Goal: Task Accomplishment & Management: Use online tool/utility

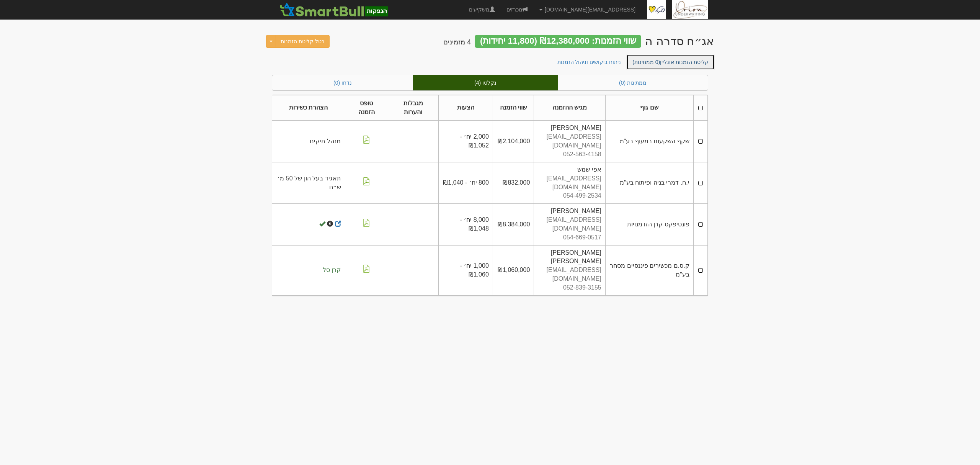
click at [659, 59] on span "(0 ממתינות)" at bounding box center [647, 62] width 28 height 6
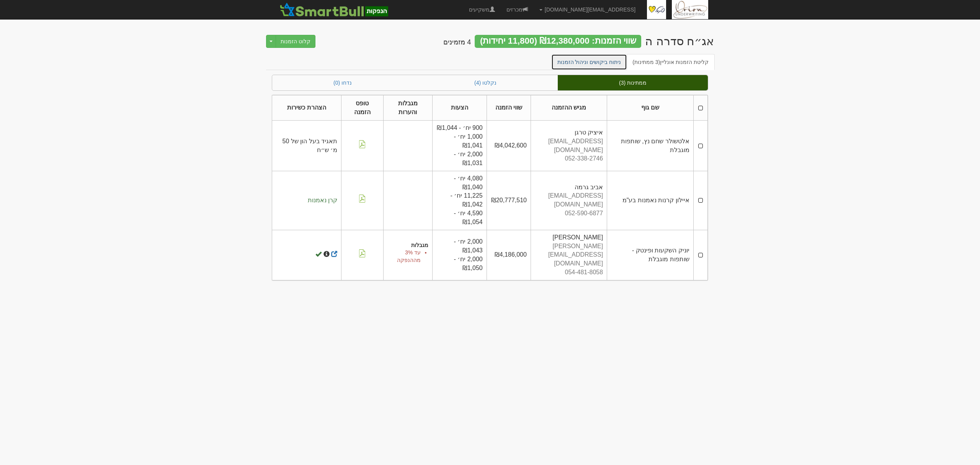
click at [590, 59] on link "ניתוח ביקושים וניהול הזמנות" at bounding box center [590, 62] width 76 height 16
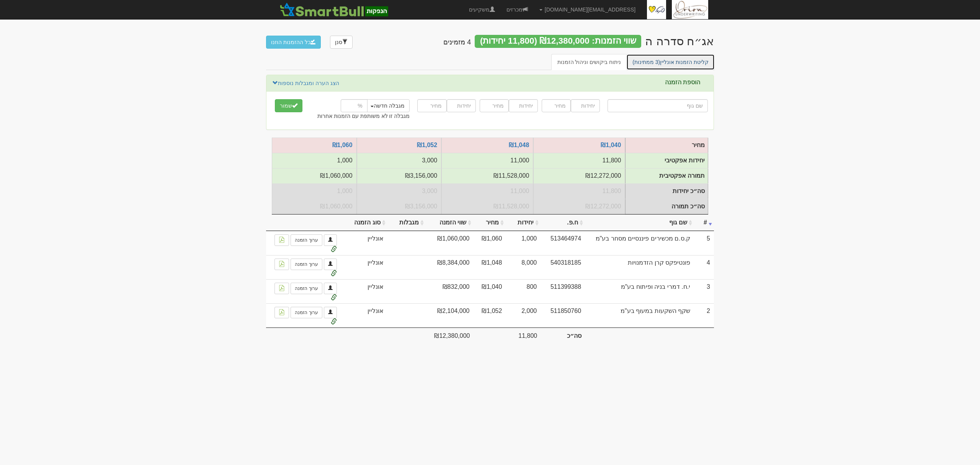
click at [710, 61] on link "קליטת הזמנות אונליין (3 ממתינות)" at bounding box center [671, 62] width 88 height 16
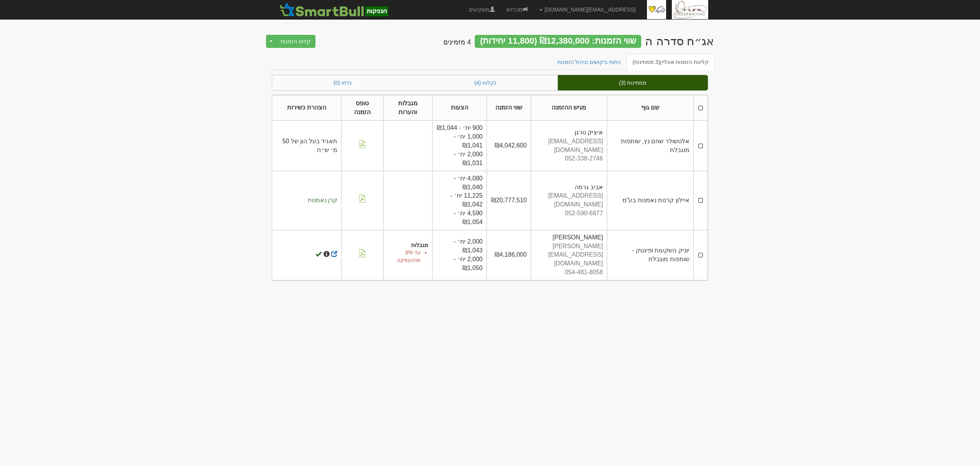
drag, startPoint x: 702, startPoint y: 143, endPoint x: 707, endPoint y: 177, distance: 33.7
click at [702, 143] on td at bounding box center [701, 146] width 14 height 50
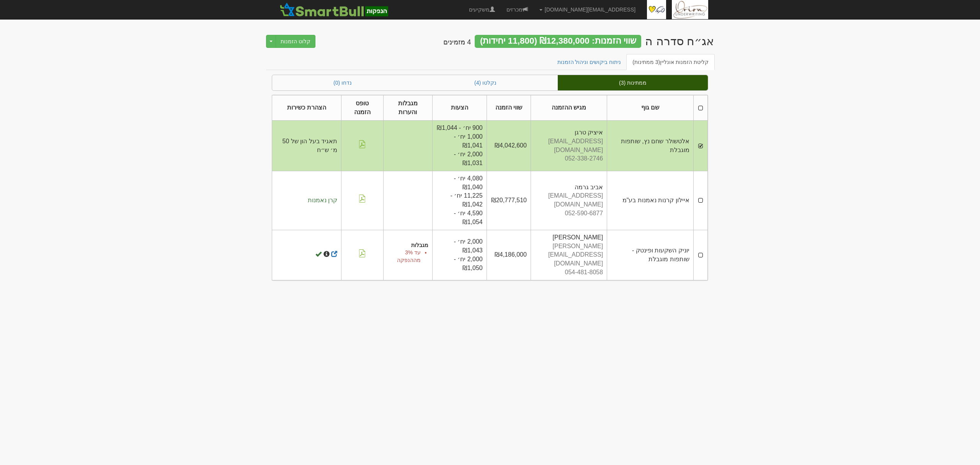
click at [701, 198] on td at bounding box center [701, 200] width 14 height 59
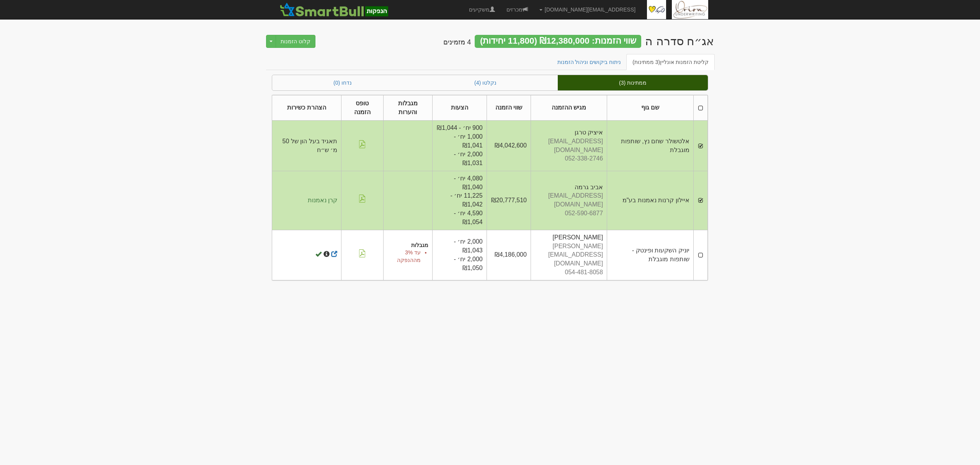
click at [705, 253] on td at bounding box center [701, 255] width 14 height 50
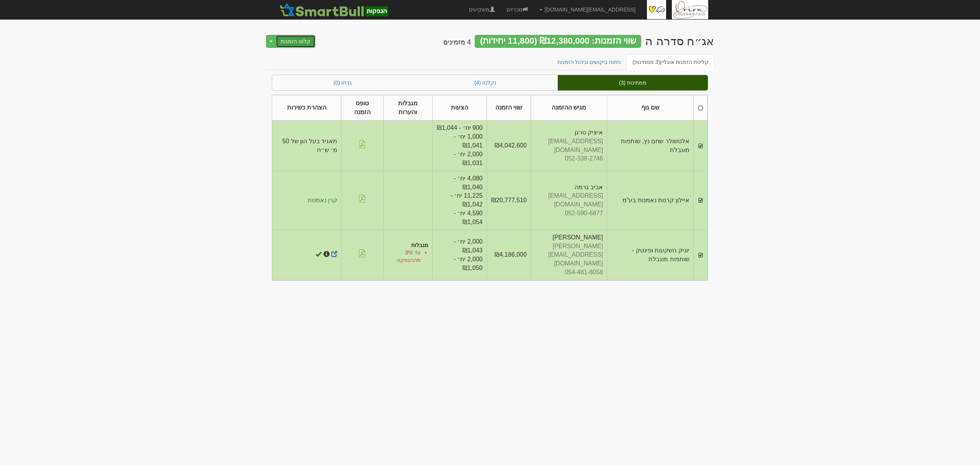
click at [290, 45] on button "קלוט הזמנות" at bounding box center [296, 41] width 40 height 13
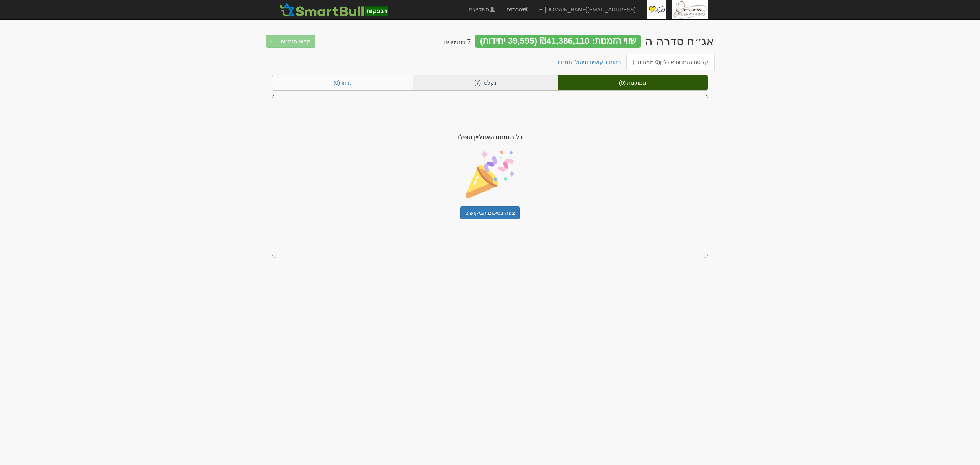
drag, startPoint x: 235, startPoint y: 111, endPoint x: 448, endPoint y: 77, distance: 216.0
click at [235, 111] on body "hanpaka@orion-uw.com הגדרות חשבונות הנפקה תבניות הודעות קיבול" at bounding box center [490, 232] width 980 height 465
click at [542, 82] on link "נקלטו (7)" at bounding box center [485, 82] width 145 height 15
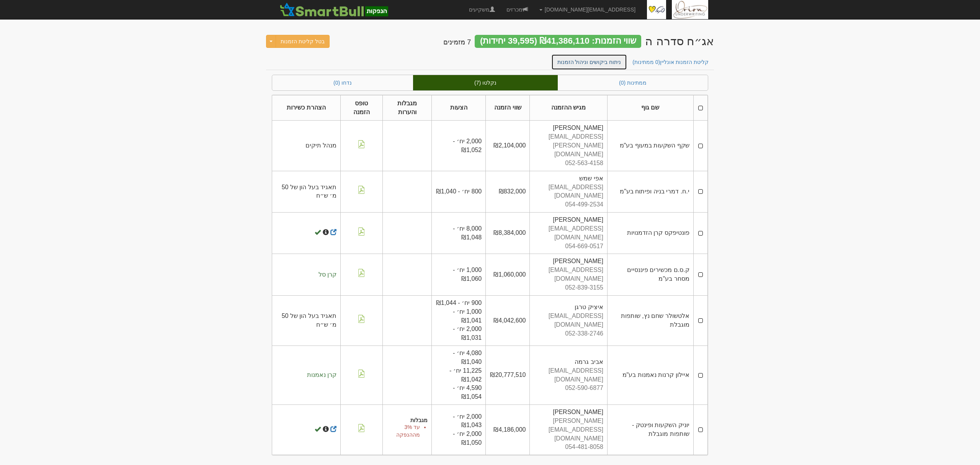
click at [607, 63] on link "ניתוח ביקושים וניהול הזמנות" at bounding box center [590, 62] width 76 height 16
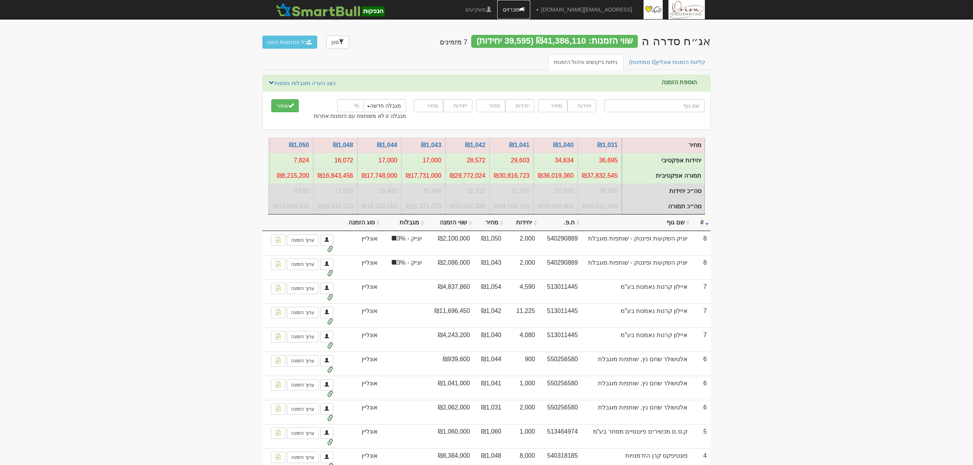
click at [530, 7] on link "מכרזים" at bounding box center [513, 9] width 33 height 19
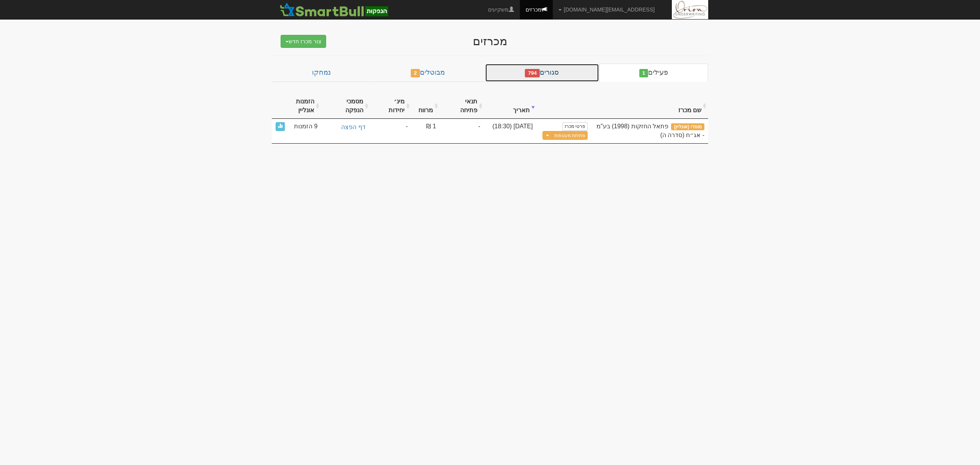
click at [573, 69] on link "סגורים 794" at bounding box center [542, 73] width 114 height 18
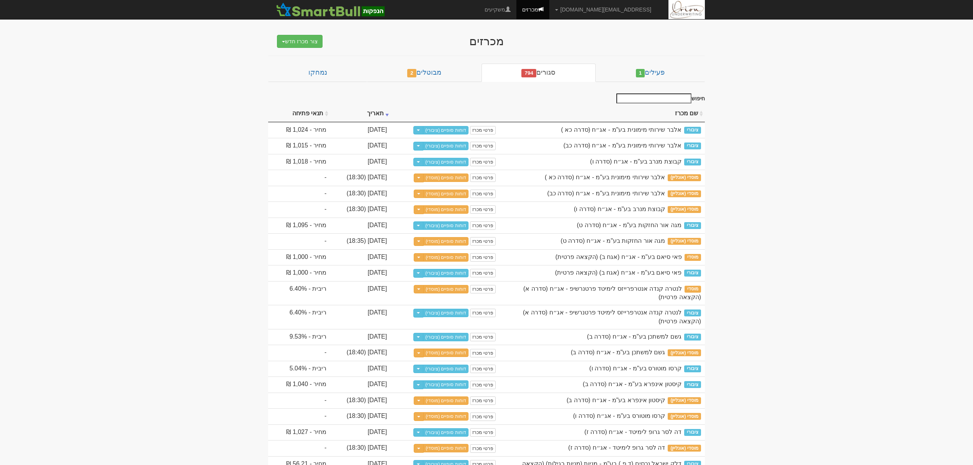
click at [637, 97] on input "חיפוש" at bounding box center [653, 98] width 75 height 10
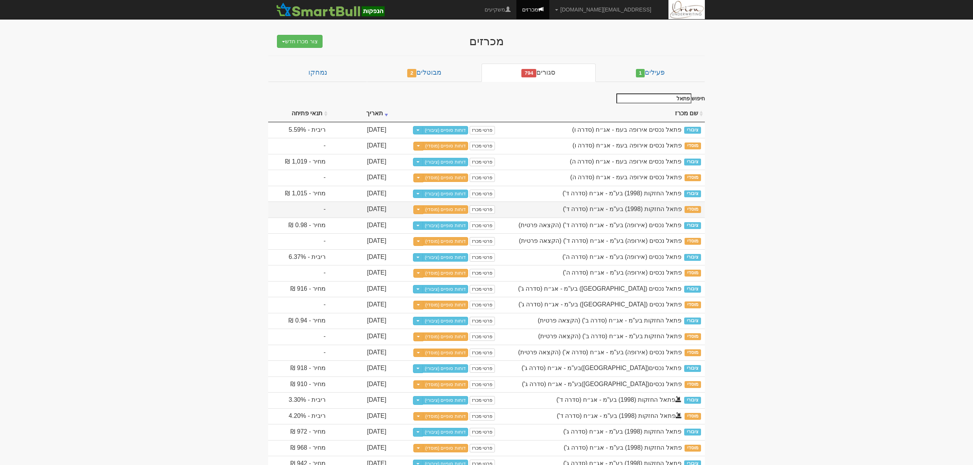
type input "פתאל"
drag, startPoint x: 433, startPoint y: 214, endPoint x: 382, endPoint y: 213, distance: 50.6
click at [382, 213] on tr "מוסדי פתאל החזקות (1998) בע"מ - אג״ח (סדרה ד') פרטי מכרז דוחות סופיים (מוסדי) T…" at bounding box center [486, 209] width 437 height 16
click at [632, 77] on link "פעילים 1" at bounding box center [650, 73] width 109 height 18
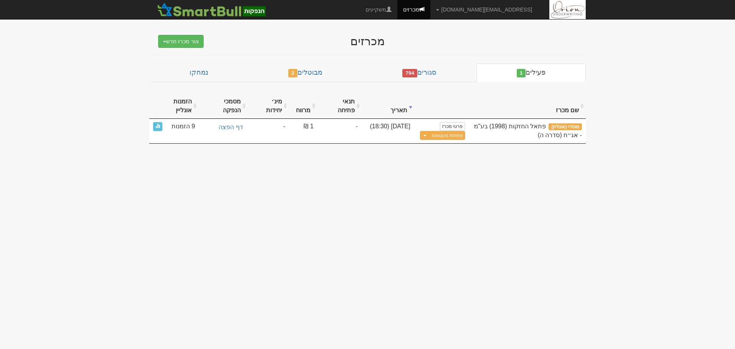
drag, startPoint x: 435, startPoint y: 9, endPoint x: 230, endPoint y: 186, distance: 270.8
click at [230, 186] on body "hanpaka@orion-uw.com הגדרות חשבונות הנפקה תבניות הודעות קיבול" at bounding box center [367, 174] width 735 height 349
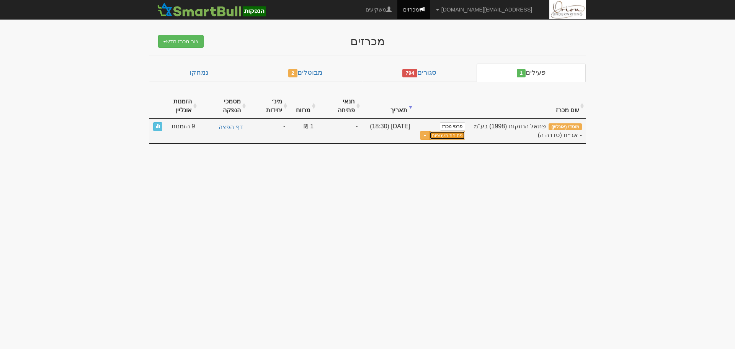
click at [444, 131] on button "פתיחת מעטפות" at bounding box center [448, 135] width 36 height 9
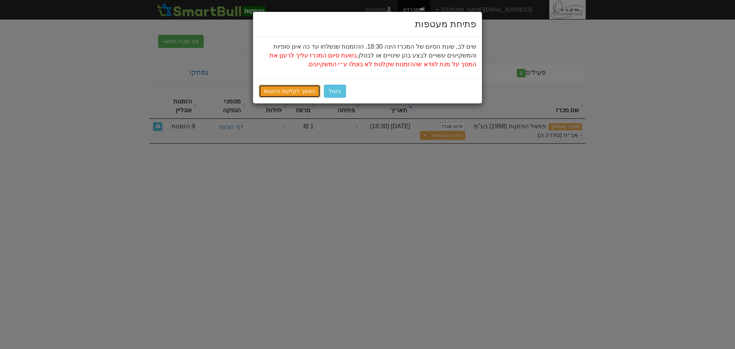
click at [306, 93] on link "המשך לקליטת הזמנות" at bounding box center [290, 91] width 62 height 13
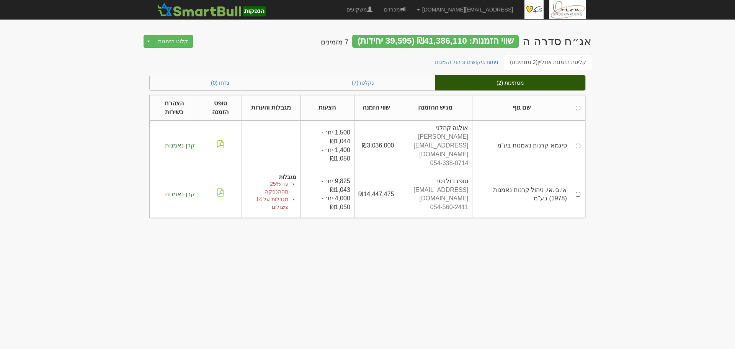
click at [579, 185] on td at bounding box center [578, 194] width 14 height 47
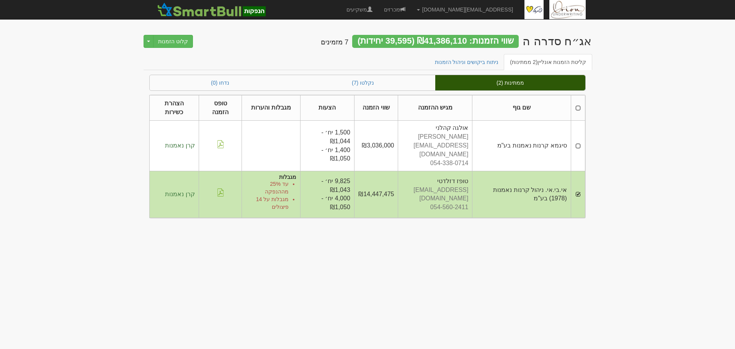
click at [579, 140] on td at bounding box center [578, 146] width 14 height 50
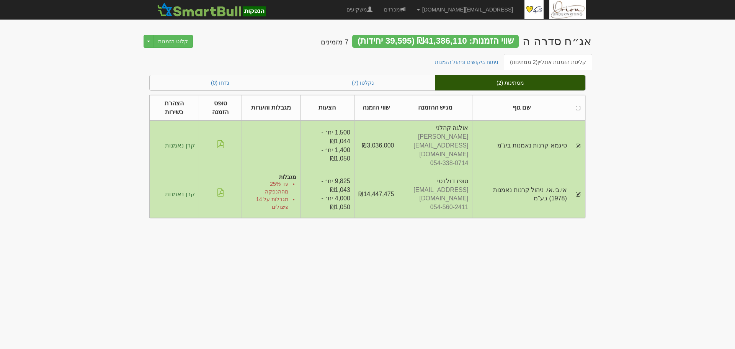
click at [171, 34] on div "אג״ח סדרה ה שווי הזמנות: ₪41,386,110 (39,595 יחידות) 7 מזמינים קלוט הזמנות Togg…" at bounding box center [368, 40] width 448 height 27
click at [171, 38] on button "קלוט הזמנות" at bounding box center [173, 41] width 40 height 13
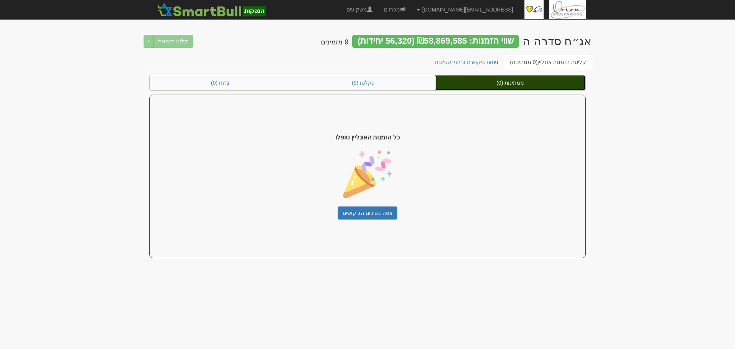
click at [516, 86] on link "ממתינות (0)" at bounding box center [510, 82] width 150 height 15
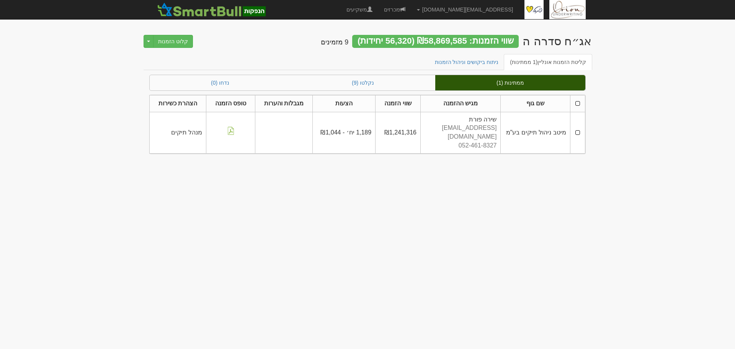
click at [576, 127] on td at bounding box center [577, 132] width 15 height 41
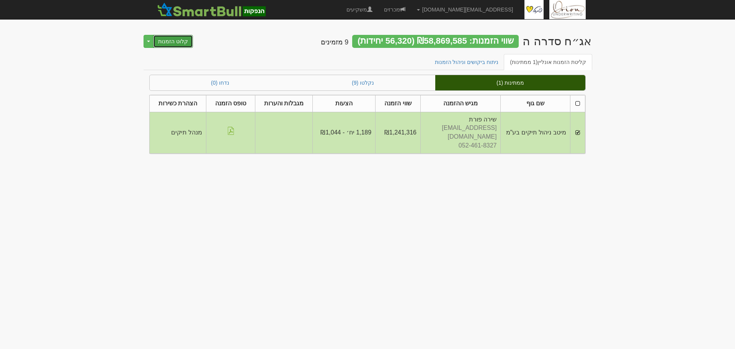
click at [176, 46] on button "קלוט הזמנות" at bounding box center [173, 41] width 40 height 13
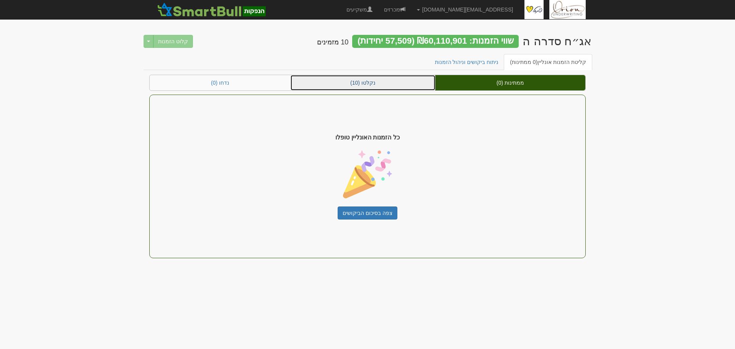
click at [385, 81] on link "נקלטו (10)" at bounding box center [363, 82] width 145 height 15
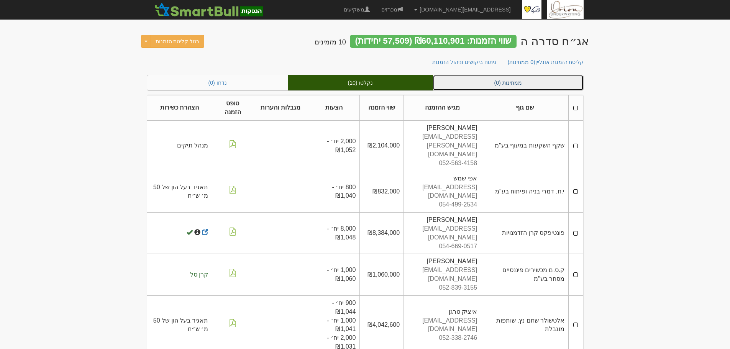
click at [520, 86] on link "ממתינות (0)" at bounding box center [508, 82] width 150 height 15
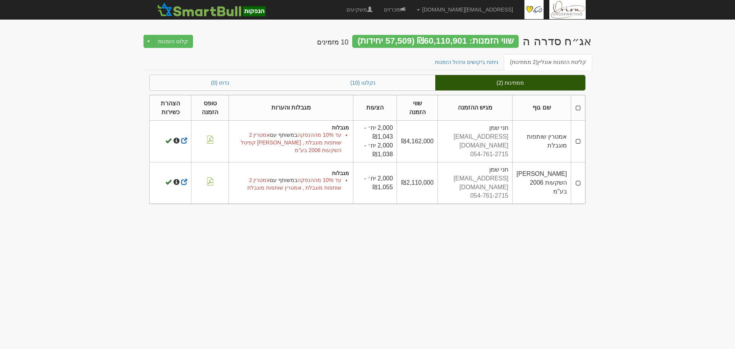
click at [576, 143] on td at bounding box center [578, 141] width 14 height 41
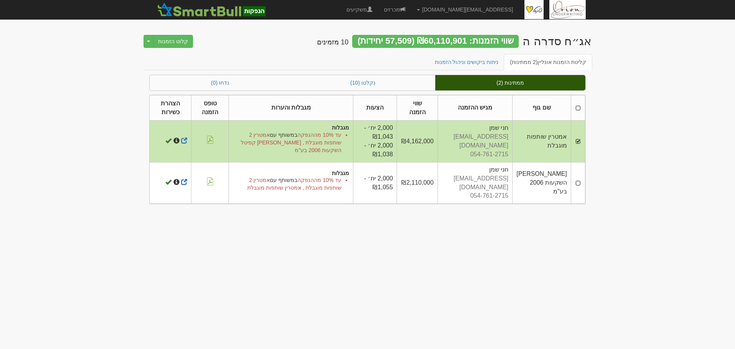
click at [578, 176] on td at bounding box center [578, 182] width 14 height 41
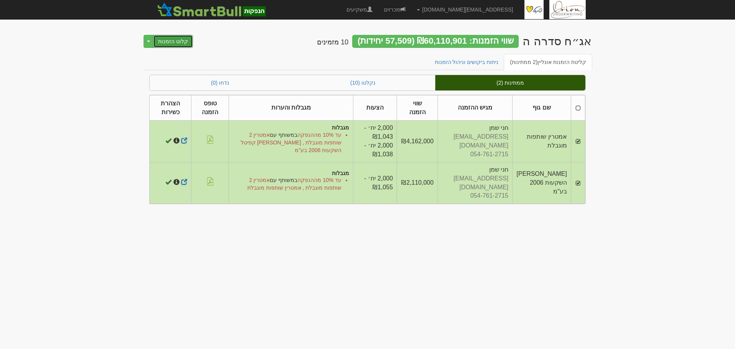
click at [162, 38] on button "קלוט הזמנות" at bounding box center [173, 41] width 40 height 13
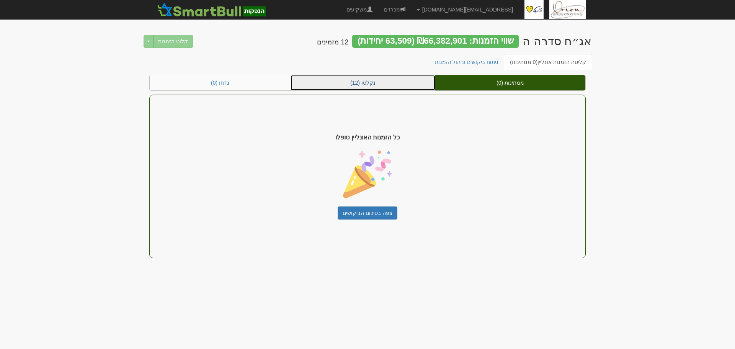
click at [368, 81] on link "נקלטו (12)" at bounding box center [363, 82] width 145 height 15
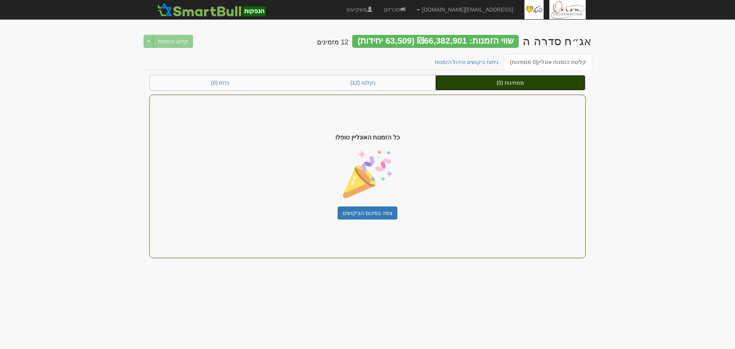
click at [466, 84] on link "ממתינות (0)" at bounding box center [510, 82] width 150 height 15
click at [489, 79] on link "ממתינות (0)" at bounding box center [510, 82] width 150 height 15
click at [563, 80] on link "ממתינות (0)" at bounding box center [510, 82] width 150 height 15
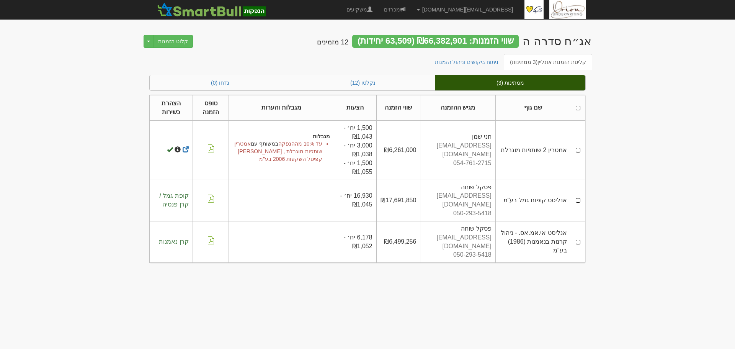
click at [579, 109] on th at bounding box center [578, 108] width 14 height 26
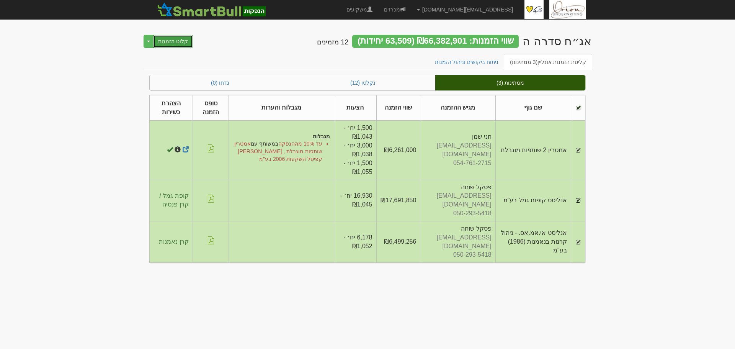
click at [182, 44] on button "קלוט הזמנות" at bounding box center [173, 41] width 40 height 13
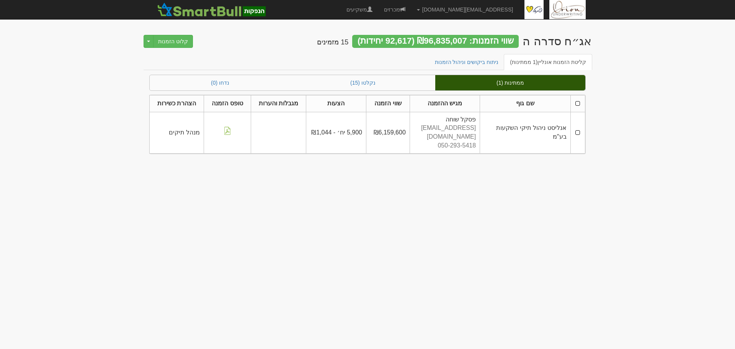
click at [579, 128] on td at bounding box center [578, 132] width 15 height 41
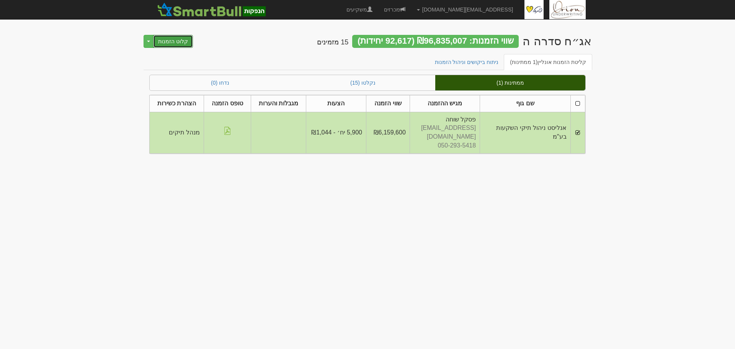
click at [185, 38] on button "קלוט הזמנות" at bounding box center [173, 41] width 40 height 13
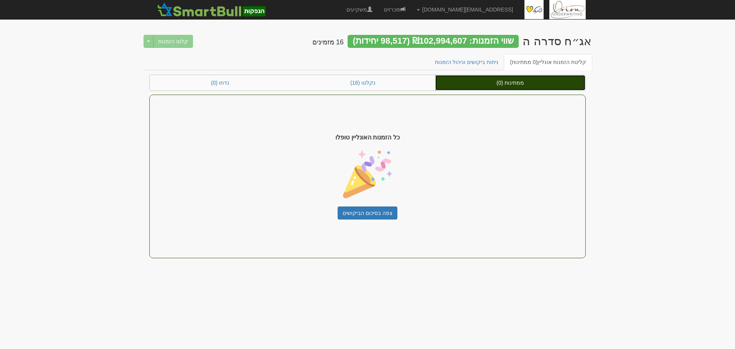
click at [517, 88] on link "ממתינות (0)" at bounding box center [510, 82] width 150 height 15
click at [516, 85] on link "ממתינות (0)" at bounding box center [510, 82] width 150 height 15
click at [488, 83] on link "ממתינות (0)" at bounding box center [510, 82] width 150 height 15
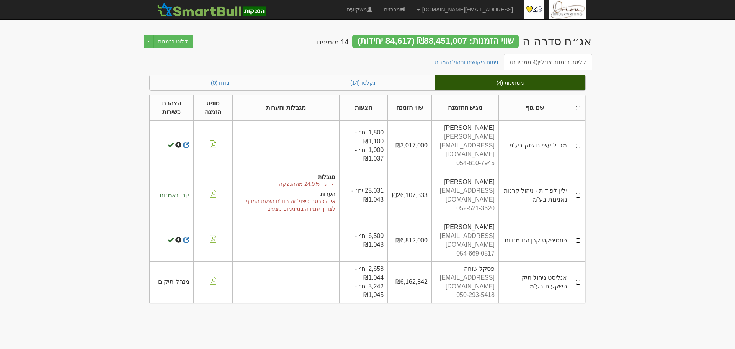
click at [580, 139] on td at bounding box center [578, 146] width 14 height 50
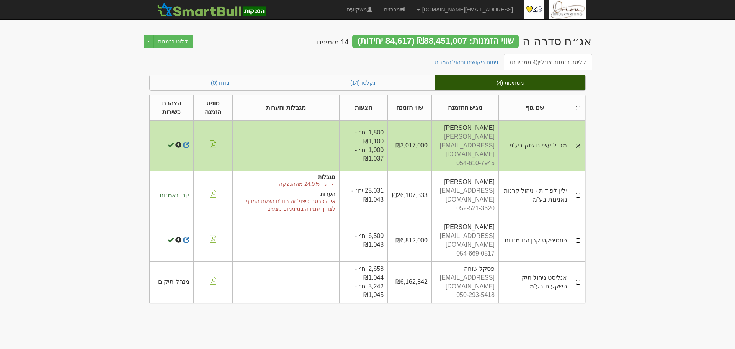
click at [581, 185] on td at bounding box center [578, 195] width 14 height 49
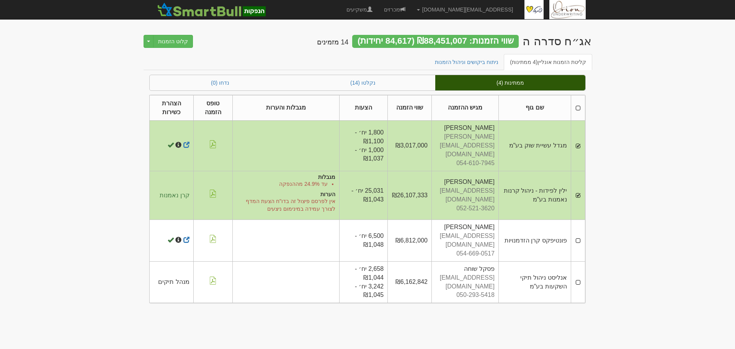
click at [579, 229] on td at bounding box center [578, 240] width 14 height 41
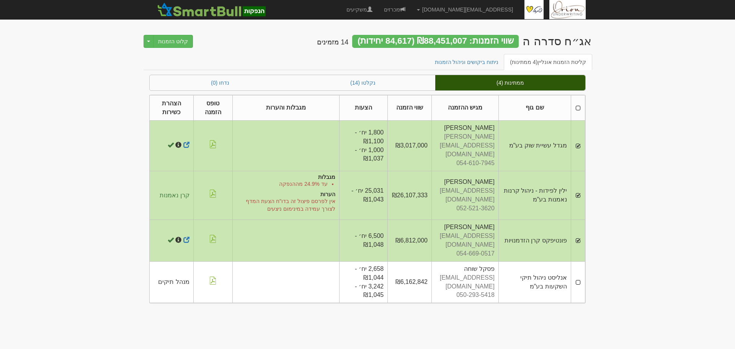
click at [578, 264] on td at bounding box center [578, 281] width 14 height 41
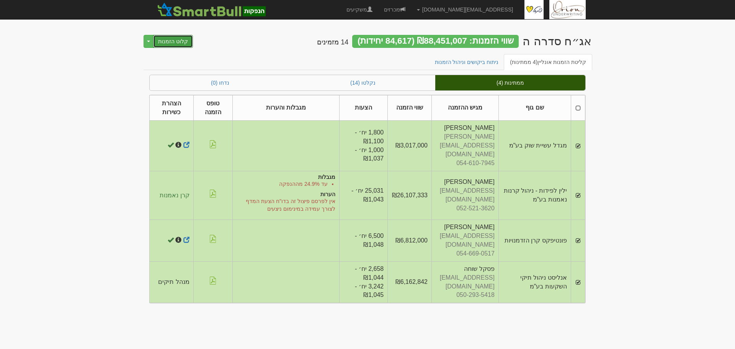
click at [174, 43] on button "קלוט הזמנות" at bounding box center [173, 41] width 40 height 13
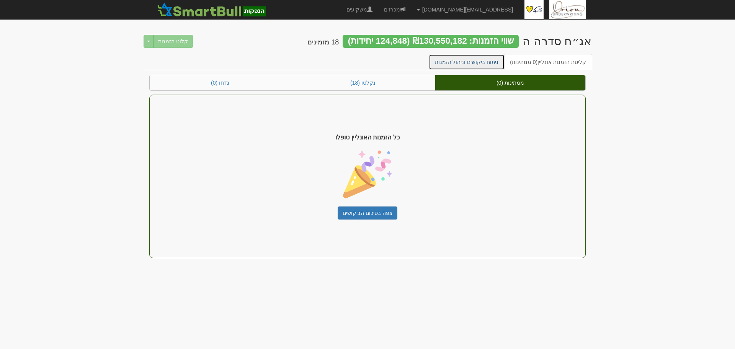
click at [445, 66] on link "ניתוח ביקושים וניהול הזמנות" at bounding box center [467, 62] width 76 height 16
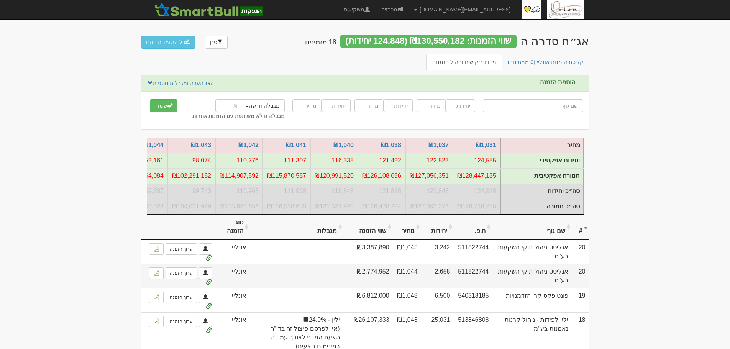
click at [327, 288] on td at bounding box center [296, 276] width 93 height 24
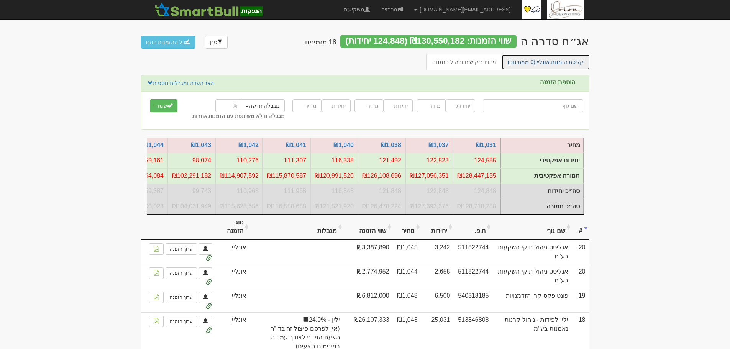
click at [559, 69] on link "קליטת הזמנות אונליין (0 ממתינות)" at bounding box center [545, 62] width 88 height 16
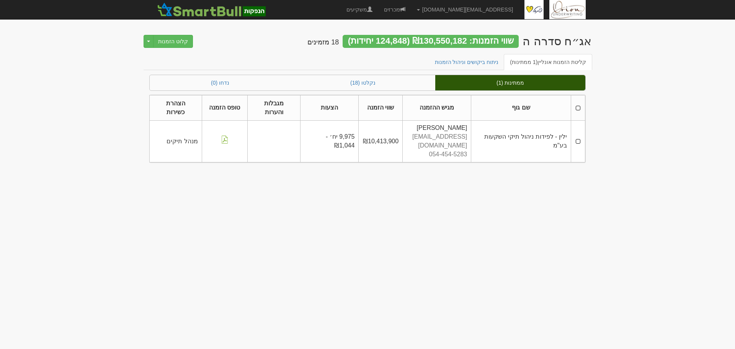
click at [576, 127] on td at bounding box center [578, 141] width 14 height 41
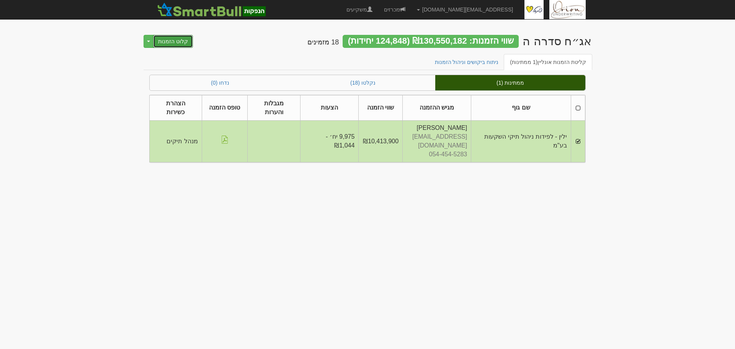
click at [154, 40] on button "קלוט הזמנות" at bounding box center [173, 41] width 40 height 13
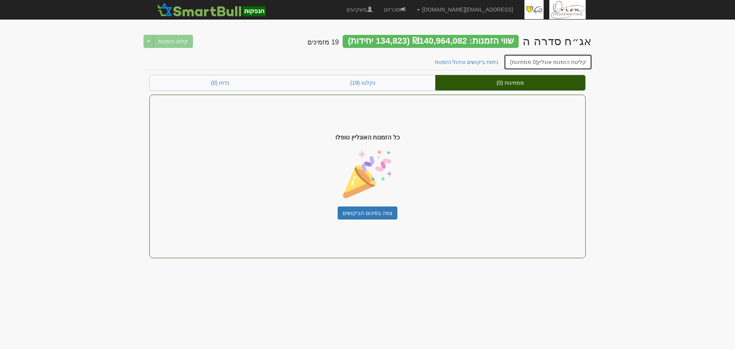
click at [531, 63] on span "(0 ממתינות)" at bounding box center [524, 62] width 28 height 6
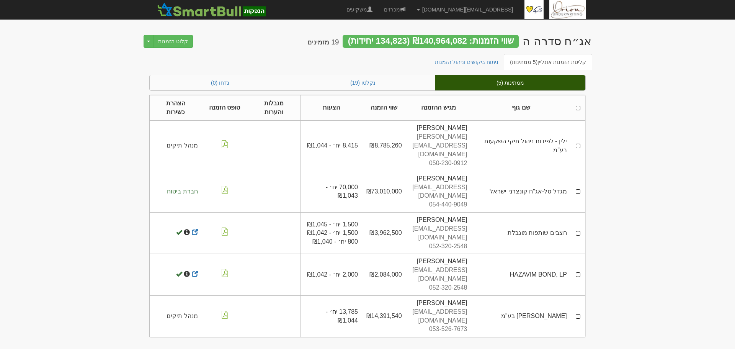
click at [579, 128] on td at bounding box center [578, 146] width 14 height 50
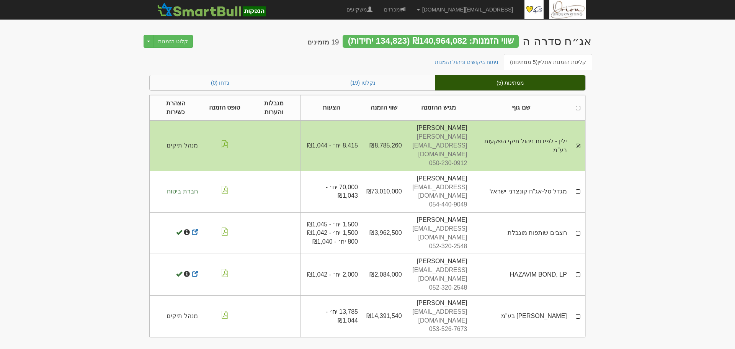
click at [579, 171] on td at bounding box center [578, 191] width 14 height 41
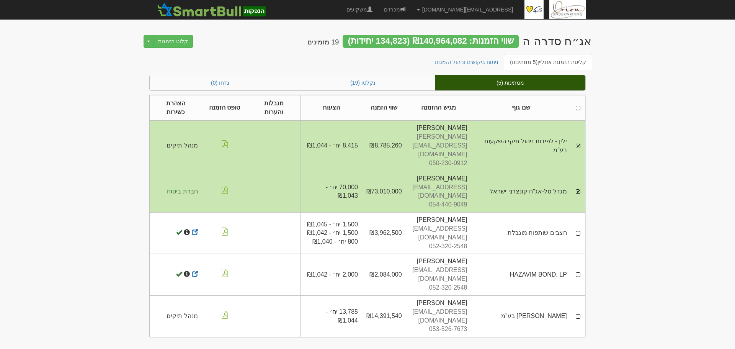
drag, startPoint x: 579, startPoint y: 194, endPoint x: 533, endPoint y: 198, distance: 45.8
click at [579, 213] on td at bounding box center [578, 233] width 14 height 41
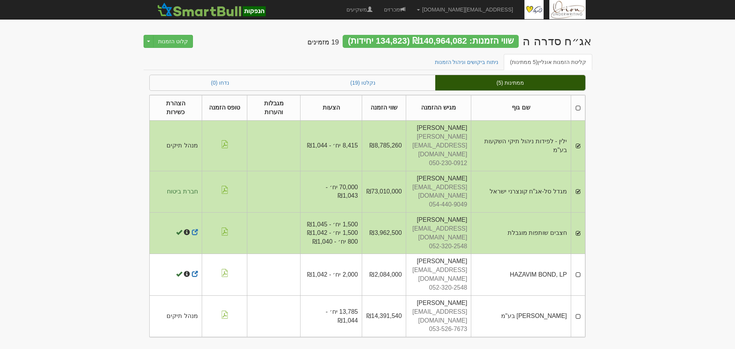
drag, startPoint x: 579, startPoint y: 228, endPoint x: 580, endPoint y: 249, distance: 21.5
click at [579, 254] on td at bounding box center [578, 274] width 14 height 41
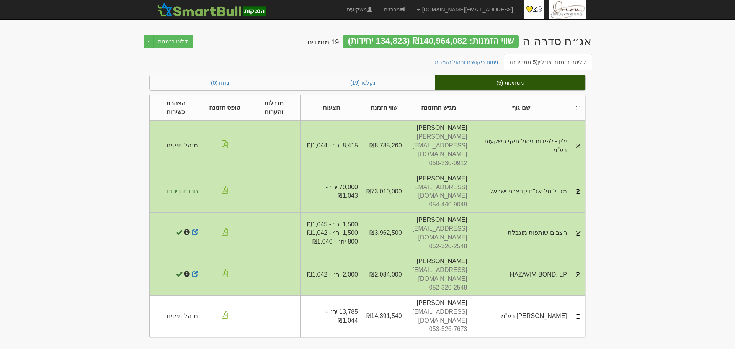
click at [579, 295] on td at bounding box center [578, 315] width 14 height 41
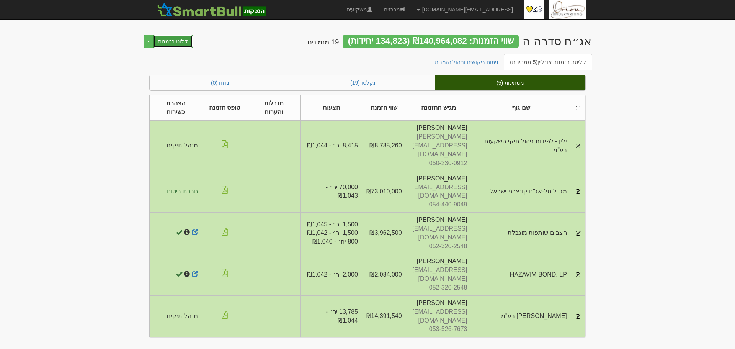
click at [172, 39] on button "קלוט הזמנות" at bounding box center [173, 41] width 40 height 13
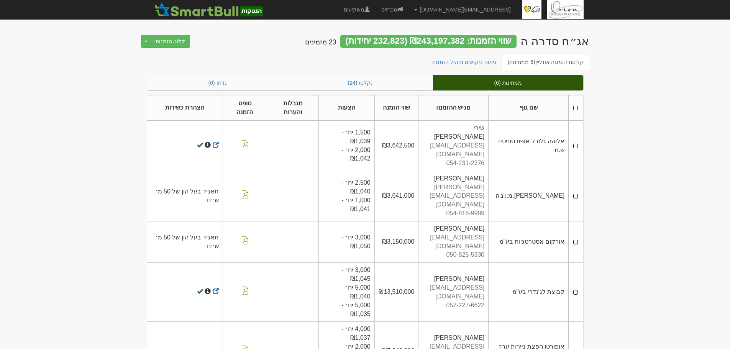
drag, startPoint x: 574, startPoint y: 142, endPoint x: 528, endPoint y: 157, distance: 48.1
click at [574, 142] on td at bounding box center [575, 146] width 14 height 50
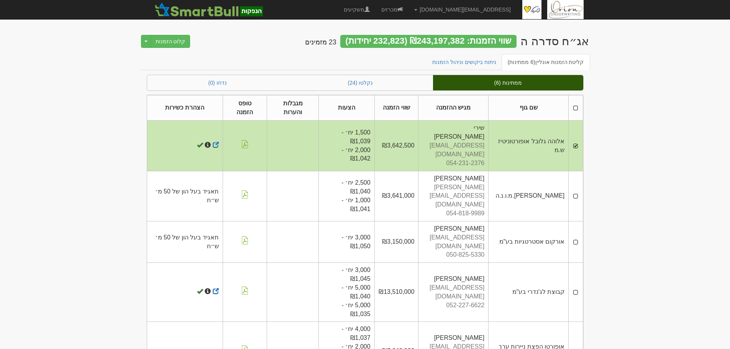
drag, startPoint x: 574, startPoint y: 182, endPoint x: 249, endPoint y: 169, distance: 325.4
click at [574, 182] on td at bounding box center [575, 196] width 14 height 50
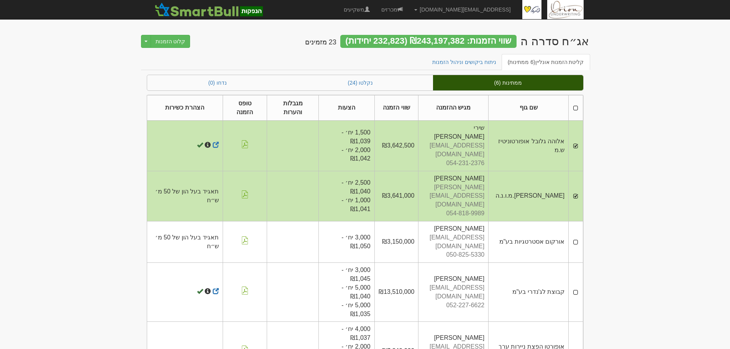
click at [574, 221] on td at bounding box center [575, 241] width 14 height 41
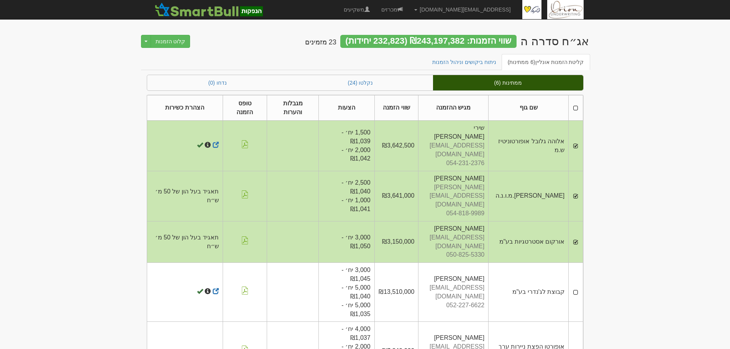
click at [573, 265] on td at bounding box center [575, 292] width 14 height 59
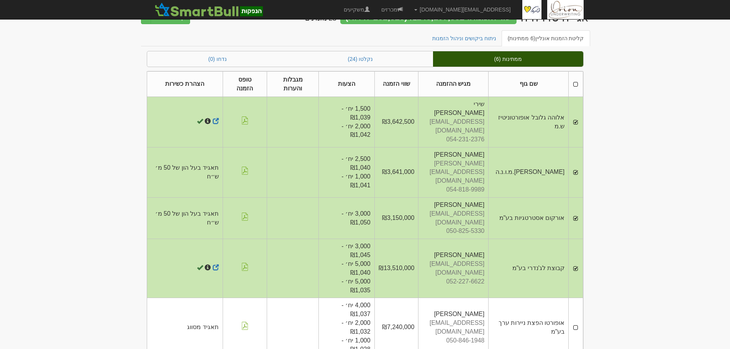
scroll to position [46, 0]
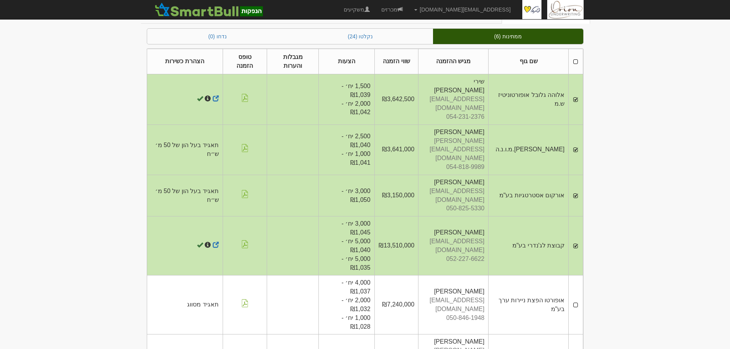
click at [573, 276] on td at bounding box center [575, 304] width 14 height 59
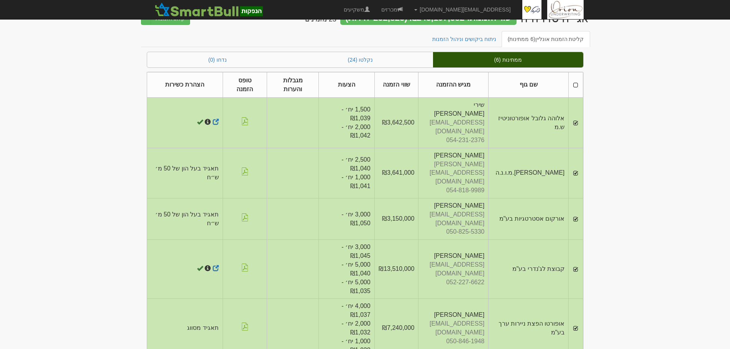
scroll to position [0, 0]
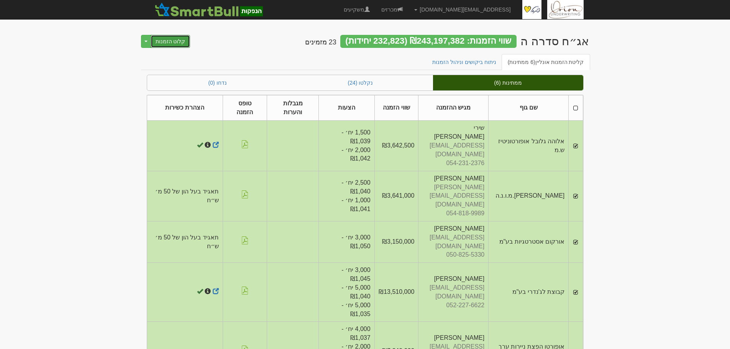
click at [159, 43] on button "קלוט הזמנות" at bounding box center [171, 41] width 40 height 13
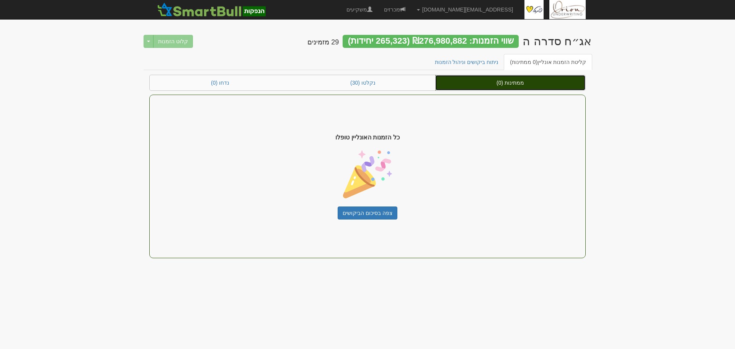
click at [527, 83] on link "ממתינות (0)" at bounding box center [510, 82] width 150 height 15
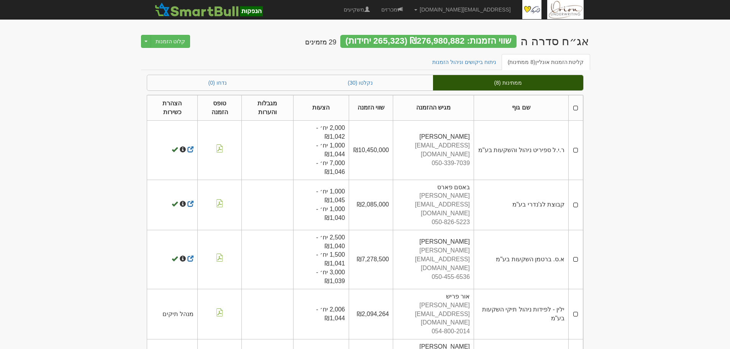
click at [574, 150] on td at bounding box center [575, 150] width 14 height 59
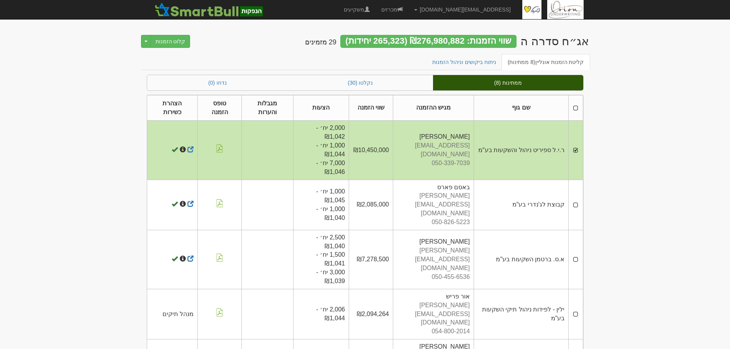
click at [578, 201] on td at bounding box center [575, 205] width 14 height 50
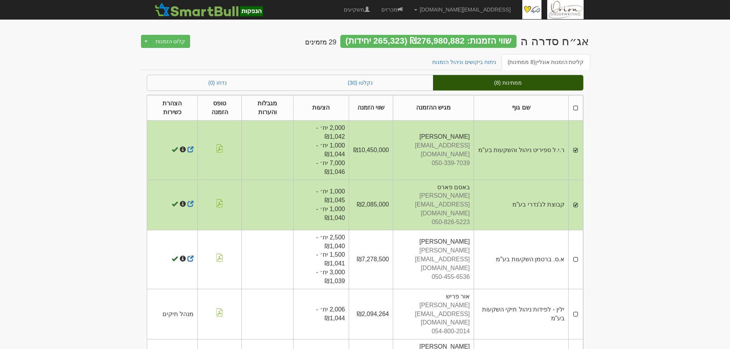
click at [576, 247] on td at bounding box center [575, 259] width 14 height 59
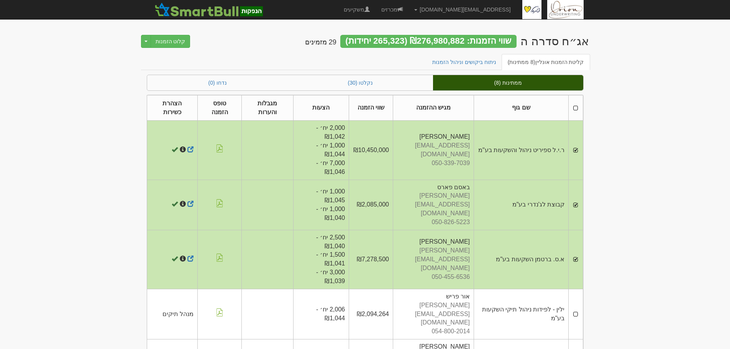
click at [576, 295] on td at bounding box center [575, 314] width 14 height 50
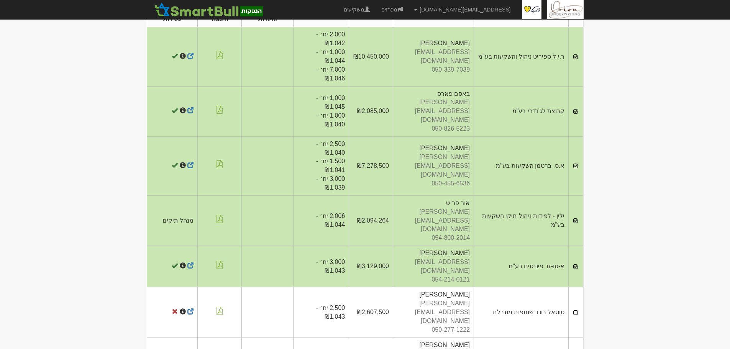
scroll to position [103, 0]
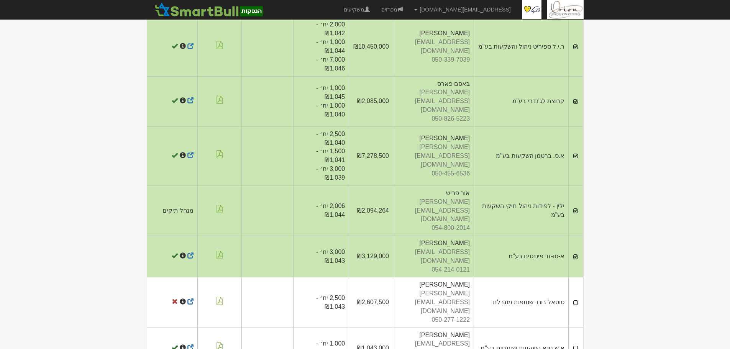
click at [575, 277] on td at bounding box center [575, 302] width 14 height 50
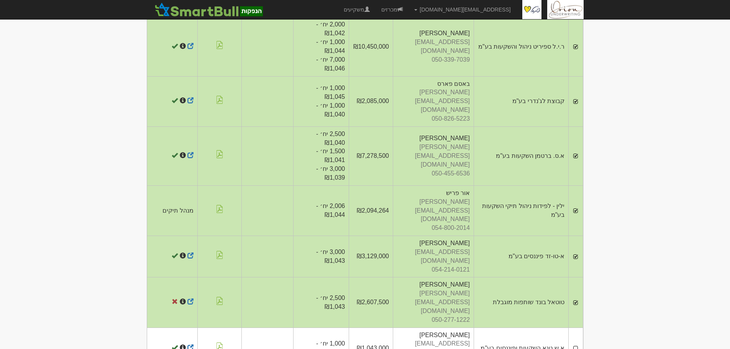
click at [574, 327] on td at bounding box center [575, 347] width 14 height 41
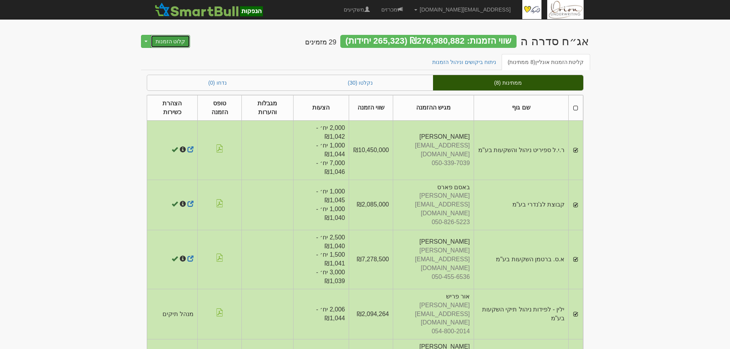
click at [171, 46] on button "קלוט הזמנות" at bounding box center [171, 41] width 40 height 13
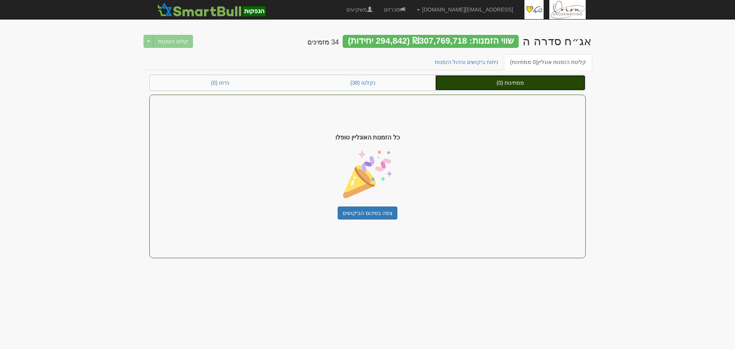
click at [503, 88] on link "ממתינות (0)" at bounding box center [510, 82] width 150 height 15
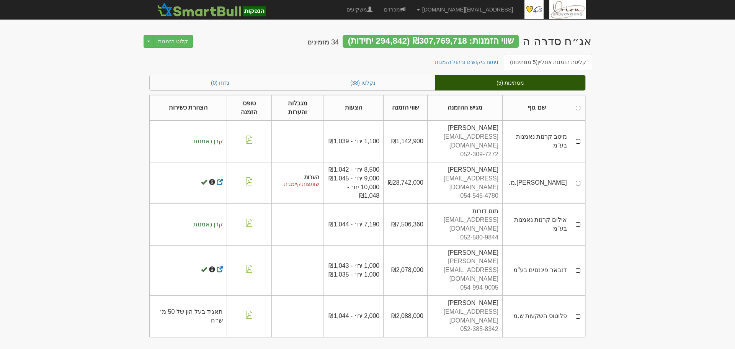
click at [579, 137] on td at bounding box center [578, 141] width 14 height 41
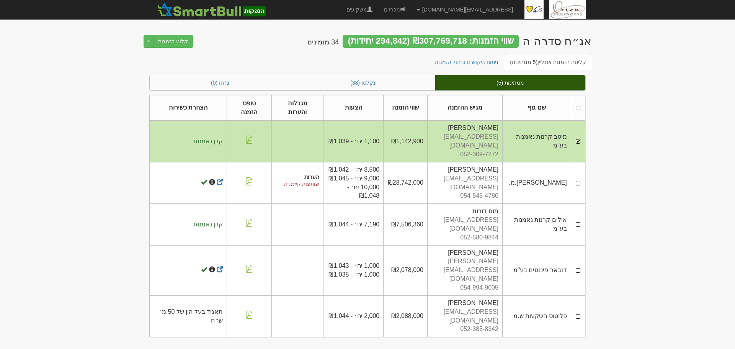
drag, startPoint x: 578, startPoint y: 175, endPoint x: 436, endPoint y: 169, distance: 141.4
click at [578, 175] on td at bounding box center [578, 182] width 14 height 41
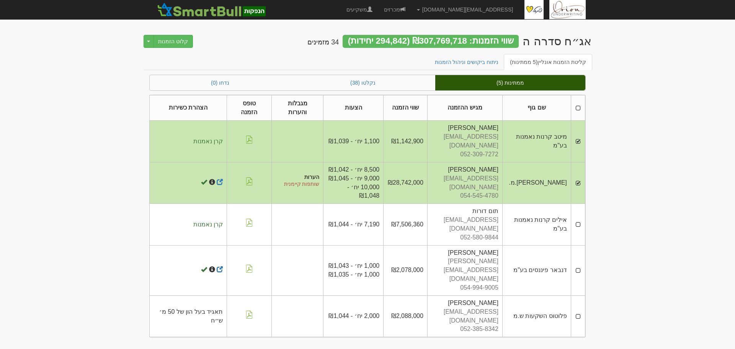
click at [583, 214] on td at bounding box center [578, 224] width 14 height 41
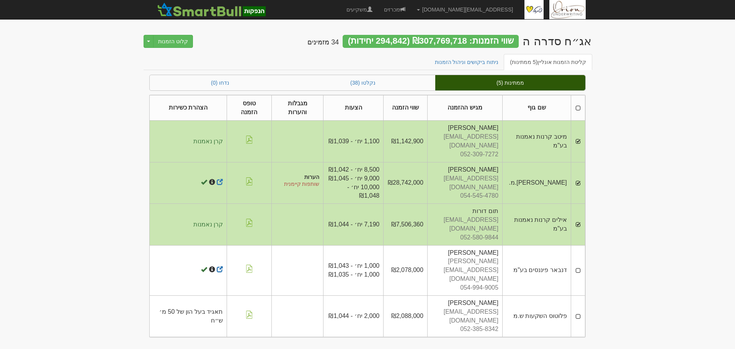
click at [581, 255] on td at bounding box center [578, 270] width 14 height 50
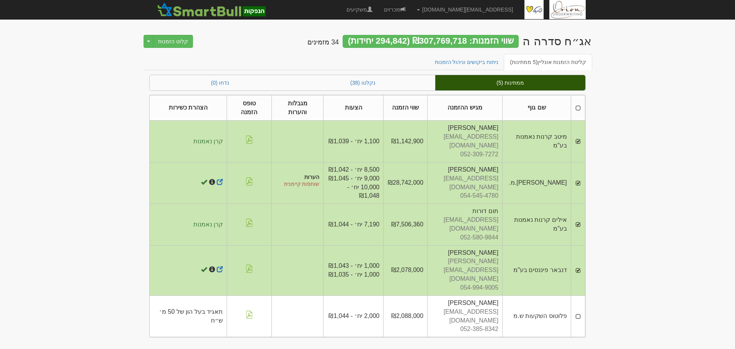
drag, startPoint x: 579, startPoint y: 286, endPoint x: 522, endPoint y: 271, distance: 58.9
click at [579, 295] on td at bounding box center [578, 315] width 14 height 41
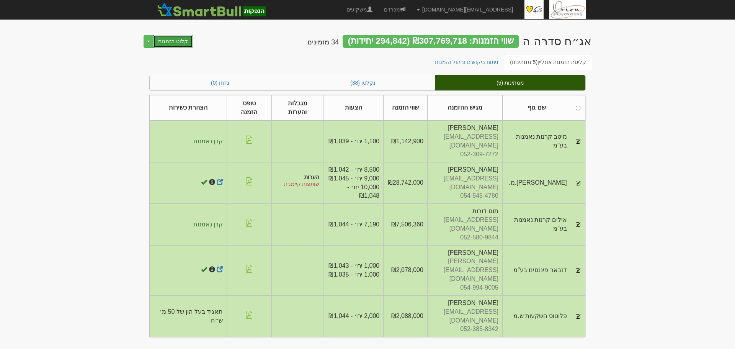
click at [174, 44] on button "קלוט הזמנות" at bounding box center [173, 41] width 40 height 13
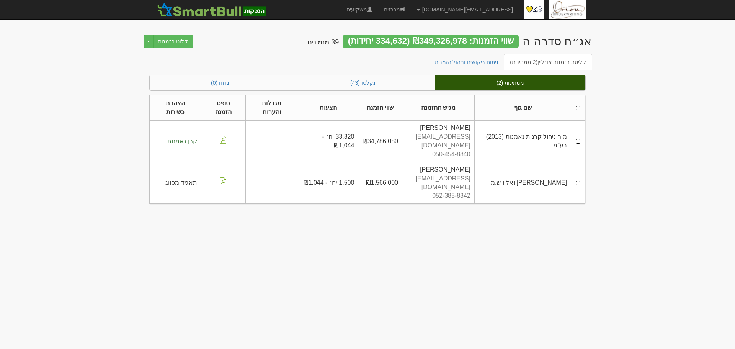
click at [579, 137] on td at bounding box center [578, 141] width 14 height 41
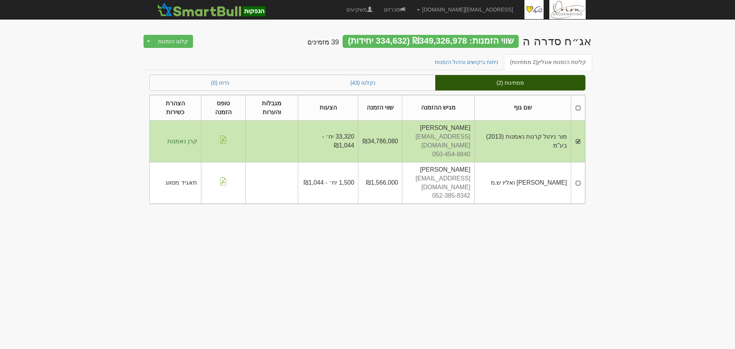
click at [578, 170] on td at bounding box center [578, 182] width 14 height 41
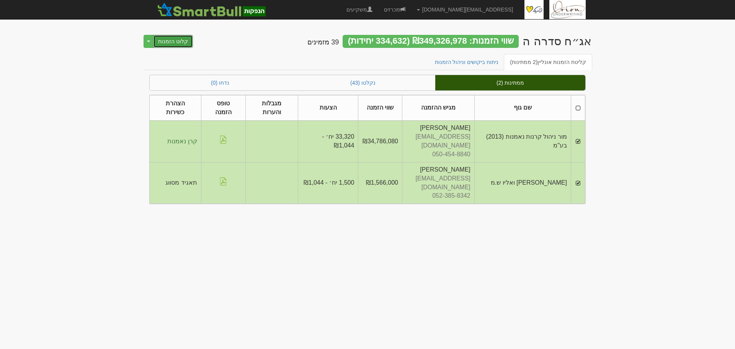
click at [186, 45] on button "קלוט הזמנות" at bounding box center [173, 41] width 40 height 13
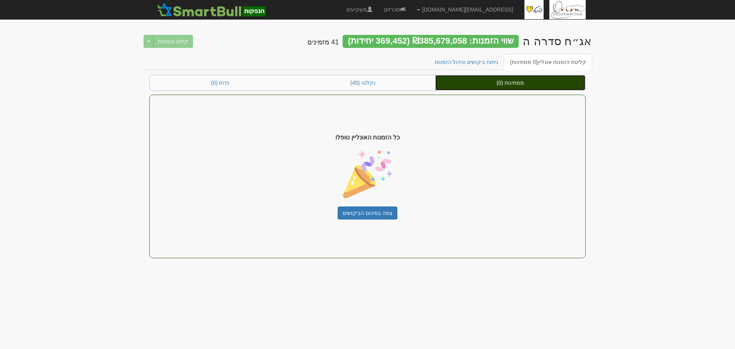
click at [491, 81] on link "ממתינות (0)" at bounding box center [510, 82] width 150 height 15
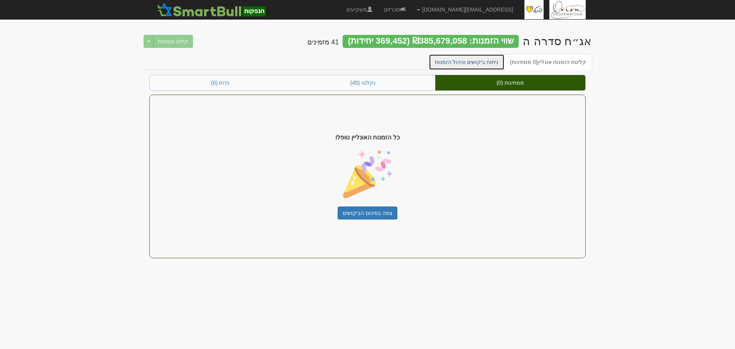
click at [470, 57] on link "ניתוח ביקושים וניהול הזמנות" at bounding box center [467, 62] width 76 height 16
click at [460, 60] on link "ניתוח ביקושים וניהול הזמנות" at bounding box center [467, 62] width 76 height 16
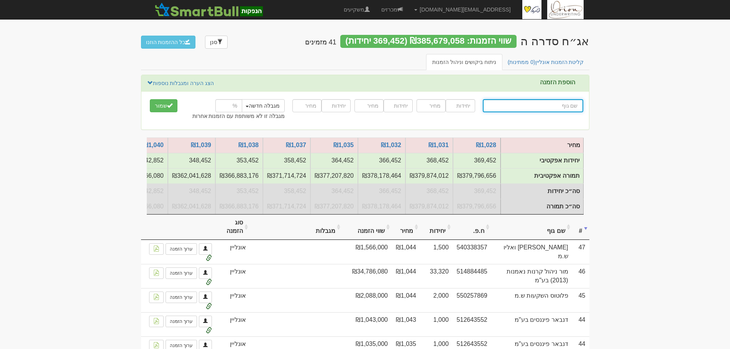
click at [548, 105] on input "text" at bounding box center [533, 105] width 100 height 13
type input "מ"
type input "מיד צח בע"מ"
type input "מי"
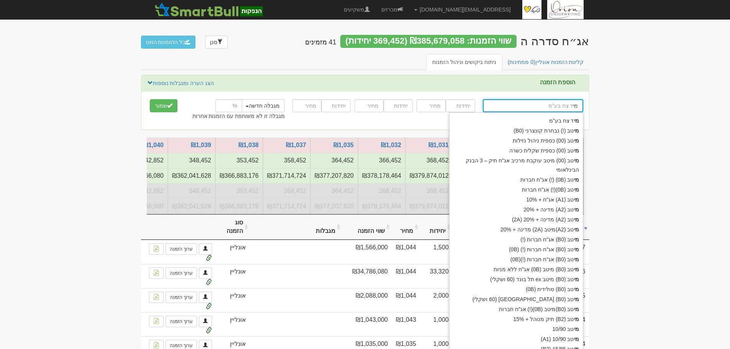
type input "מיטב (!) נבחרת קונצרני (B0)"
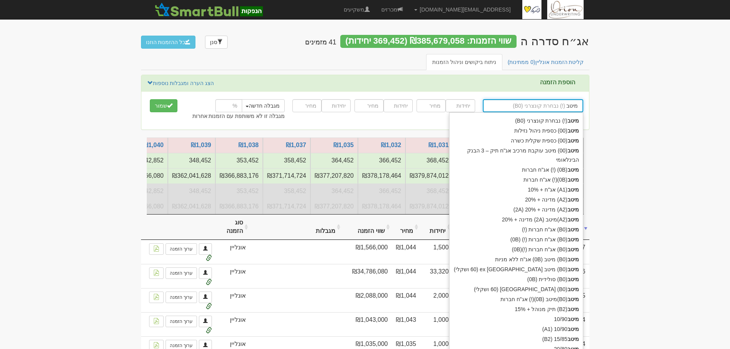
type input "מיטב"
type input "מיטב נ"
type input "מיטב ניהול השקעות 3C"
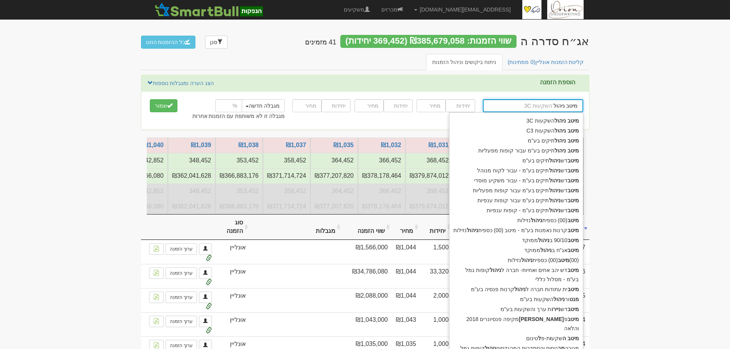
type input "מיטב ניהול"
type input "מיטב ניהול ת"
type input "מיטב ניהול תיקים בע"מ"
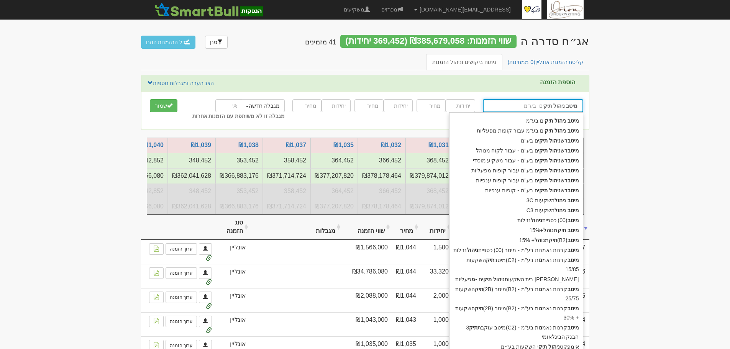
type input "מיטב ניהול תיקי"
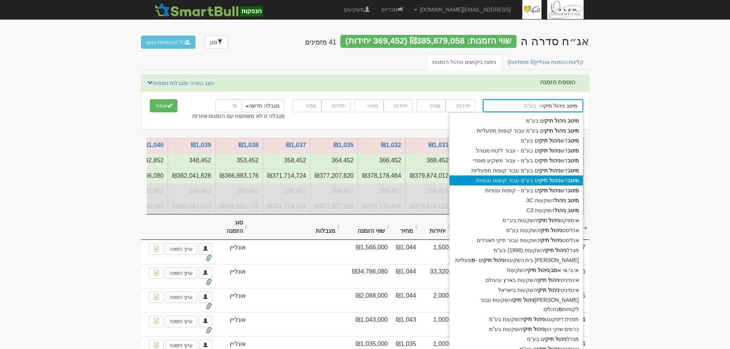
click at [550, 181] on strong "ניהול" at bounding box center [554, 180] width 11 height 6
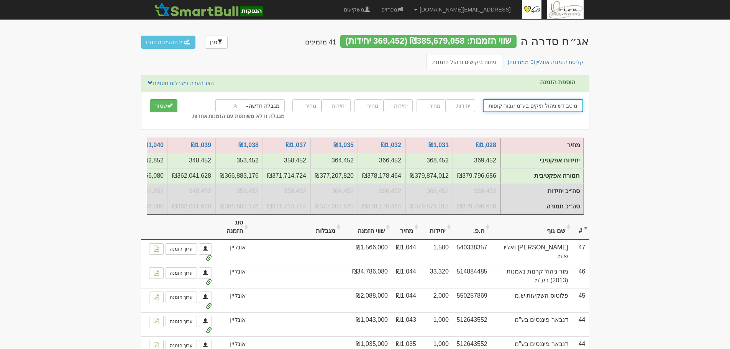
type input "מיטב דש ניהול תיקים בע"מ עבור קופות ענפיות"
click at [458, 106] on input "number" at bounding box center [459, 105] width 29 height 13
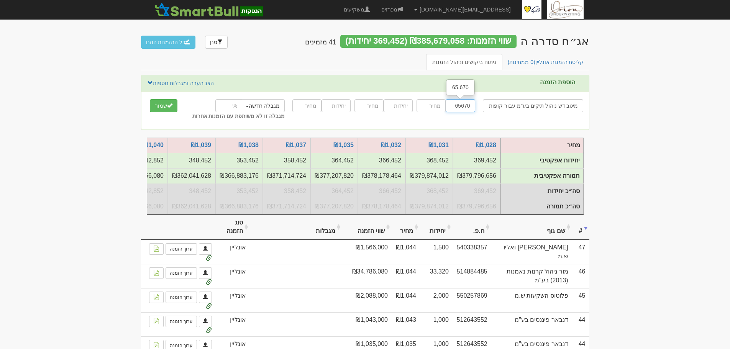
type input "65670"
type input "1046"
click at [158, 103] on button "שמור" at bounding box center [164, 105] width 28 height 13
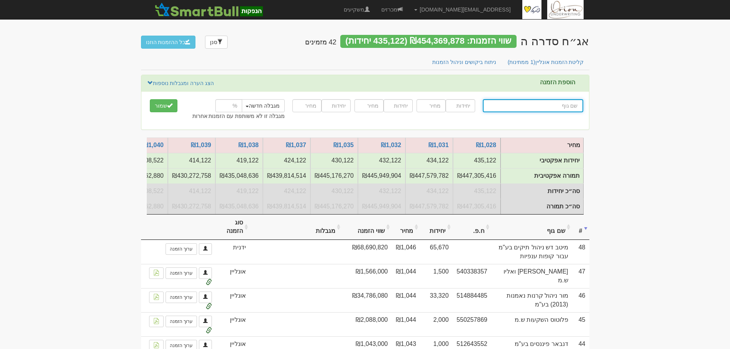
click at [527, 102] on input "text" at bounding box center [533, 105] width 100 height 13
type input "מ"
type input "מוג מקוצר בינלאומי"
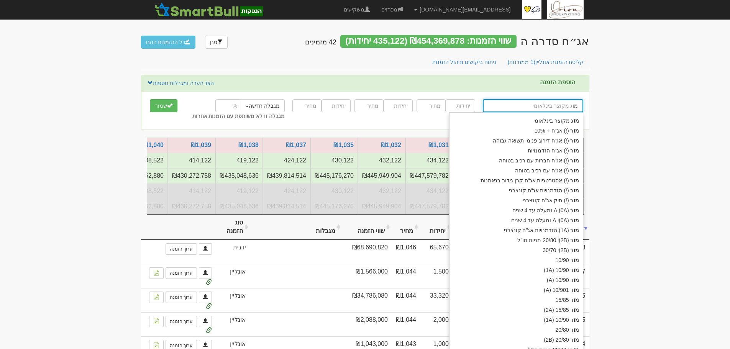
type input "[PERSON_NAME]"
type input "[PERSON_NAME] (!) אג"ח + 10%"
type input "[PERSON_NAME]"
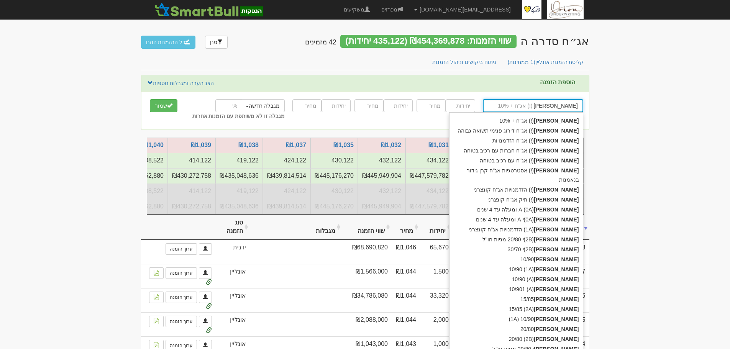
type input "[PERSON_NAME]"
type input "[PERSON_NAME] ופנסיה בע"מ"
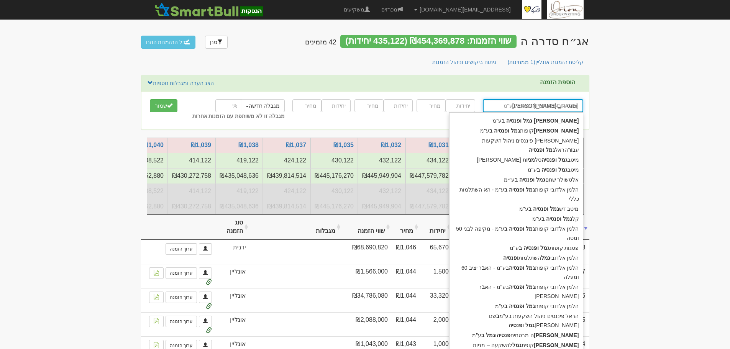
type input "[PERSON_NAME] ופנסיה בע"
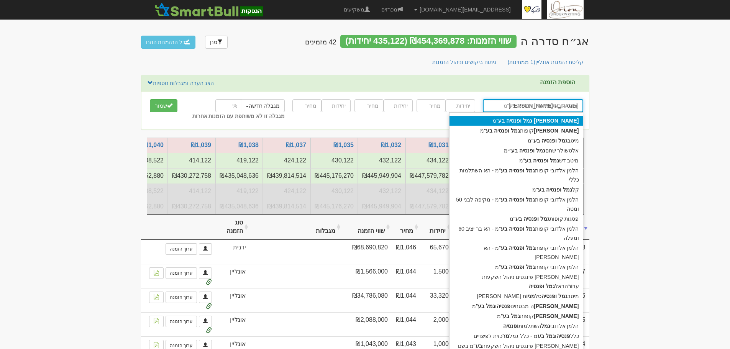
click at [492, 121] on div "[PERSON_NAME] ופנסיה בע "מ" at bounding box center [515, 121] width 133 height 10
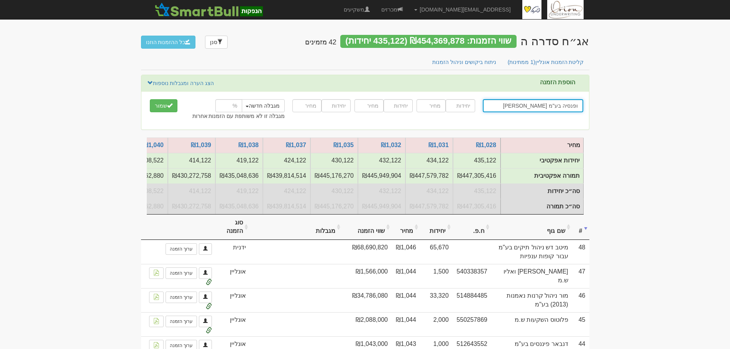
type input "[PERSON_NAME] ופנסיה בע"מ"
click at [465, 105] on input "number" at bounding box center [459, 105] width 29 height 13
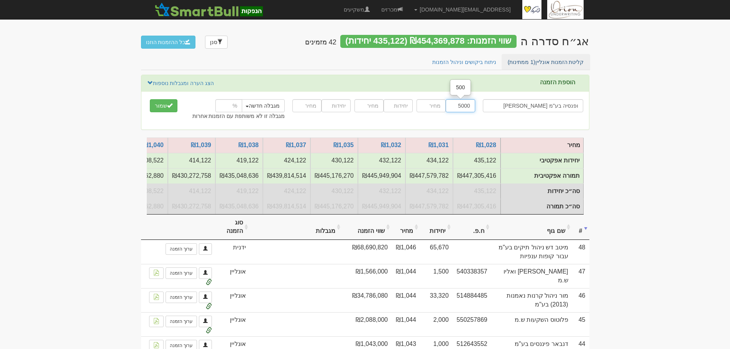
type input "5000"
type input "1042"
type input "7000"
type input "1037"
click at [163, 103] on button "שמור" at bounding box center [164, 105] width 28 height 13
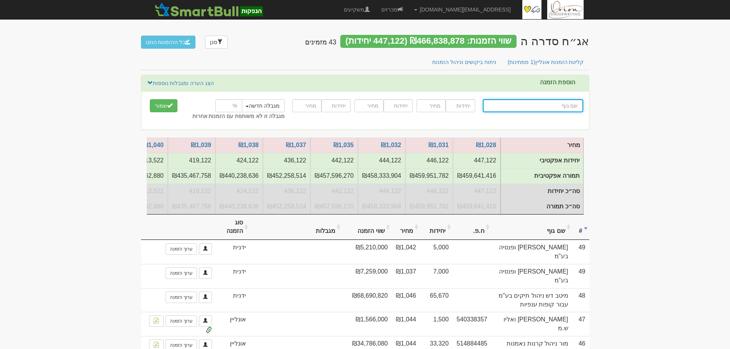
click at [547, 105] on input "text" at bounding box center [533, 105] width 100 height 13
type input "ה"
type input "[PERSON_NAME] השקעות ופיננסים"
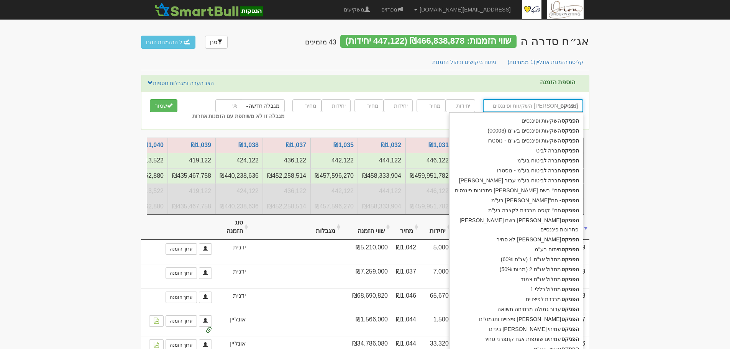
type input "הפניקס"
type input "[PERSON_NAME] ש"
type input "[PERSON_NAME] שותפות קונצרני בדרוג AA"
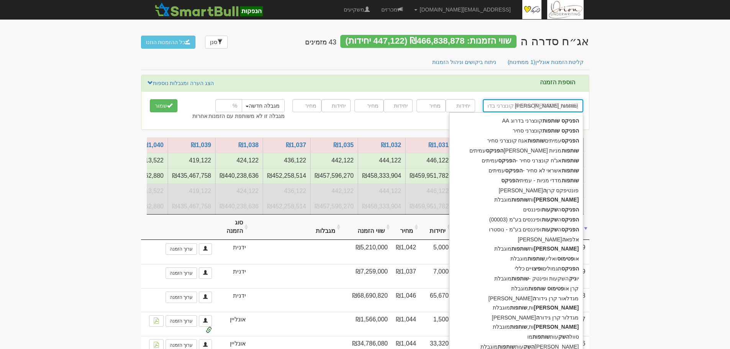
type input "[PERSON_NAME] שותפות"
click at [545, 131] on strong "שותפות" at bounding box center [550, 131] width 17 height 6
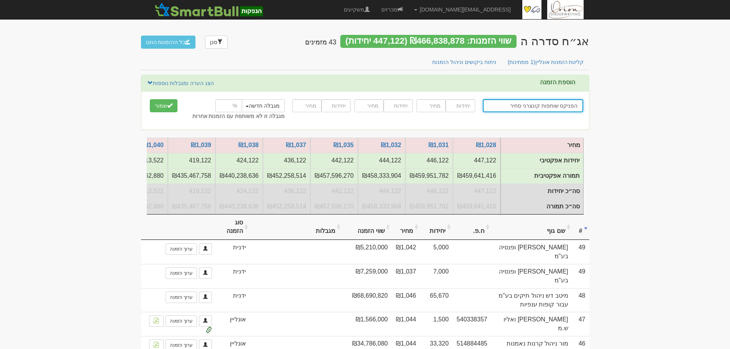
type input "הפניקס שותפות קונצרני סחיר"
click at [459, 108] on input "number" at bounding box center [459, 105] width 29 height 13
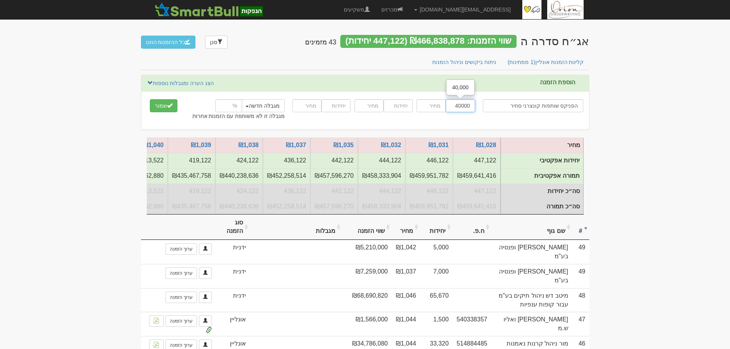
type input "40000"
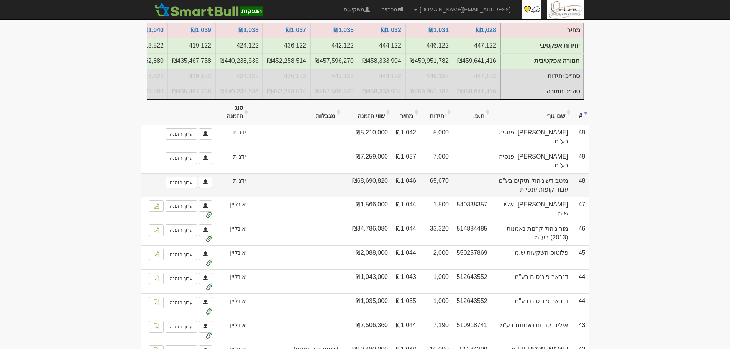
scroll to position [153, 0]
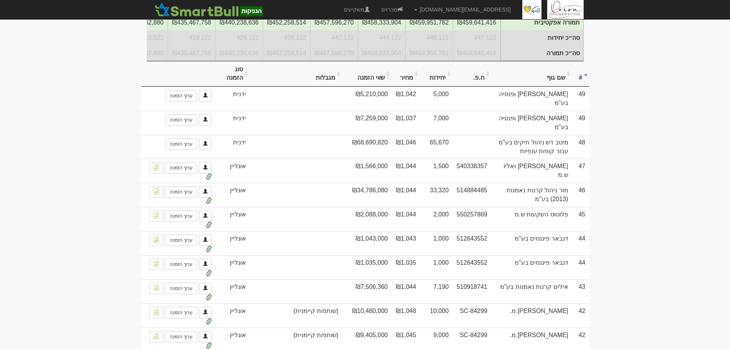
type input "1044"
click at [547, 86] on th "שם גוף" at bounding box center [531, 74] width 81 height 26
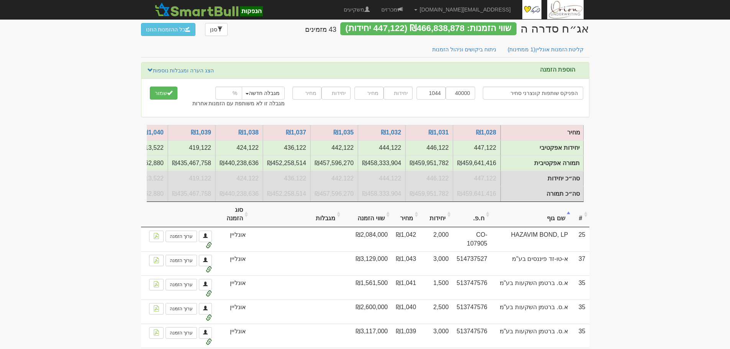
scroll to position [0, 0]
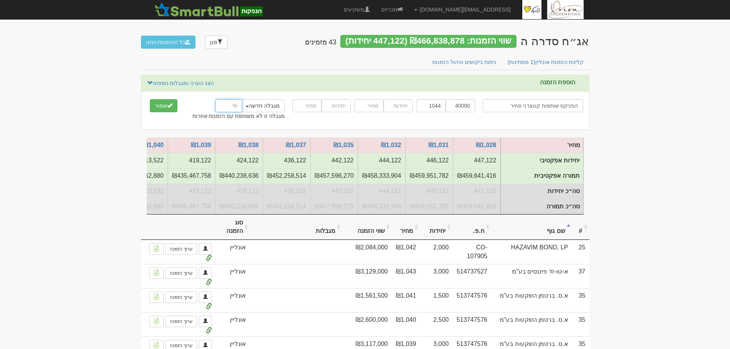
click at [231, 109] on input "number" at bounding box center [228, 105] width 27 height 13
type input "18"
click at [194, 80] on link "הצג הערה ומגבלות נוספות" at bounding box center [180, 83] width 67 height 8
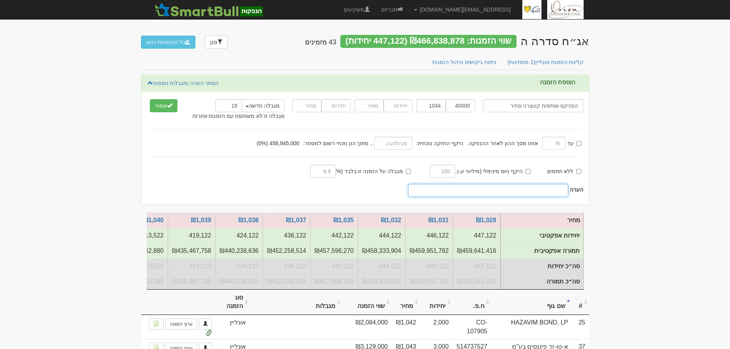
click at [553, 194] on input "text" at bounding box center [488, 190] width 160 height 13
type input "נוסטרו + עמיתים"
click at [169, 101] on button "שמור" at bounding box center [164, 105] width 28 height 13
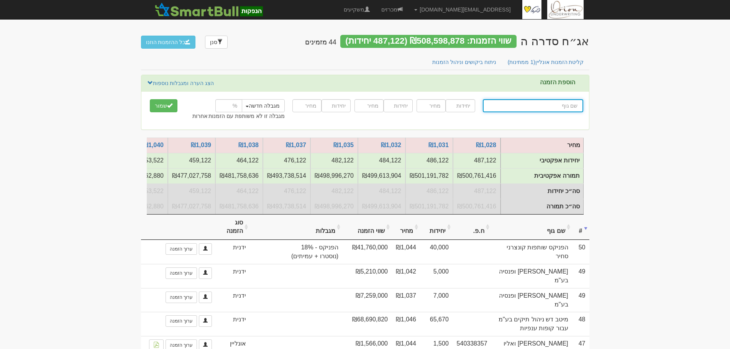
click at [491, 105] on input "text" at bounding box center [533, 105] width 100 height 13
click at [566, 105] on input "text" at bounding box center [533, 105] width 100 height 13
type input "ה"
type input "החברה המנהלת של מינהל קרן ההשתלמות לפקידים עובדי המינהל והשירותים בעמ"
type input "הח"
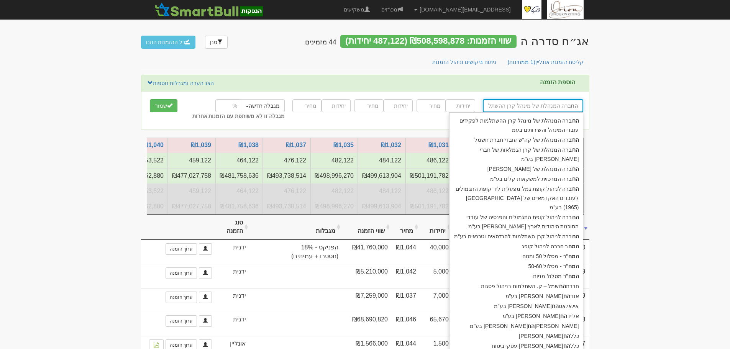
type input "ה"
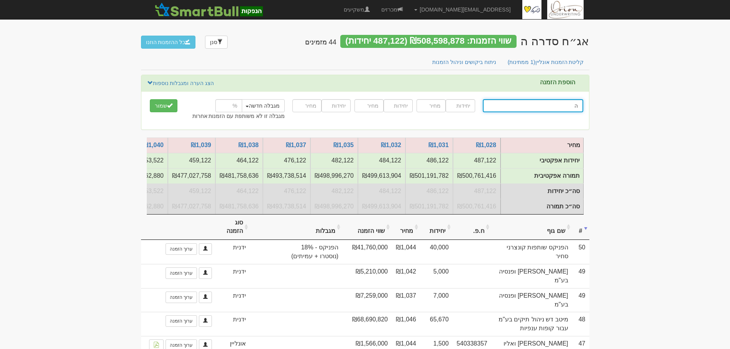
type input "הפניקס השקעות ופיננסים"
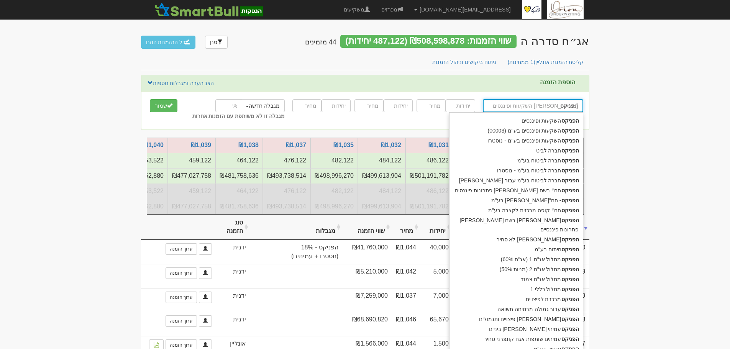
type input "הפניקס"
type input "הפניקס חב"
type input "הפניקס חברה לביט"
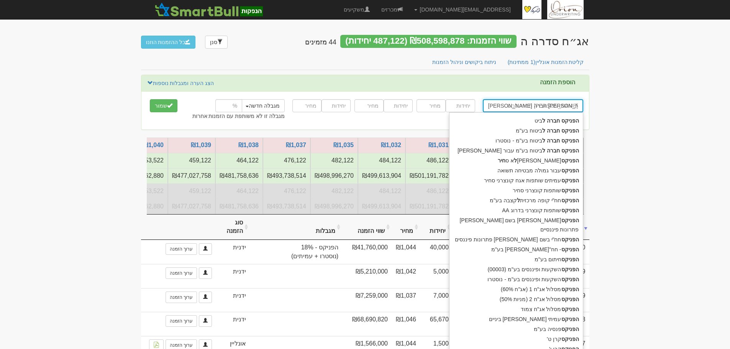
type input "הפניקס חברה לבי"
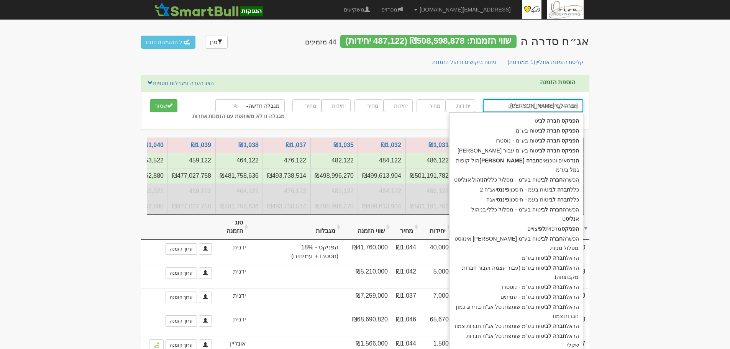
type input "הפניקס חברה לביט"
type input "הפניקס חברה לביטוח בע"מ"
type input "הפניקס חברה לביטו"
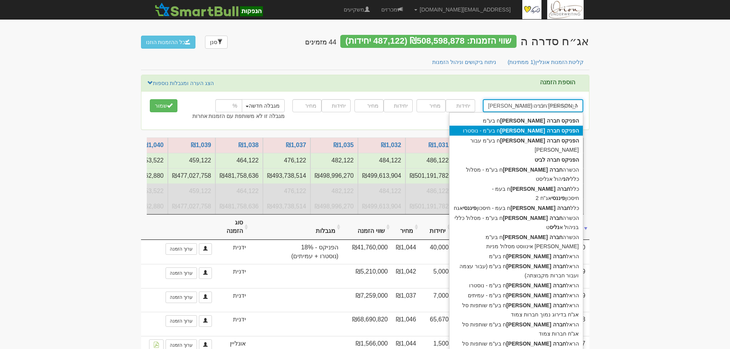
click at [529, 134] on div "הפניקס חברה לביטו ח בע"מ - נוסטרו" at bounding box center [515, 131] width 133 height 10
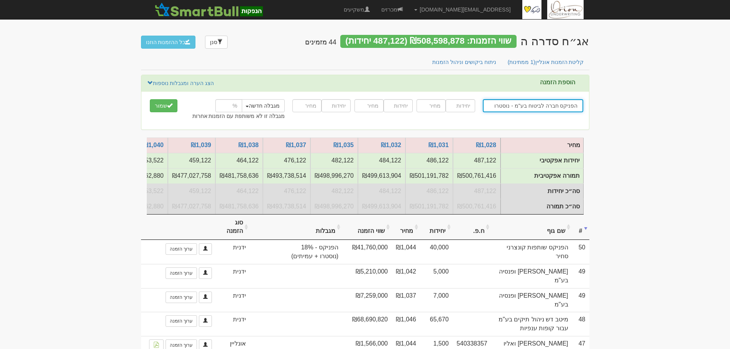
type input "הפניקס חברה לביטוח בע"מ - נוסטרו"
click at [459, 106] on input "number" at bounding box center [459, 105] width 29 height 13
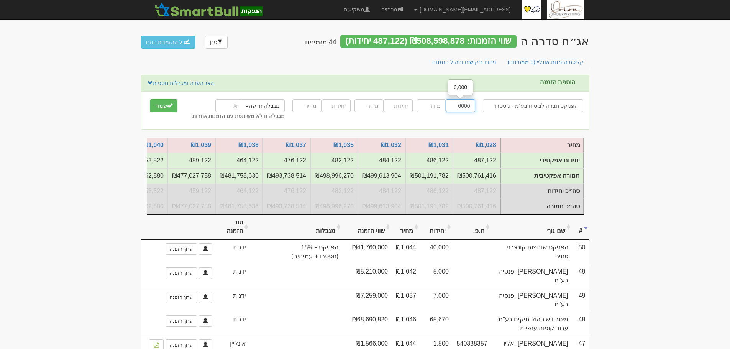
type input "6000"
type input "1047"
click at [249, 103] on button "מגבלה חדשה" at bounding box center [263, 105] width 44 height 13
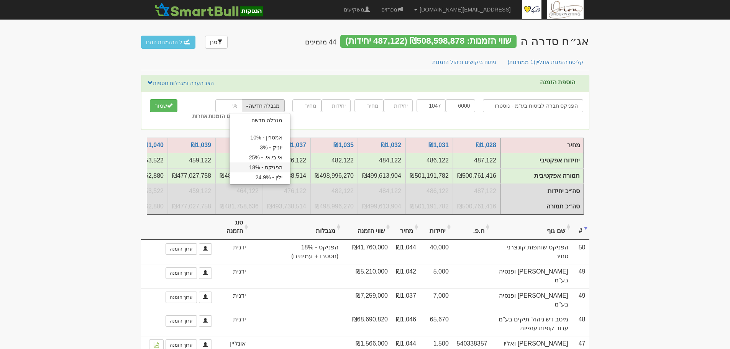
click at [272, 169] on link "הפניקס - 18%" at bounding box center [259, 167] width 61 height 10
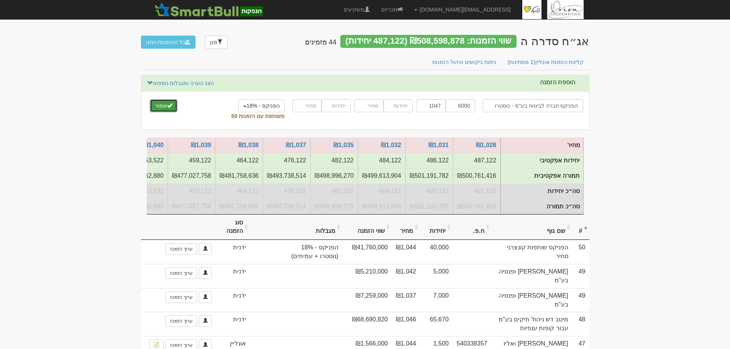
click at [163, 104] on button "שמור" at bounding box center [164, 105] width 28 height 13
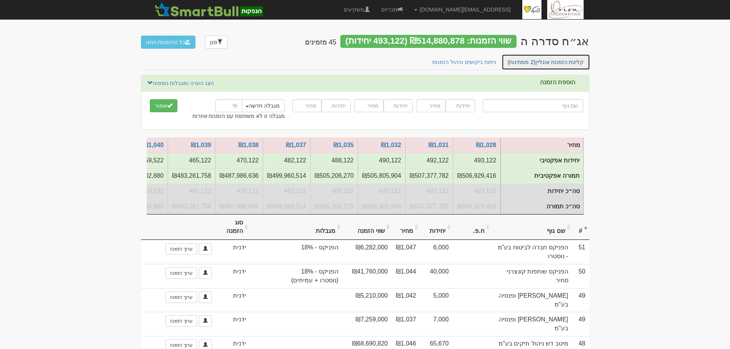
click at [574, 64] on link "קליטת הזמנות אונליין (2 ממתינות)" at bounding box center [545, 62] width 88 height 16
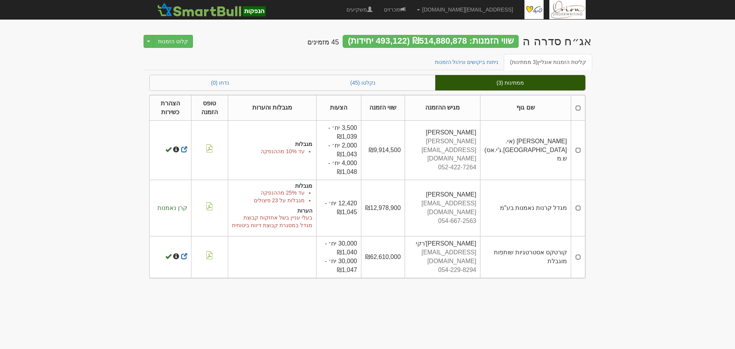
click at [577, 149] on td at bounding box center [578, 150] width 14 height 59
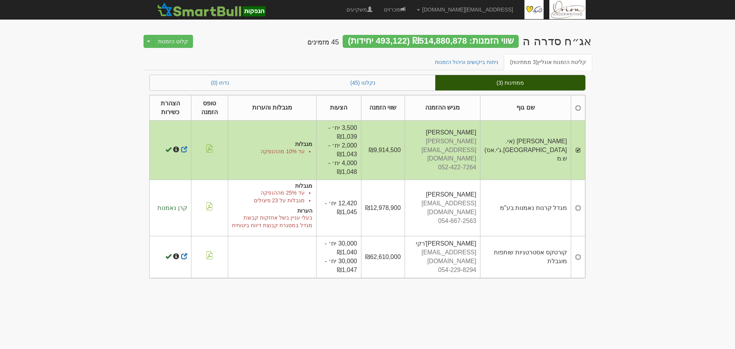
click at [578, 208] on td at bounding box center [578, 208] width 14 height 57
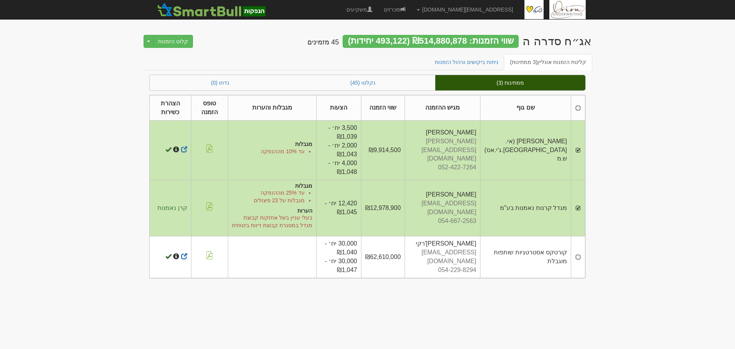
click at [581, 260] on td at bounding box center [578, 256] width 14 height 41
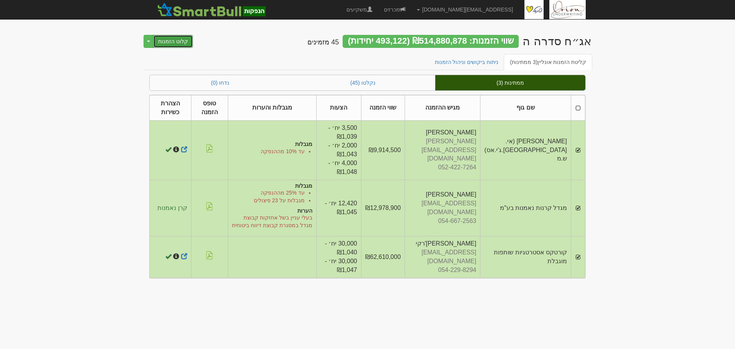
click at [174, 40] on button "קלוט הזמנות" at bounding box center [173, 41] width 40 height 13
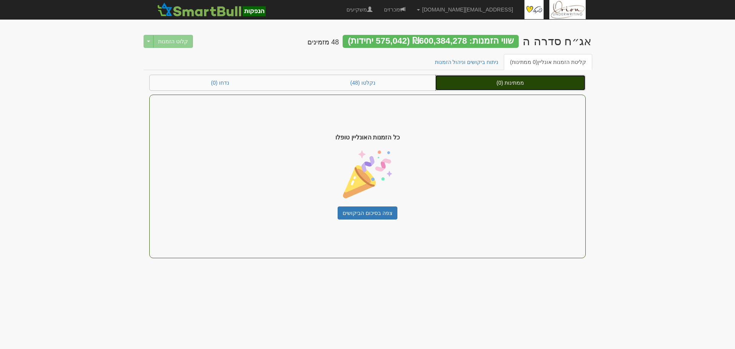
click at [493, 85] on link "ממתינות (0)" at bounding box center [510, 82] width 150 height 15
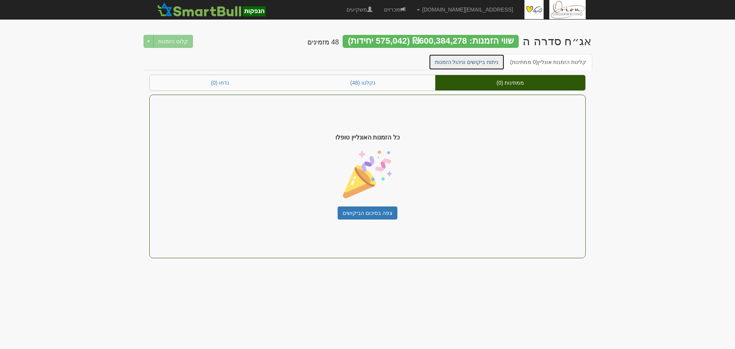
click at [468, 66] on link "ניתוח ביקושים וניהול הזמנות" at bounding box center [467, 62] width 76 height 16
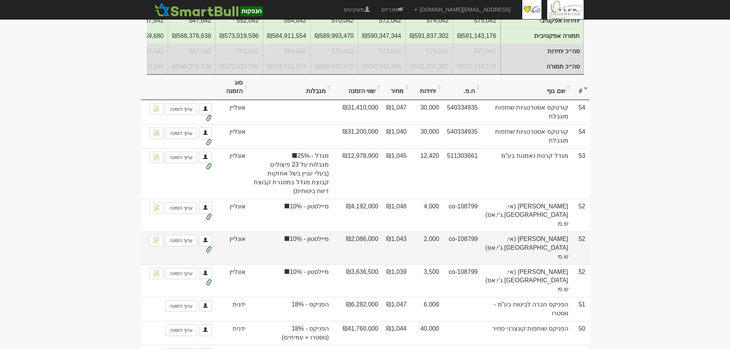
scroll to position [153, 0]
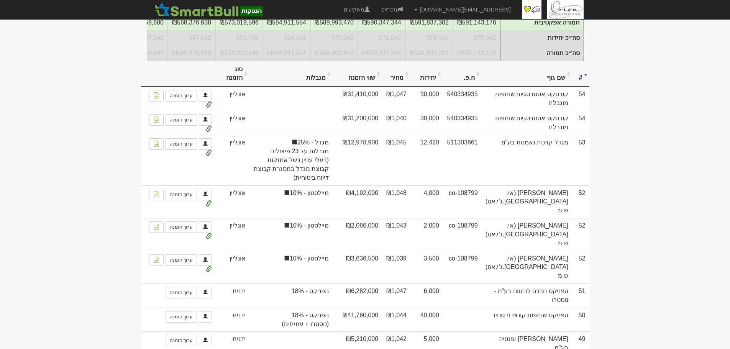
click at [548, 81] on th "שם גוף" at bounding box center [526, 74] width 90 height 26
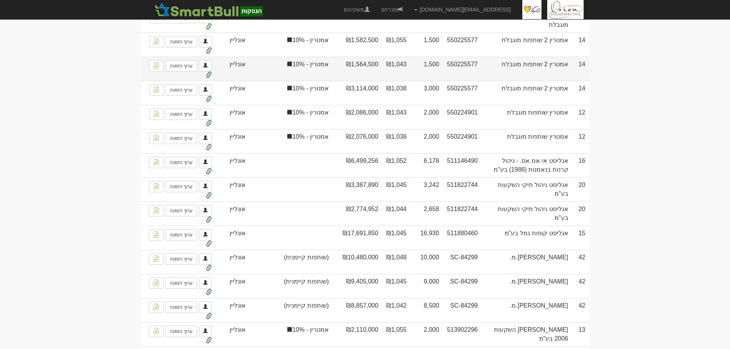
scroll to position [728, 0]
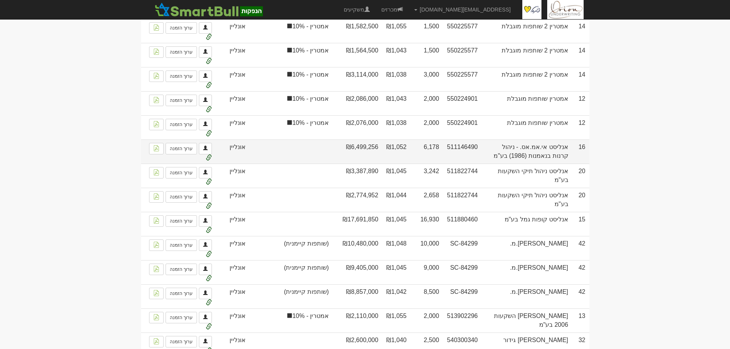
click at [557, 155] on td "אנליסט אי.אמ.אס. - ניהול קרנות בנאמנות (1986) בע"מ" at bounding box center [526, 151] width 90 height 24
drag, startPoint x: 549, startPoint y: 166, endPoint x: 516, endPoint y: 166, distance: 32.9
click at [516, 164] on td "אנליסט אי.אמ.אס. - ניהול קרנות בנאמנות (1986) בע"מ" at bounding box center [526, 151] width 90 height 24
click at [553, 154] on td "אנליסט אי.אמ.אס. - ניהול קרנות בנאמנות (1986) בע"מ" at bounding box center [526, 151] width 90 height 24
drag, startPoint x: 554, startPoint y: 147, endPoint x: 552, endPoint y: 152, distance: 5.3
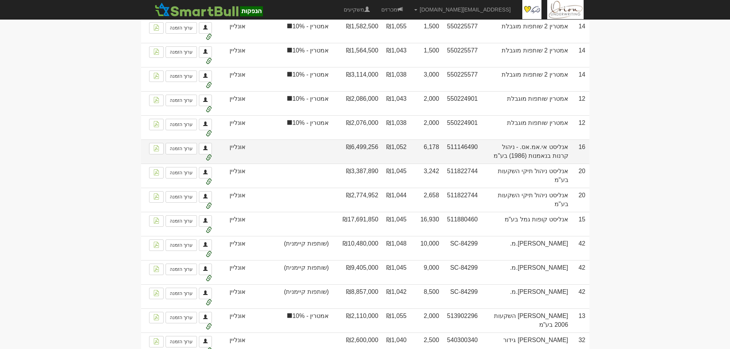
click at [552, 152] on td "אנליסט אי.אמ.אס. - ניהול קרנות בנאמנות (1986) בע"מ" at bounding box center [526, 151] width 90 height 24
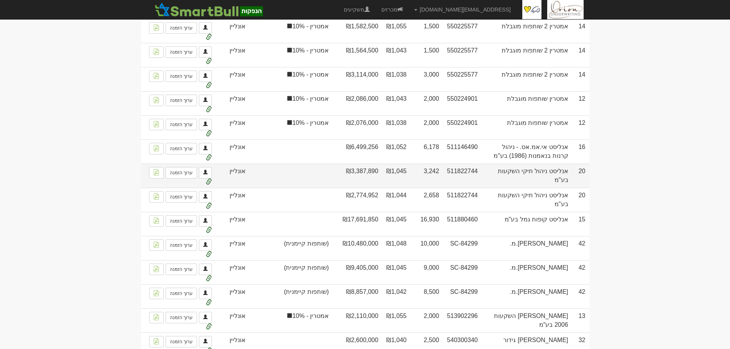
click at [586, 187] on td "20" at bounding box center [580, 176] width 17 height 24
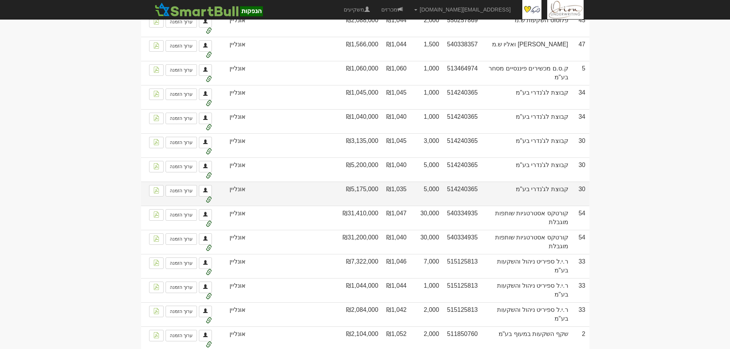
scroll to position [1947, 0]
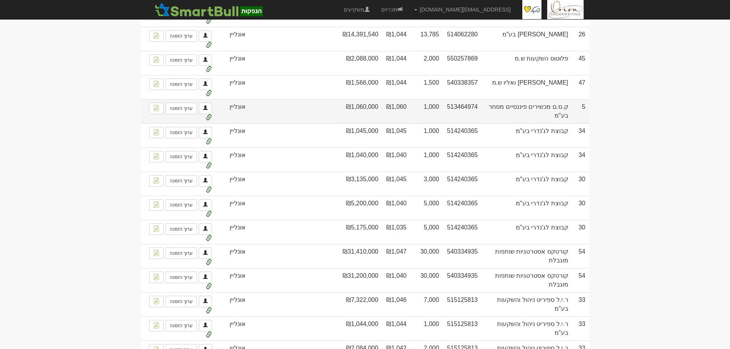
click at [557, 99] on td "ק.ס.ם מכשירים פיננסיים מסחר בע"מ" at bounding box center [526, 111] width 90 height 24
drag, startPoint x: 557, startPoint y: 78, endPoint x: 491, endPoint y: 78, distance: 65.5
click at [491, 99] on tr "5 ק.ס.ם מכשירים פיננסיים מסחר בע"מ 513464974 1,000 ₪1,060 ₪1,060,000 פרי פסו ער…" at bounding box center [365, 111] width 448 height 24
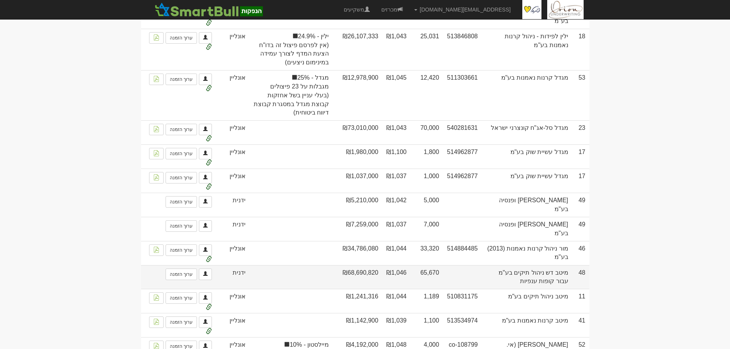
scroll to position [1449, 0]
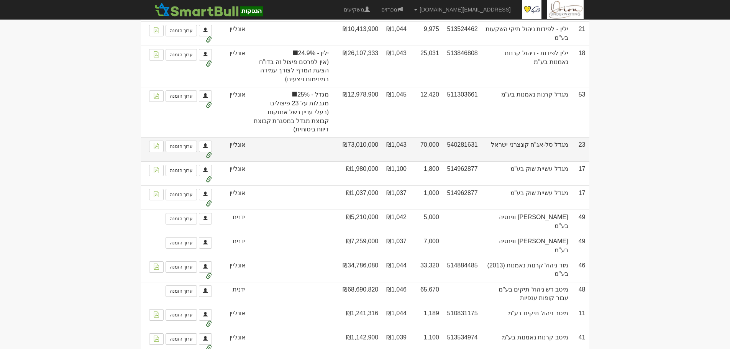
drag, startPoint x: 530, startPoint y: 152, endPoint x: 515, endPoint y: 155, distance: 16.1
click at [515, 155] on td "מגדל סל-אג"ח קונצרני ישראל" at bounding box center [526, 149] width 90 height 24
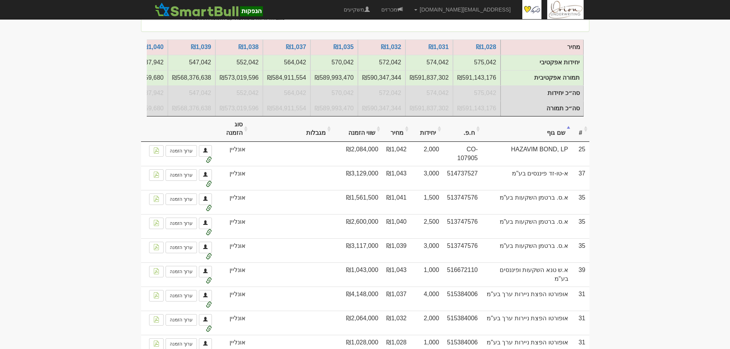
scroll to position [0, 0]
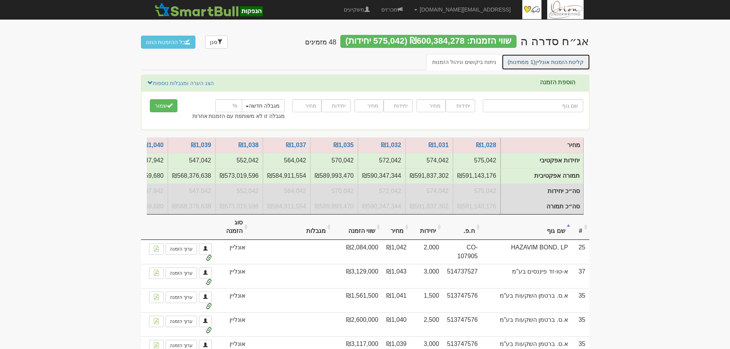
click at [567, 57] on link "קליטת הזמנות אונליין (1 ממתינות)" at bounding box center [545, 62] width 88 height 16
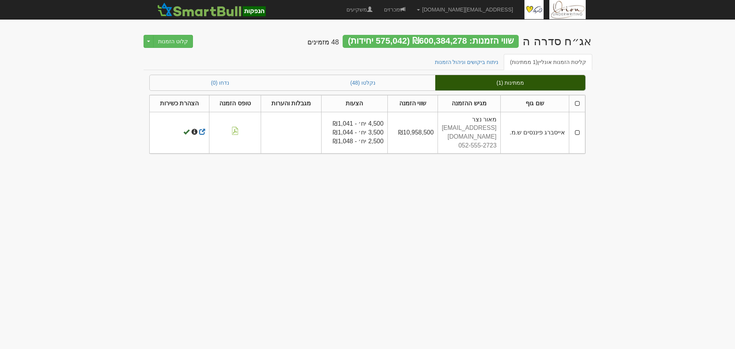
click at [581, 127] on td at bounding box center [578, 132] width 16 height 41
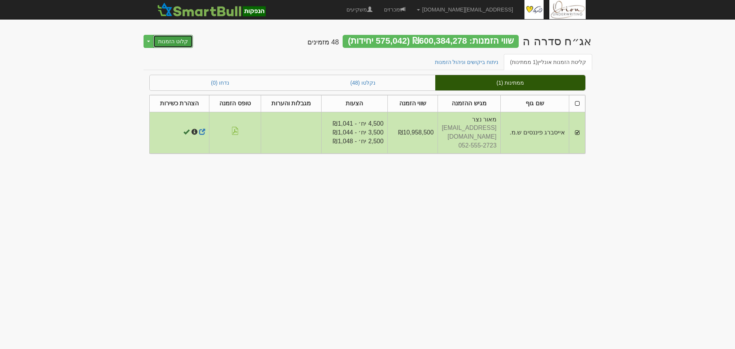
click at [176, 41] on button "קלוט הזמנות" at bounding box center [173, 41] width 40 height 13
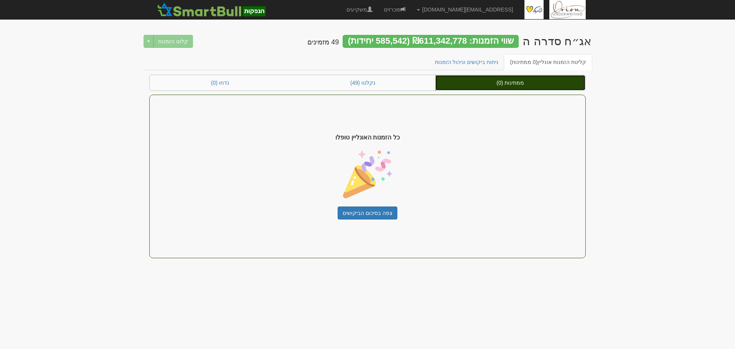
click at [534, 82] on link "ממתינות (0)" at bounding box center [510, 82] width 150 height 15
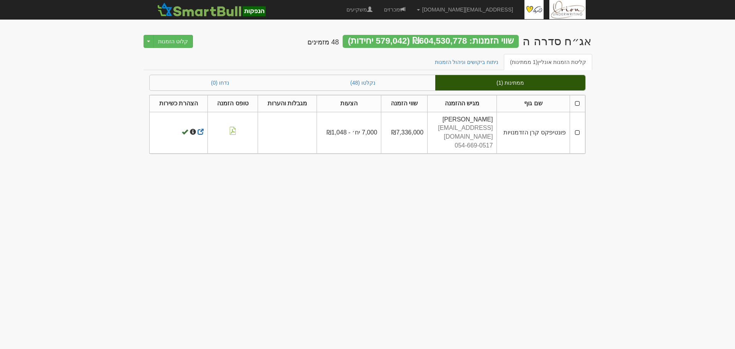
click at [576, 128] on td at bounding box center [577, 132] width 15 height 41
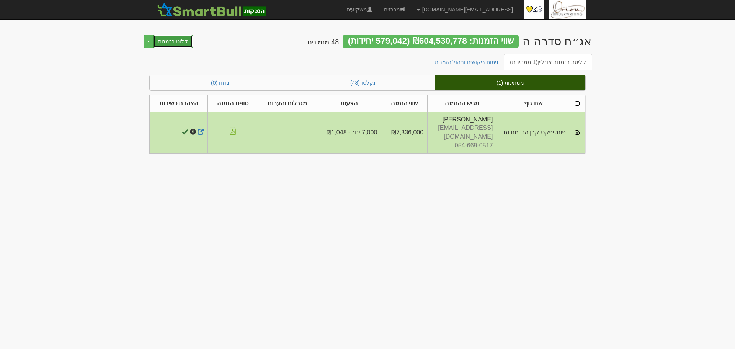
click at [180, 44] on button "קלוט הזמנות" at bounding box center [173, 41] width 40 height 13
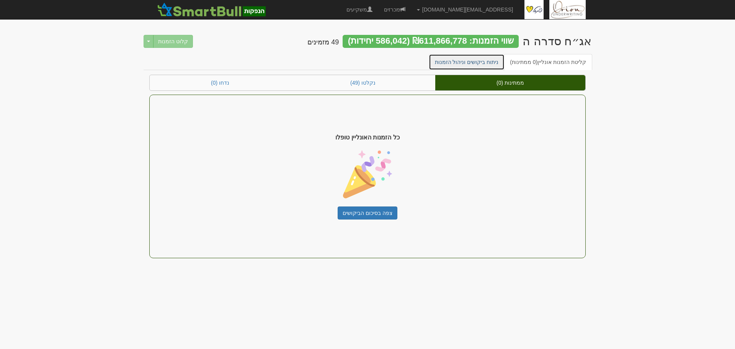
click at [470, 63] on link "ניתוח ביקושים וניהול הזמנות" at bounding box center [467, 62] width 76 height 16
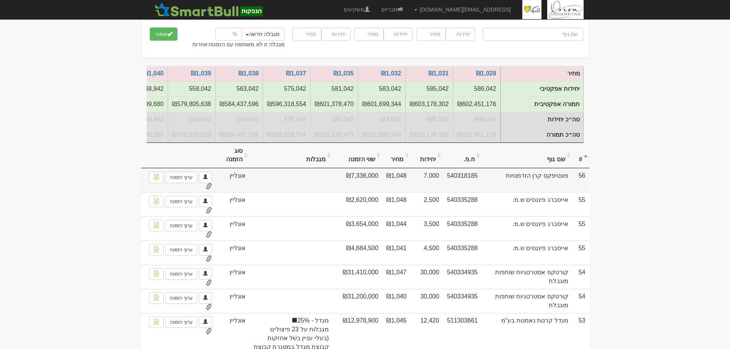
scroll to position [77, 0]
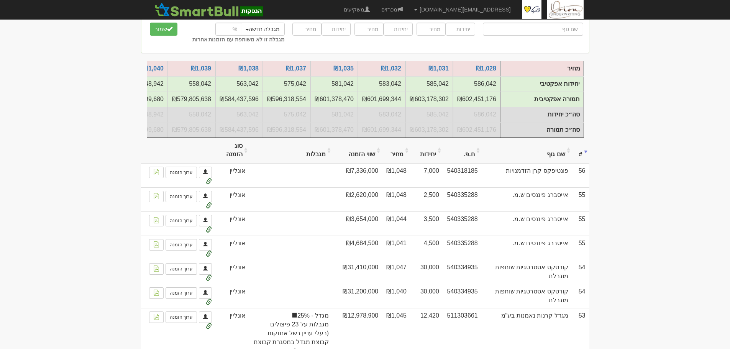
click at [224, 160] on th "סוג הזמנה" at bounding box center [233, 151] width 34 height 26
click at [234, 159] on th "סוג הזמנה" at bounding box center [233, 151] width 34 height 26
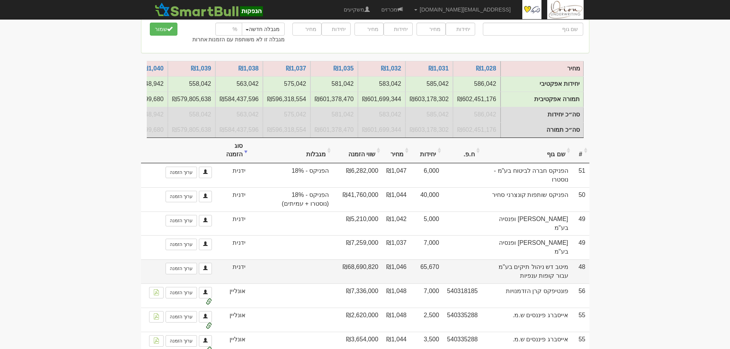
drag, startPoint x: 534, startPoint y: 259, endPoint x: 510, endPoint y: 269, distance: 26.6
click at [510, 269] on td "מיטב דש ניהול תיקים בע"מ עבור קופות ענפיות" at bounding box center [526, 271] width 90 height 24
click at [410, 260] on td "₪1,046" at bounding box center [396, 271] width 28 height 24
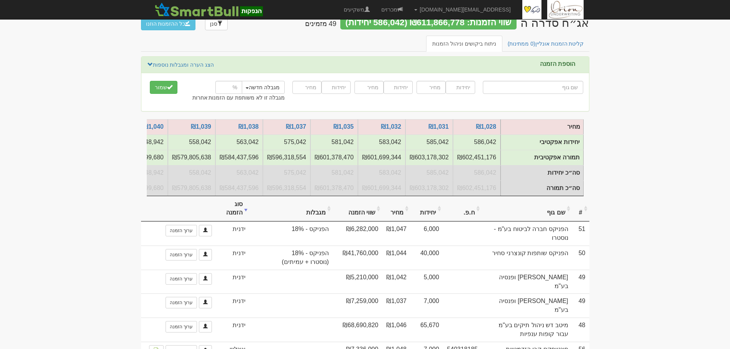
scroll to position [0, 0]
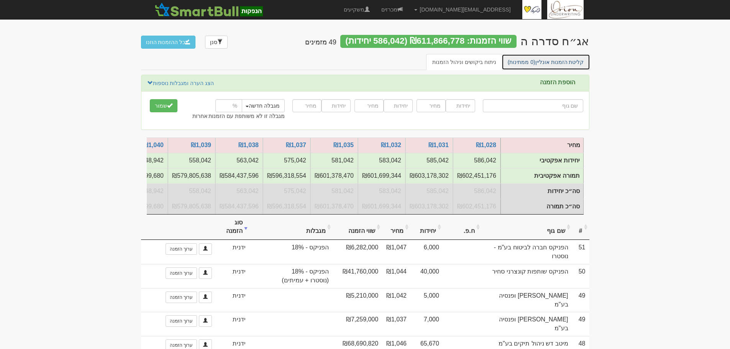
click at [541, 59] on link "קליטת הזמנות אונליין (0 ממתינות)" at bounding box center [545, 62] width 88 height 16
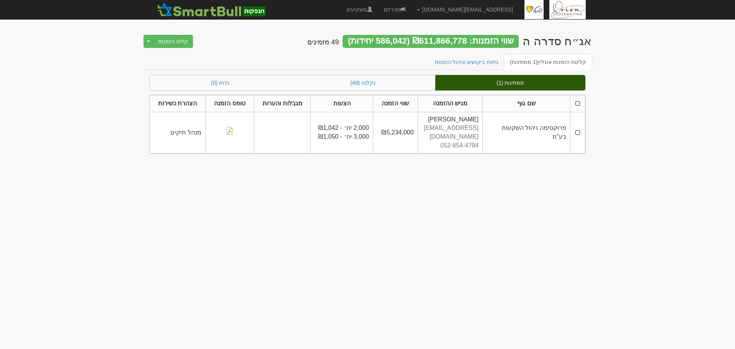
click at [578, 129] on td at bounding box center [577, 132] width 15 height 41
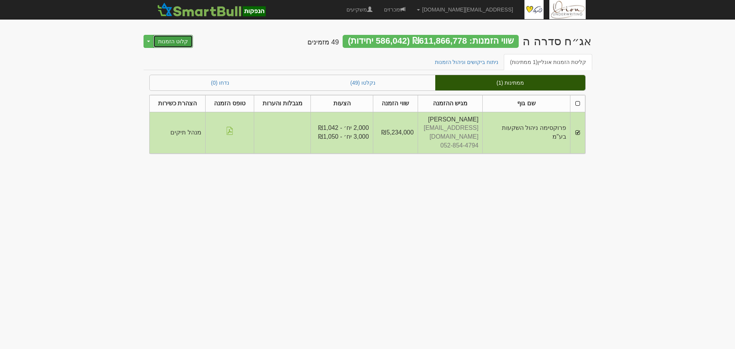
click at [166, 40] on button "קלוט הזמנות" at bounding box center [173, 41] width 40 height 13
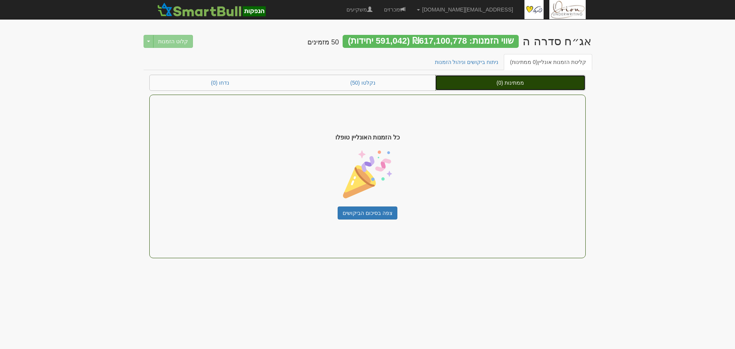
click at [486, 79] on link "ממתינות (0)" at bounding box center [510, 82] width 150 height 15
click at [491, 88] on link "ממתינות (0)" at bounding box center [510, 82] width 150 height 15
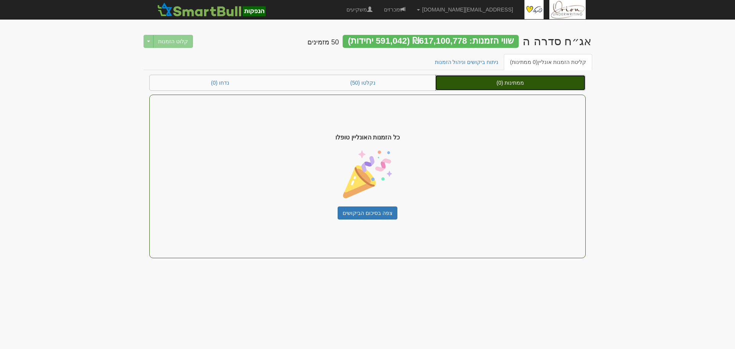
click at [491, 88] on link "ממתינות (0)" at bounding box center [510, 82] width 150 height 15
click at [540, 89] on link "ממתינות (0)" at bounding box center [510, 82] width 150 height 15
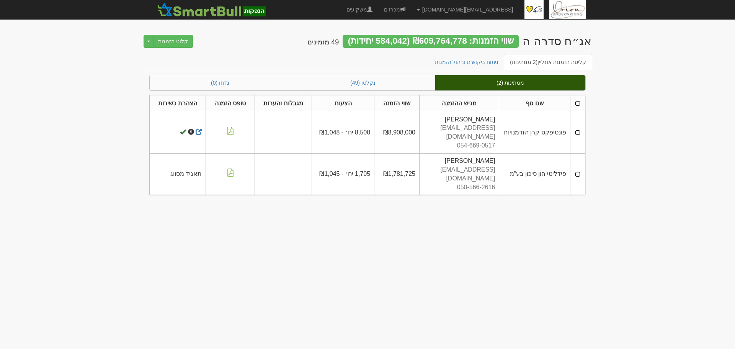
click at [578, 161] on td at bounding box center [577, 174] width 15 height 41
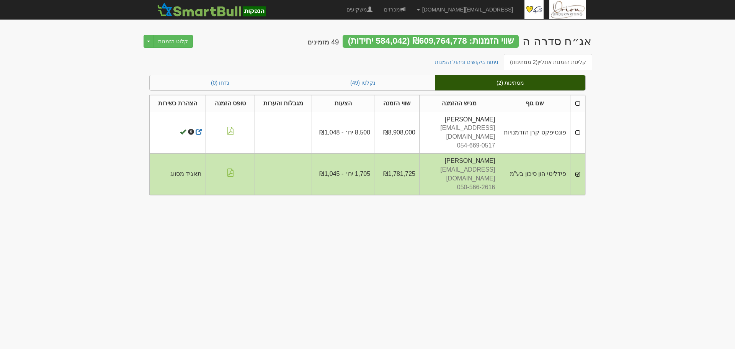
click at [578, 128] on td at bounding box center [577, 132] width 15 height 41
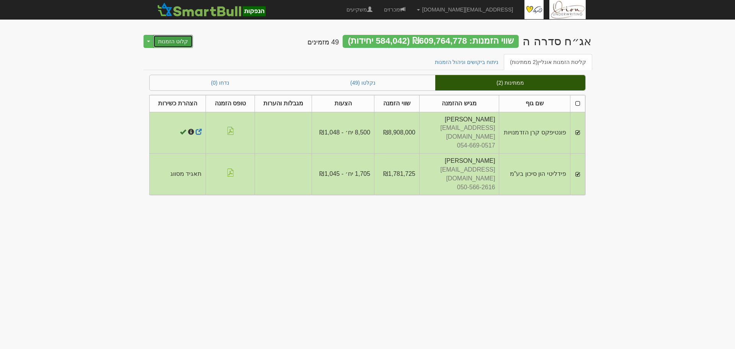
click at [162, 46] on button "קלוט הזמנות" at bounding box center [173, 41] width 40 height 13
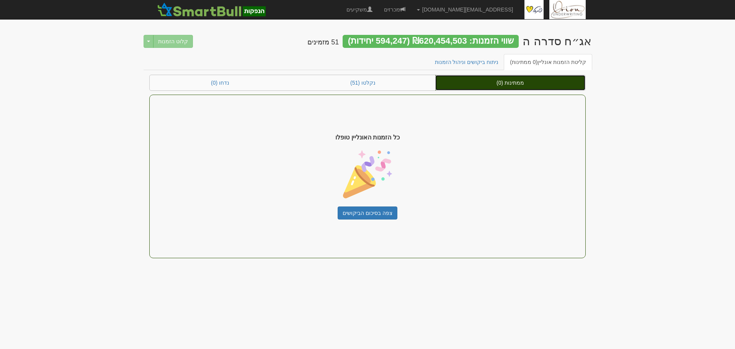
click at [526, 88] on link "ממתינות (0)" at bounding box center [510, 82] width 150 height 15
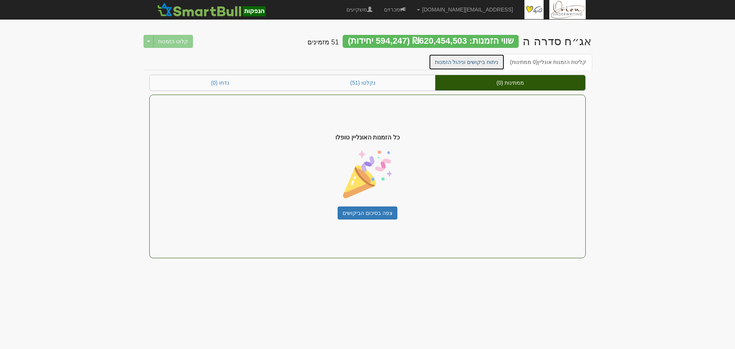
click at [480, 64] on link "ניתוח ביקושים וניהול הזמנות" at bounding box center [467, 62] width 76 height 16
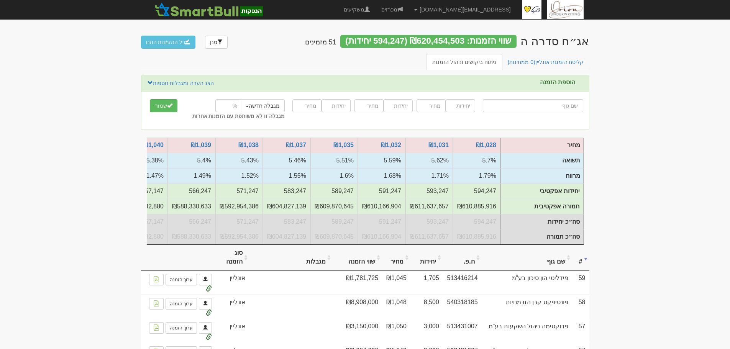
click at [246, 261] on th "סוג הזמנה" at bounding box center [233, 258] width 34 height 26
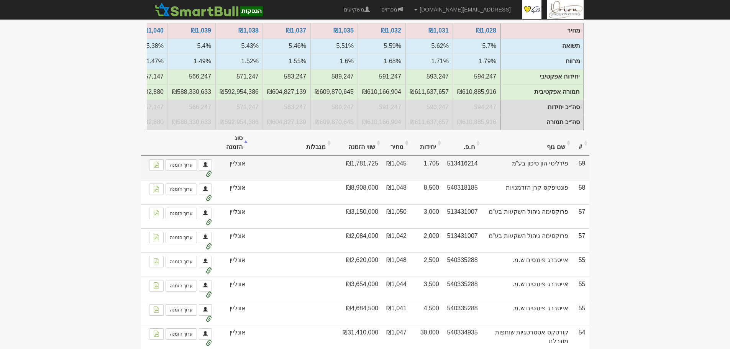
scroll to position [115, 0]
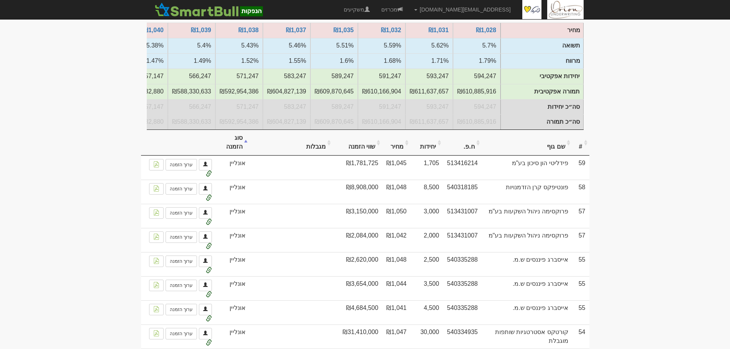
click at [239, 151] on th "סוג הזמנה" at bounding box center [233, 143] width 34 height 26
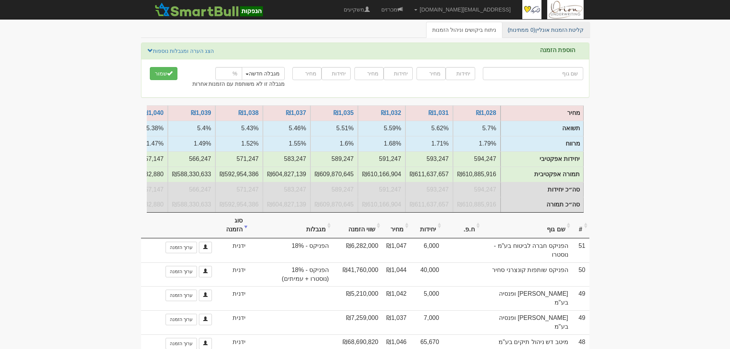
scroll to position [0, 0]
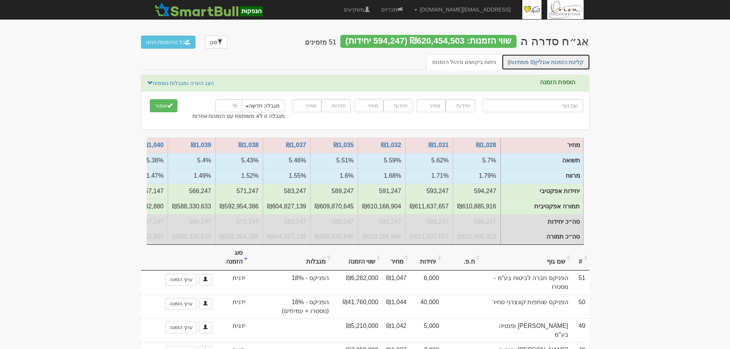
click at [557, 64] on link "קליטת הזמנות אונליין (0 ממתינות)" at bounding box center [545, 62] width 88 height 16
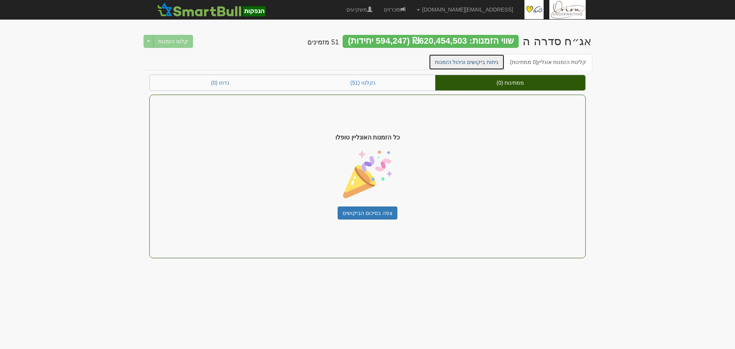
click at [480, 60] on link "ניתוח ביקושים וניהול הזמנות" at bounding box center [467, 62] width 76 height 16
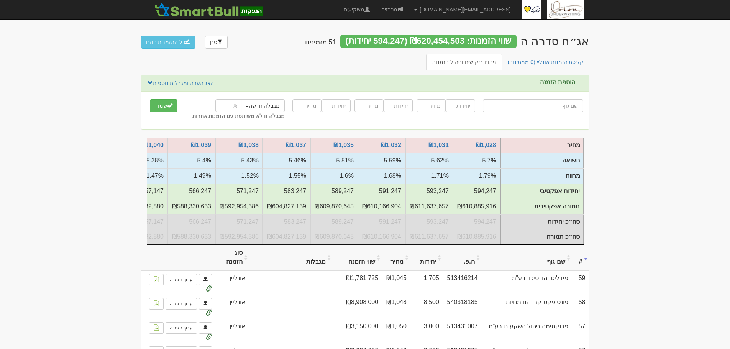
click at [232, 259] on th "סוג הזמנה" at bounding box center [233, 258] width 34 height 26
click at [236, 256] on th "סוג הזמנה" at bounding box center [233, 258] width 34 height 26
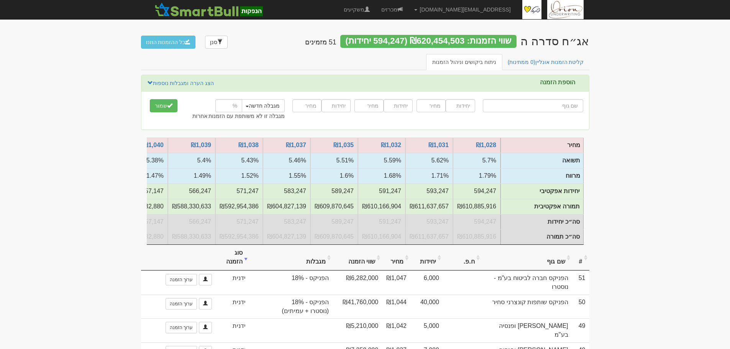
click at [552, 50] on h2 "אג״ח סדרה ה שווי הזמנות: ₪620,454,503 (594,247 יחידות) 51 מזמינים" at bounding box center [447, 42] width 284 height 15
click at [551, 61] on link "קליטת הזמנות אונליין (0 ממתינות)" at bounding box center [545, 62] width 88 height 16
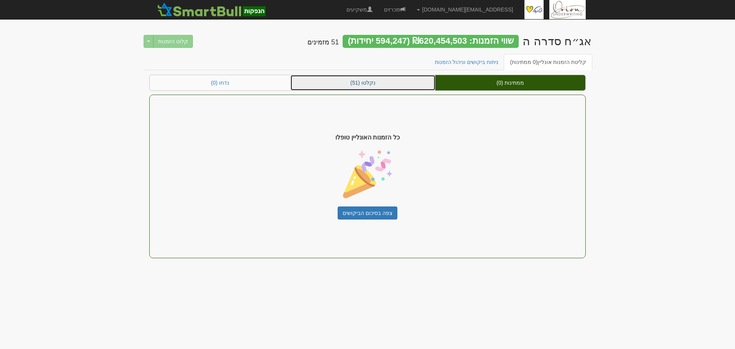
click at [401, 81] on link "נקלטו (51)" at bounding box center [363, 82] width 145 height 15
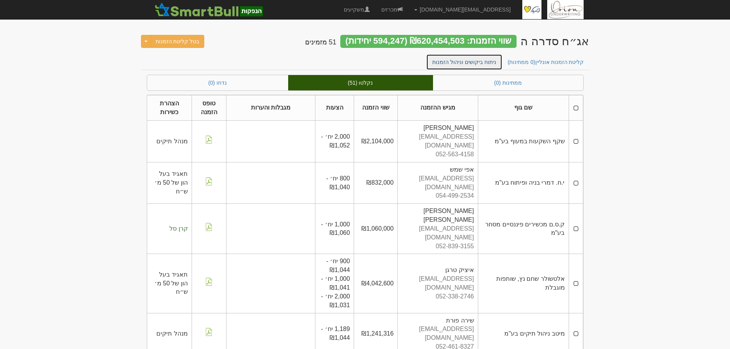
click at [495, 54] on link "ניתוח ביקושים וניהול הזמנות" at bounding box center [464, 62] width 76 height 16
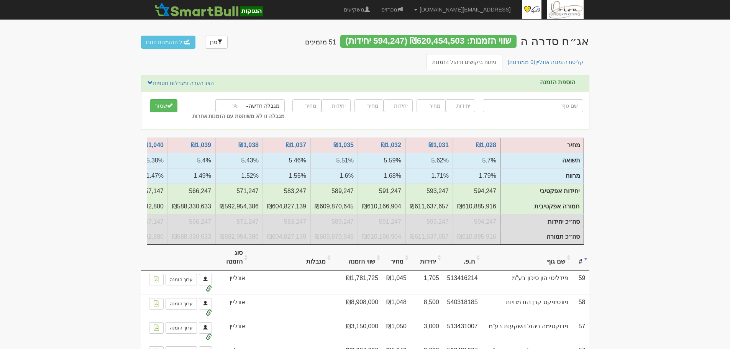
click at [531, 71] on div "קליטת הזמנות אונליין (0 ממתינות) ניתוח ביקושים וניהול הזמנות" at bounding box center [365, 64] width 448 height 21
click at [532, 66] on link "קליטת הזמנות אונליין (0 ממתינות)" at bounding box center [545, 62] width 88 height 16
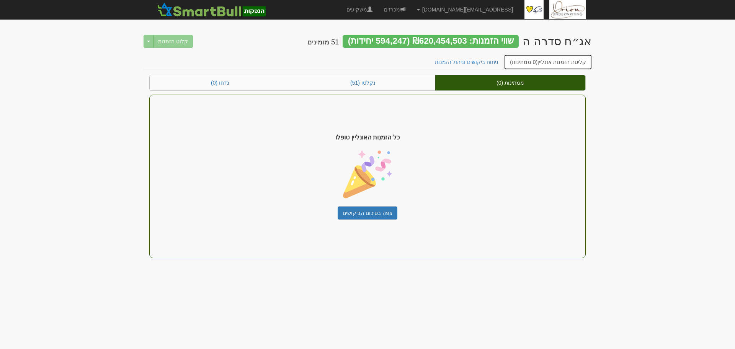
click at [558, 61] on link "קליטת הזמנות אונליין (0 ממתינות)" at bounding box center [548, 62] width 88 height 16
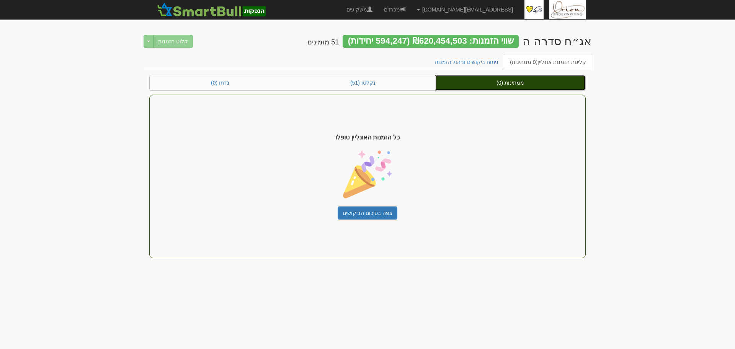
click at [525, 82] on link "ממתינות (0)" at bounding box center [510, 82] width 150 height 15
click at [532, 93] on div "ממתינות (0) נקלטו (51) נדחו (0) כל הזמנות האונליין טופלו צפה בסיכום הביקושים" at bounding box center [367, 166] width 437 height 183
click at [534, 82] on link "ממתינות (0)" at bounding box center [510, 82] width 150 height 15
click at [489, 85] on link "ממתינות (0)" at bounding box center [510, 82] width 150 height 15
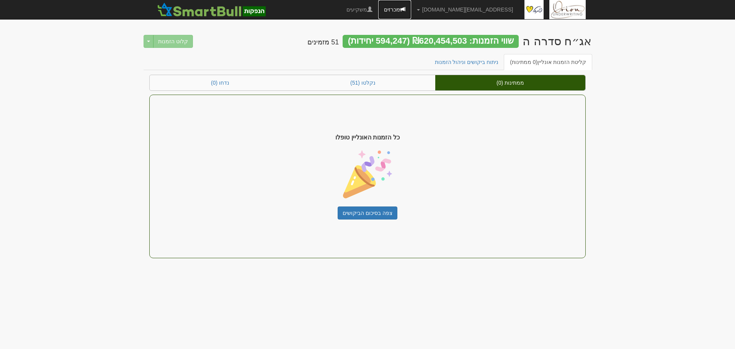
click at [411, 7] on link "מכרזים" at bounding box center [394, 9] width 33 height 19
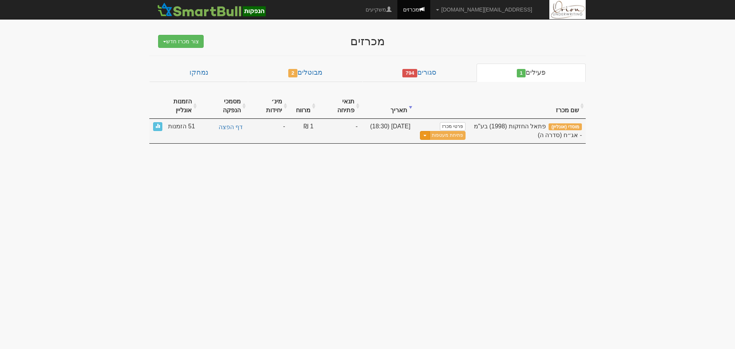
click at [424, 131] on button "Toggle Dropdown" at bounding box center [425, 135] width 10 height 9
click at [430, 131] on button "Toggle Dropdown" at bounding box center [425, 135] width 10 height 9
click at [450, 131] on link "פתיחת מעטפות" at bounding box center [448, 135] width 36 height 9
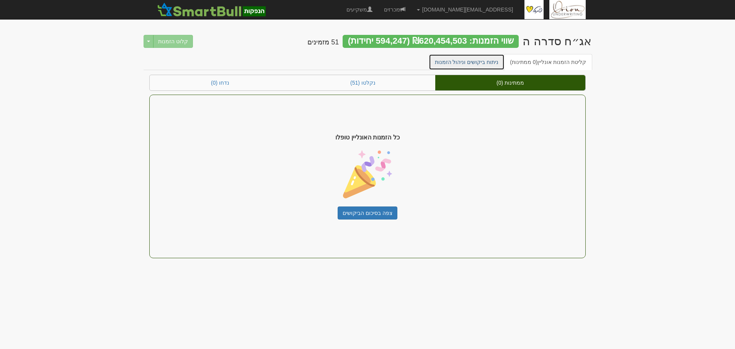
click at [461, 61] on link "ניתוח ביקושים וניהול הזמנות" at bounding box center [467, 62] width 76 height 16
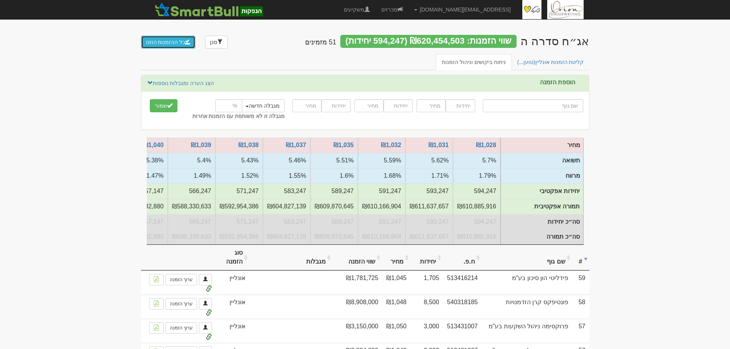
click at [153, 41] on button "כל ההזמנות הוזנו" at bounding box center [168, 42] width 55 height 13
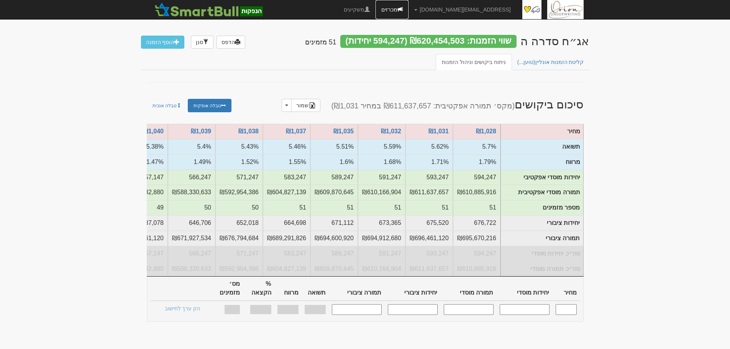
click at [408, 11] on link "מכרזים" at bounding box center [391, 9] width 33 height 19
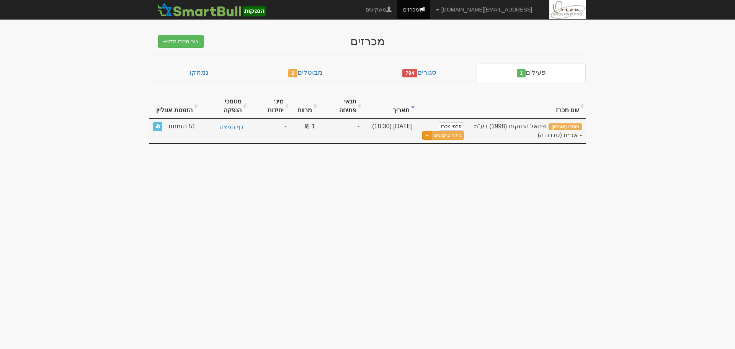
click at [426, 131] on button "Toggle Dropdown" at bounding box center [427, 135] width 10 height 9
click at [458, 131] on link "ניתוח ביקושים" at bounding box center [448, 135] width 32 height 9
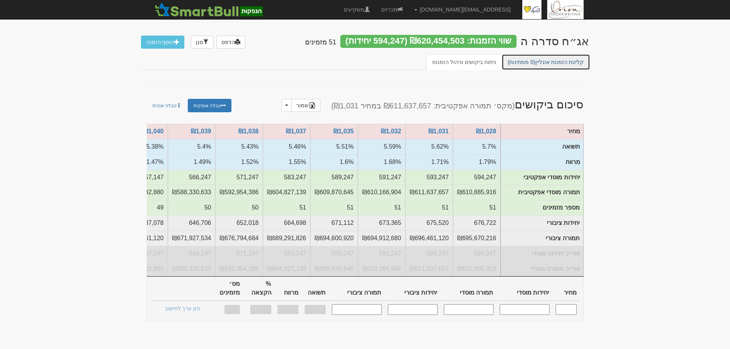
click at [555, 66] on link "קליטת הזמנות אונליין (0 ממתינות)" at bounding box center [545, 62] width 88 height 16
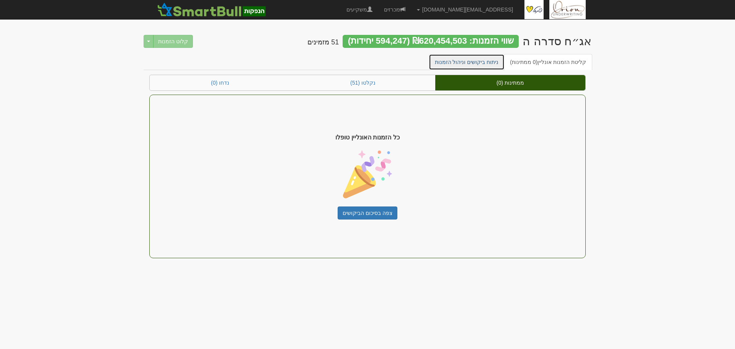
click at [480, 61] on link "ניתוח ביקושים וניהול הזמנות" at bounding box center [467, 62] width 76 height 16
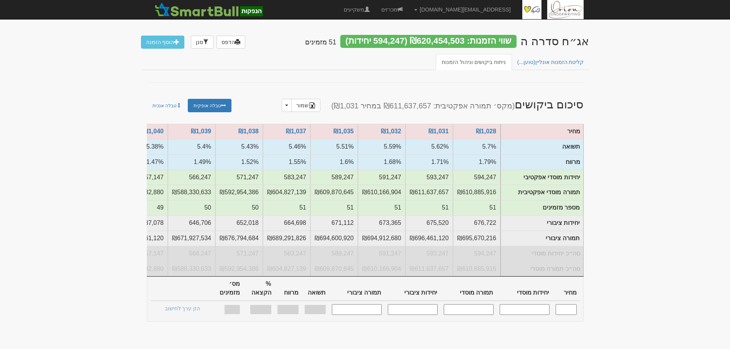
click at [569, 311] on input "text" at bounding box center [565, 309] width 21 height 10
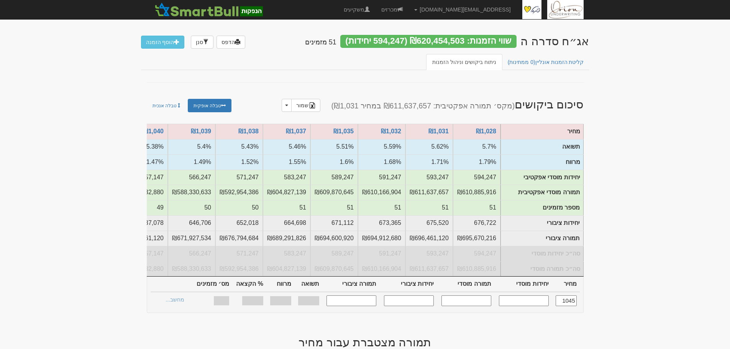
type input "1,045"
type input "214,935"
type input "224,607,075"
type input "260,082"
type input "271,785,690"
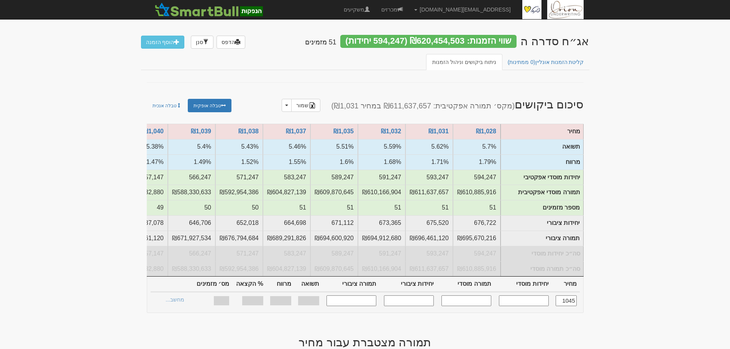
type input "5.24%"
type input "1.330%"
type input "100%"
type input "26"
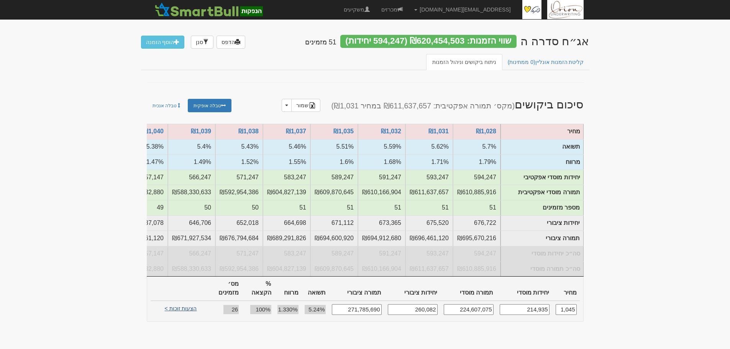
type input "1,045"
click at [178, 308] on link "הצעות זוכות >" at bounding box center [181, 309] width 42 height 11
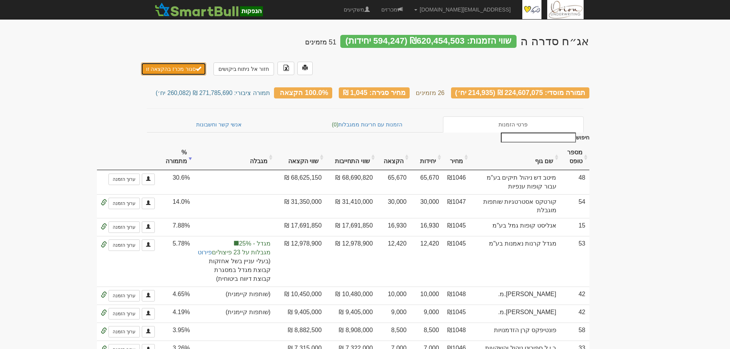
click at [169, 62] on button "סגור מכרז בהקצאה זו" at bounding box center [173, 68] width 65 height 13
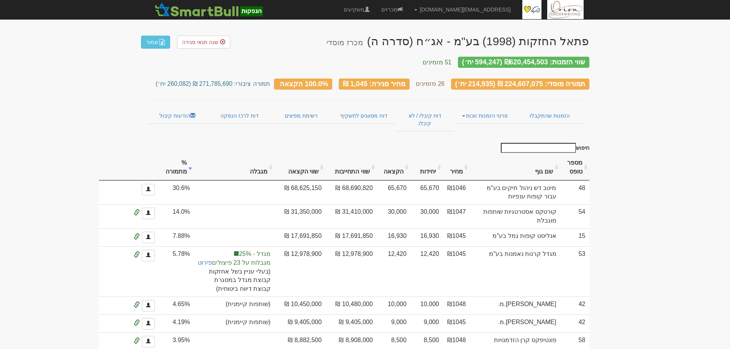
drag, startPoint x: 588, startPoint y: 42, endPoint x: 460, endPoint y: 39, distance: 127.6
click at [460, 39] on div "פתאל החזקות (1998) בע"מ - אג״ח (סדרה ה) מכרז מוסדי" at bounding box center [457, 41] width 262 height 13
click at [532, 41] on div "פתאל החזקות (1998) בע"מ - אג״ח (סדרה ה) מכרז מוסדי" at bounding box center [457, 41] width 262 height 13
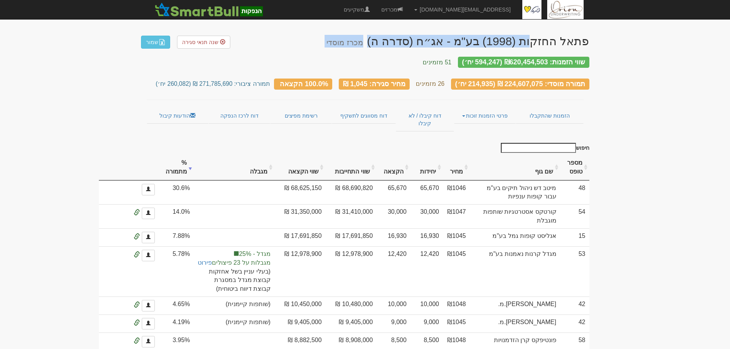
click at [532, 41] on div "פתאל החזקות (1998) בע"מ - אג״ח (סדרה ה) מכרז מוסדי" at bounding box center [457, 41] width 262 height 13
click at [569, 43] on div "פתאל החזקות (1998) בע"מ - אג״ח (סדרה ה) מכרז מוסדי" at bounding box center [457, 41] width 262 height 13
drag, startPoint x: 589, startPoint y: 44, endPoint x: 419, endPoint y: 32, distance: 170.5
click at [419, 37] on div "פתאל החזקות (1998) בע"מ - אג״ח (סדרה ה) מכרז מוסדי" at bounding box center [457, 41] width 262 height 13
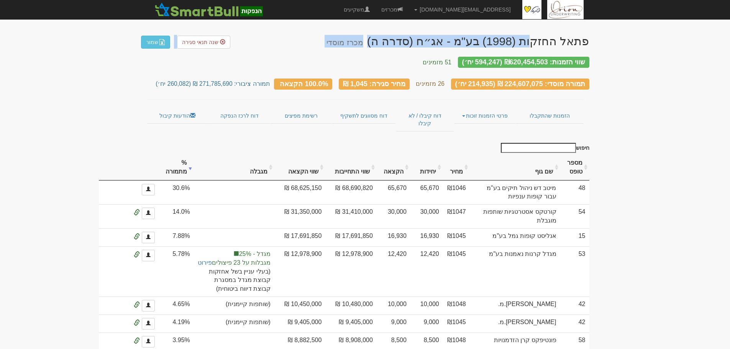
click at [394, 45] on div "פתאל החזקות (1998) בע"מ - אג״ח (סדרה ה) מכרז מוסדי" at bounding box center [457, 41] width 262 height 13
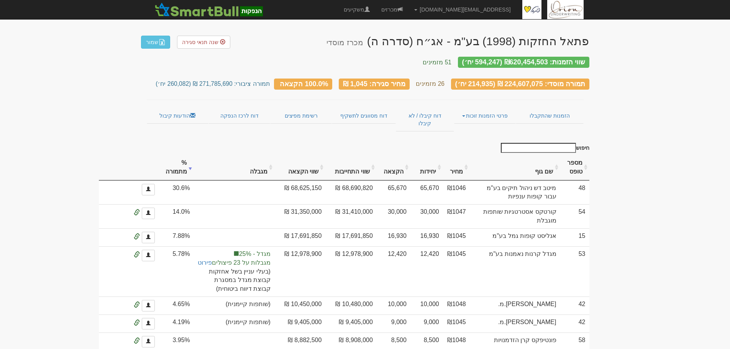
drag, startPoint x: 423, startPoint y: 39, endPoint x: 591, endPoint y: 39, distance: 168.5
copy div "פתאל החזקות (1998) בע"מ - אג״ח (סדרה ה)"
click at [408, 13] on link "מכרזים" at bounding box center [391, 9] width 33 height 19
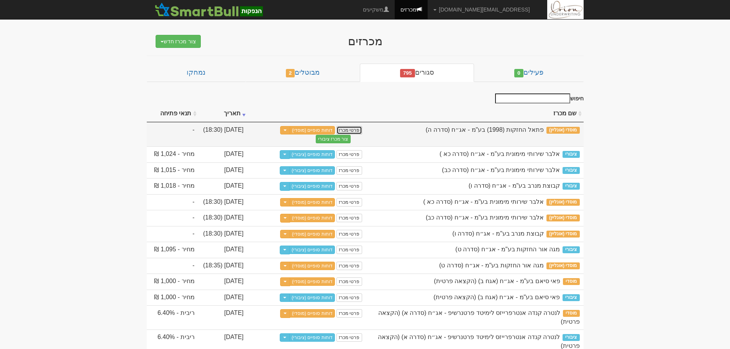
click at [359, 131] on link "פרטי מכרז" at bounding box center [348, 130] width 25 height 8
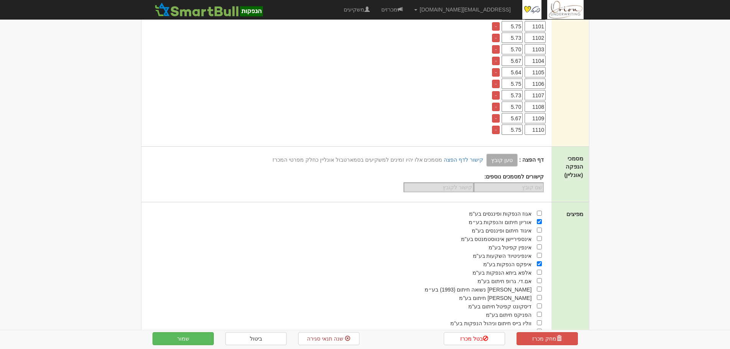
scroll to position [1264, 0]
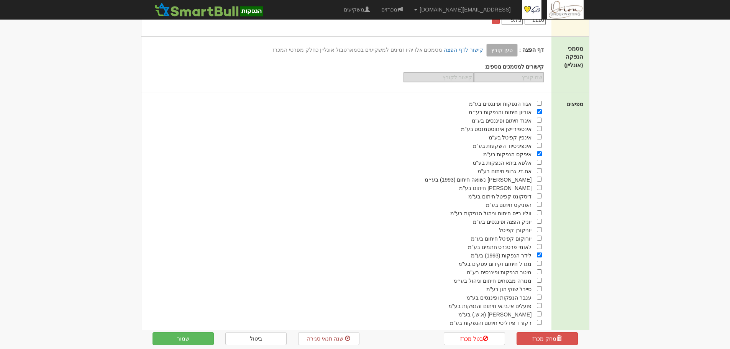
click at [510, 151] on span "איפקס הנפקות בע"מ" at bounding box center [507, 154] width 49 height 6
click at [502, 151] on span "איפקס הנפקות בע"מ" at bounding box center [507, 154] width 49 height 6
click at [489, 151] on span "איפקס הנפקות בע"מ" at bounding box center [507, 154] width 49 height 6
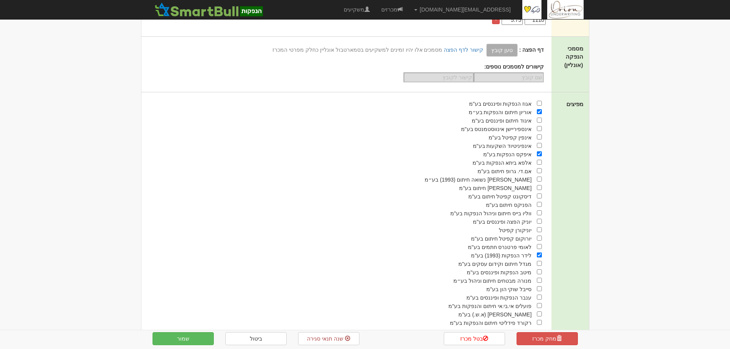
click at [488, 150] on div "איפקס הנפקות בע"מ" at bounding box center [341, 154] width 401 height 8
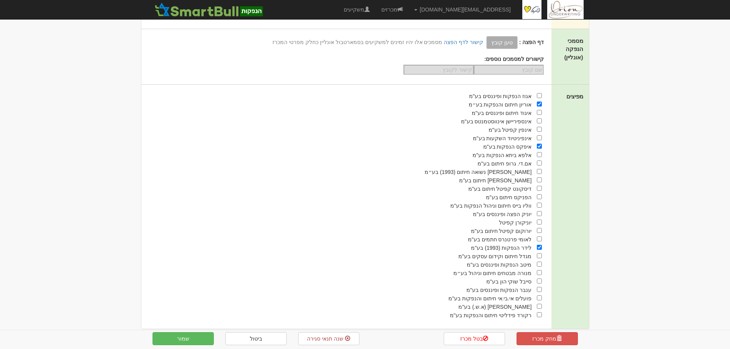
scroll to position [1273, 0]
drag, startPoint x: 469, startPoint y: 239, endPoint x: 531, endPoint y: 238, distance: 62.1
click at [531, 241] on div "לידר הנפקות (1993) בע"מ" at bounding box center [341, 245] width 401 height 8
copy span "לידר הנפקות (1993) בע"מ"
drag, startPoint x: 485, startPoint y: 137, endPoint x: 530, endPoint y: 138, distance: 45.6
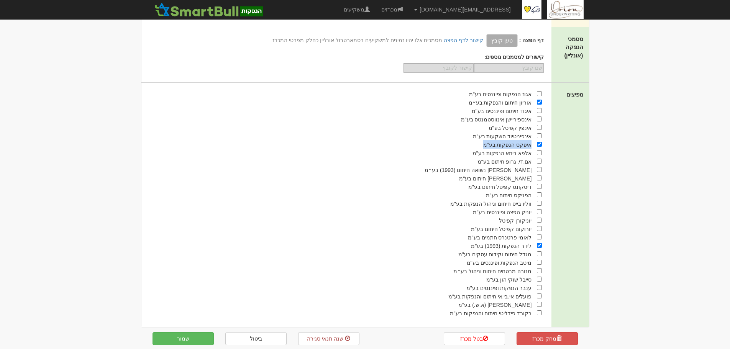
click at [530, 140] on div "איפקס הנפקות בע"מ" at bounding box center [341, 144] width 401 height 8
copy span "איפקס הנפקות בע"מ"
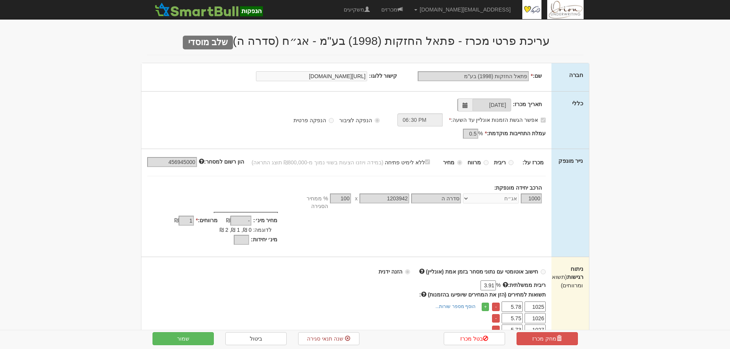
scroll to position [0, 0]
click at [408, 8] on link "מכרזים" at bounding box center [391, 9] width 33 height 19
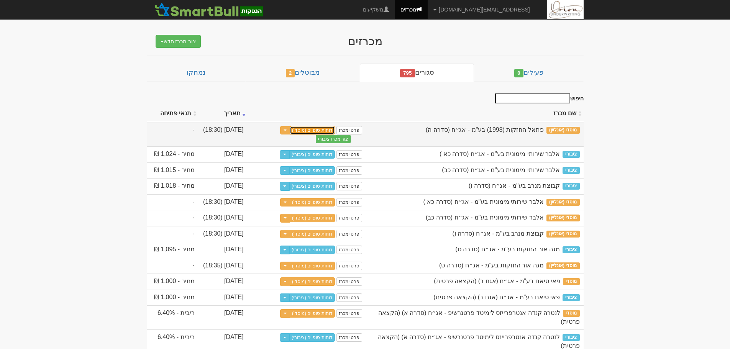
click at [323, 130] on link "דוחות סופיים (מוסדי)" at bounding box center [312, 130] width 45 height 8
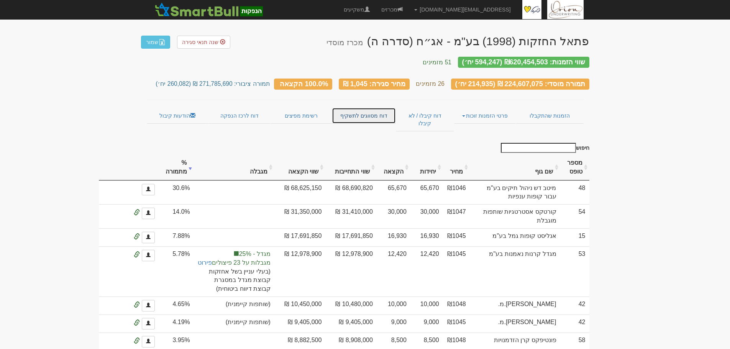
click at [357, 108] on link "דוח מסווגים לתשקיף" at bounding box center [364, 116] width 64 height 16
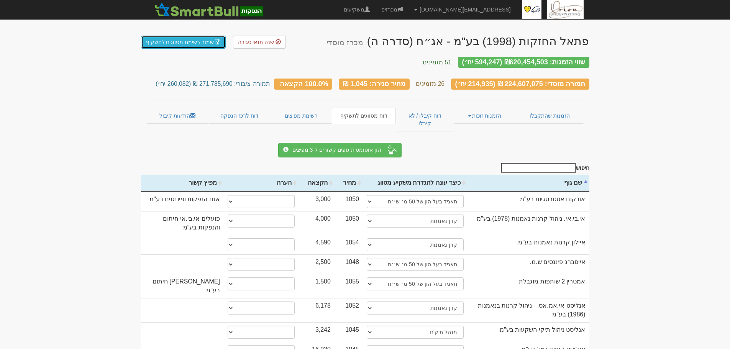
click at [206, 43] on link "שמור רשימת מסווגים לתשקיף" at bounding box center [183, 42] width 85 height 13
click at [249, 43] on span "שנה תנאי סגירה" at bounding box center [256, 42] width 36 height 6
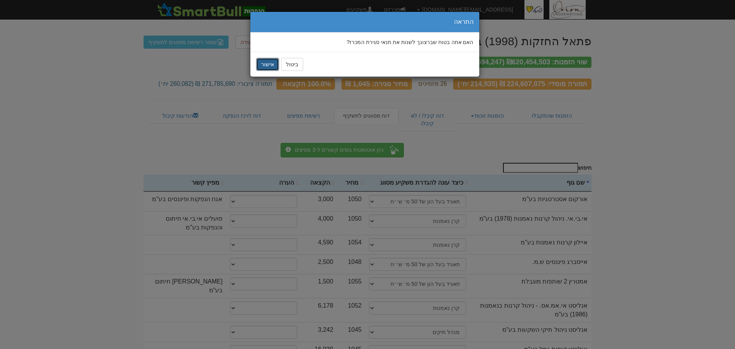
click at [265, 64] on button "אישור" at bounding box center [267, 64] width 23 height 13
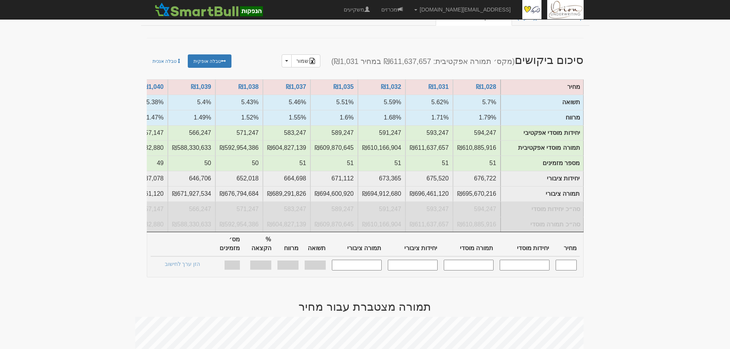
scroll to position [115, 0]
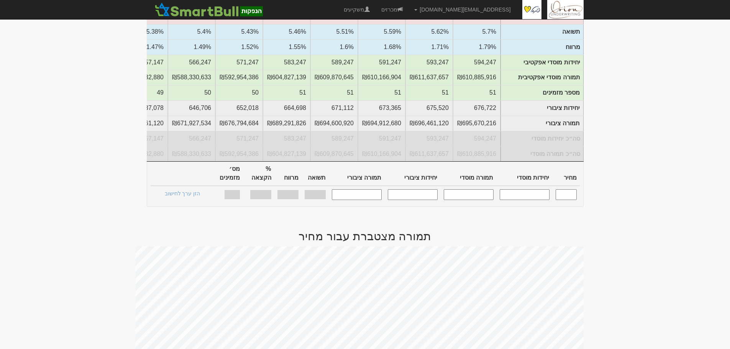
click at [465, 190] on input "text" at bounding box center [469, 194] width 50 height 10
type input "200"
click at [534, 191] on input "text" at bounding box center [524, 194] width 50 height 10
type input "200000"
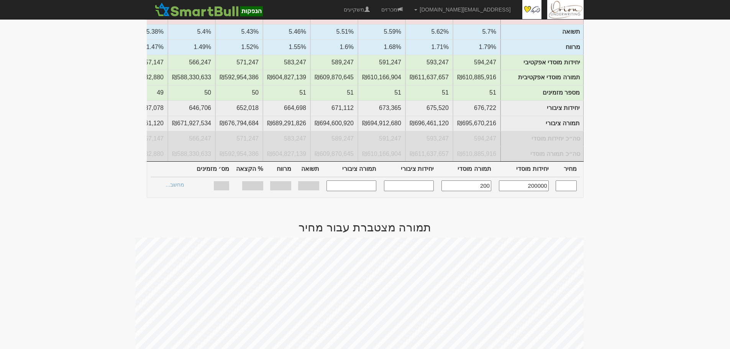
type input "1,045"
type input "200,000"
type input "209,000,000"
type input "243,488"
type input "254,444,960"
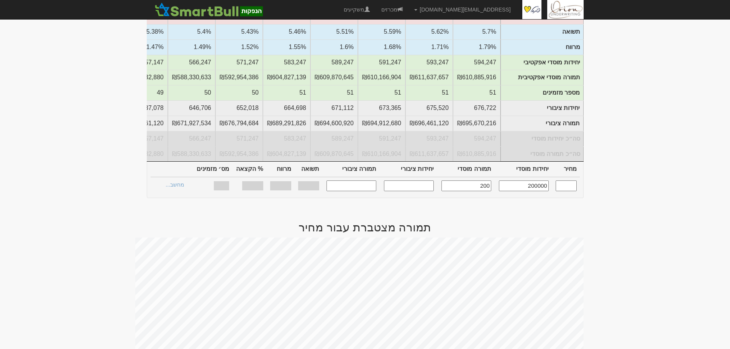
type input "5.24%"
type input "1.330%"
type input "69.39%"
type input "26"
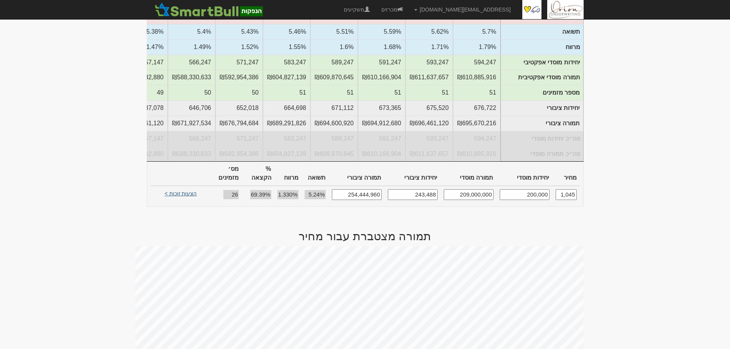
type input "200,000"
click at [187, 192] on link "הצעות זוכות >" at bounding box center [181, 194] width 42 height 11
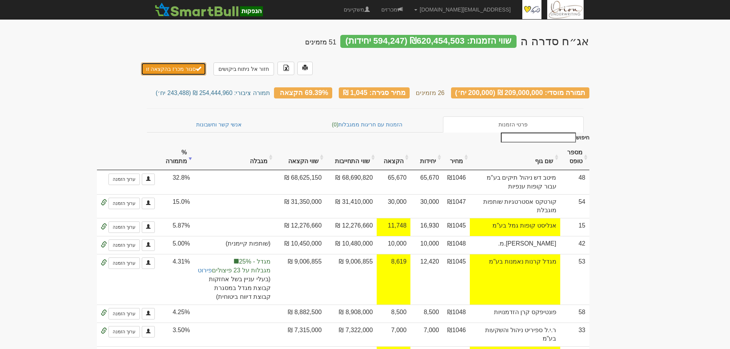
click at [178, 62] on button "סגור מכרז בהקצאה זו" at bounding box center [173, 68] width 65 height 13
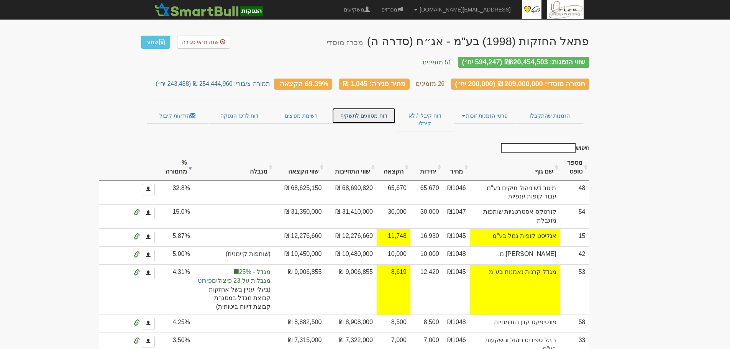
click at [375, 111] on link "דוח מסווגים לתשקיף" at bounding box center [364, 116] width 64 height 16
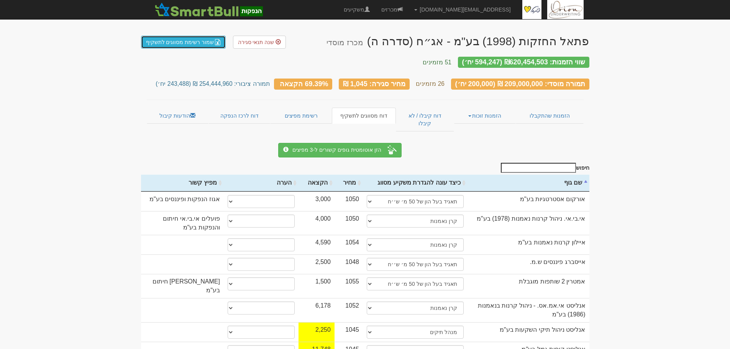
click at [183, 41] on link "שמור רשימת מסווגים לתשקיף" at bounding box center [183, 42] width 85 height 13
click at [530, 111] on link "הזמנות שהתקבלו" at bounding box center [549, 116] width 67 height 16
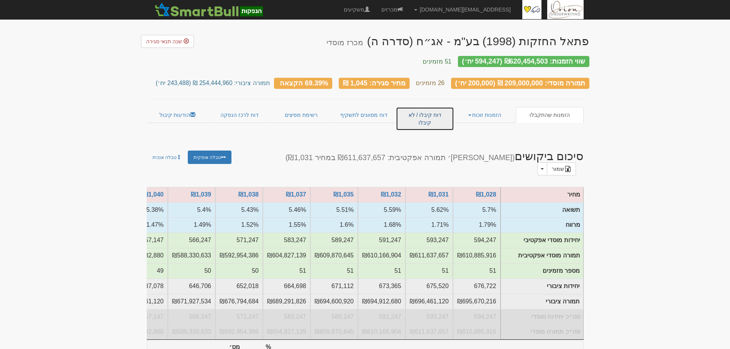
click at [440, 109] on link "דוח קיבלו / לא קיבלו" at bounding box center [425, 119] width 58 height 24
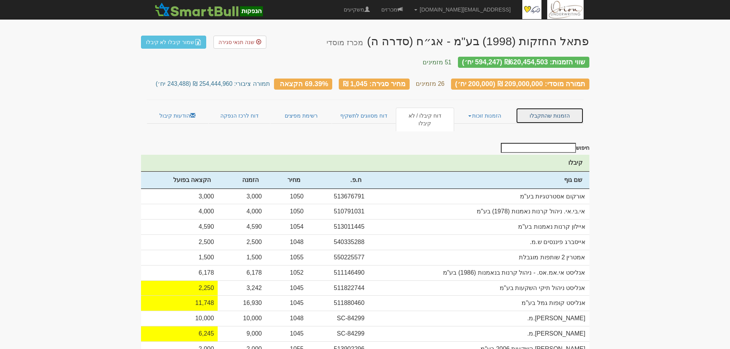
click at [555, 110] on link "הזמנות שהתקבלו" at bounding box center [549, 116] width 67 height 16
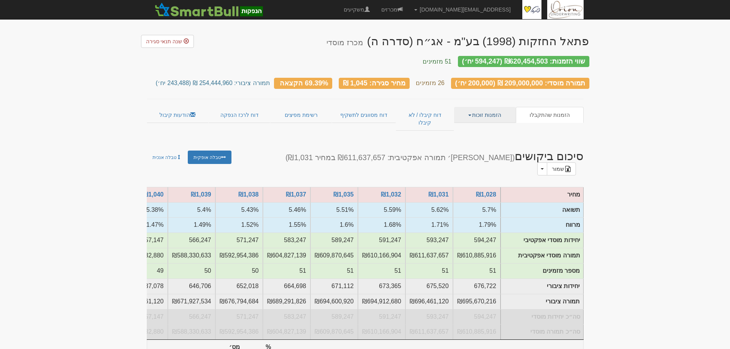
click at [492, 109] on link "הזמנות זוכות" at bounding box center [485, 115] width 62 height 16
click at [486, 107] on link "הזמנות זוכות" at bounding box center [485, 115] width 62 height 16
click at [487, 125] on link "פרטי הזמנות זוכות" at bounding box center [485, 130] width 61 height 10
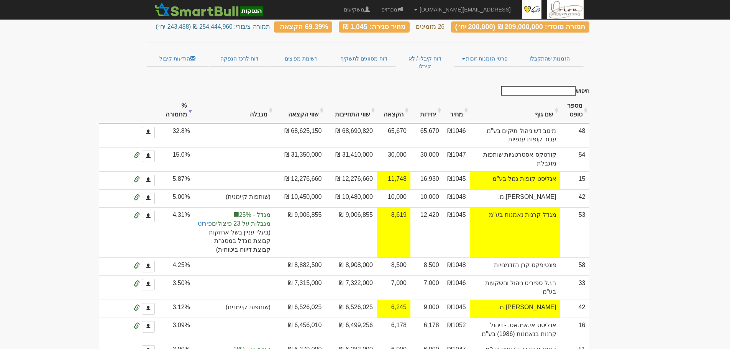
scroll to position [23, 0]
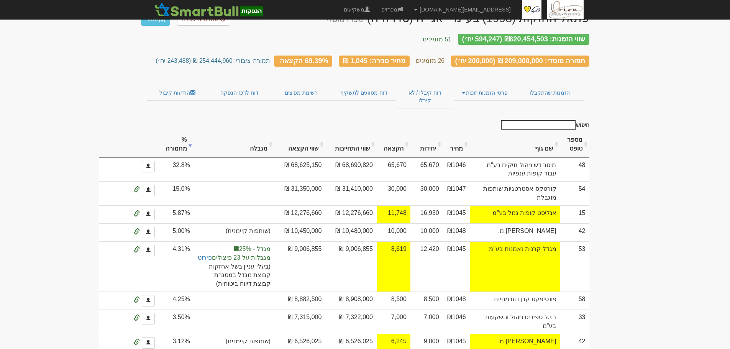
click at [545, 132] on th "שם גוף" at bounding box center [515, 145] width 90 height 26
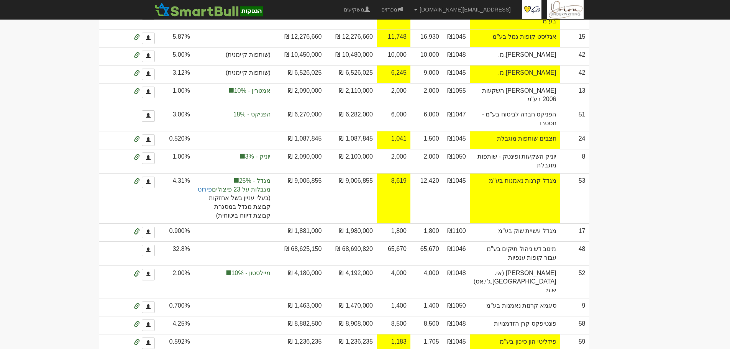
scroll to position [306, 0]
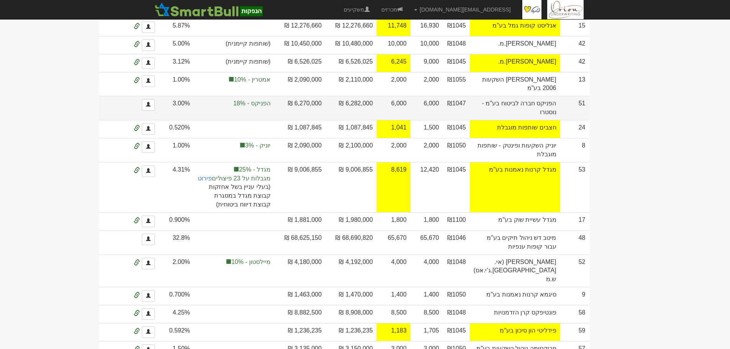
drag, startPoint x: 529, startPoint y: 234, endPoint x: 559, endPoint y: 210, distance: 38.2
click at [559, 120] on td "הפניקס חברה לביטוח בע"מ - נוסטרו" at bounding box center [515, 108] width 90 height 24
click at [542, 120] on td "הפניקס חברה לביטוח בע"מ - נוסטרו" at bounding box center [515, 108] width 90 height 24
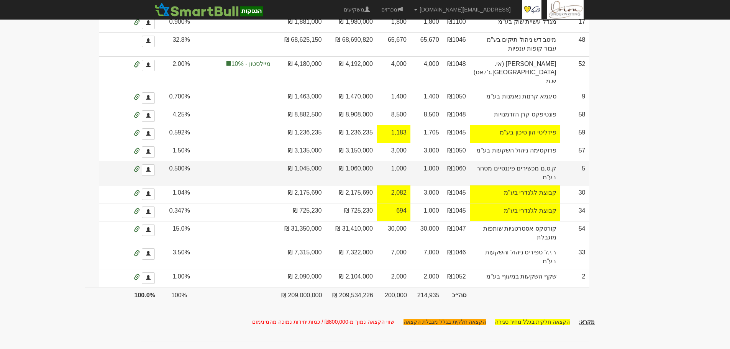
scroll to position [613, 0]
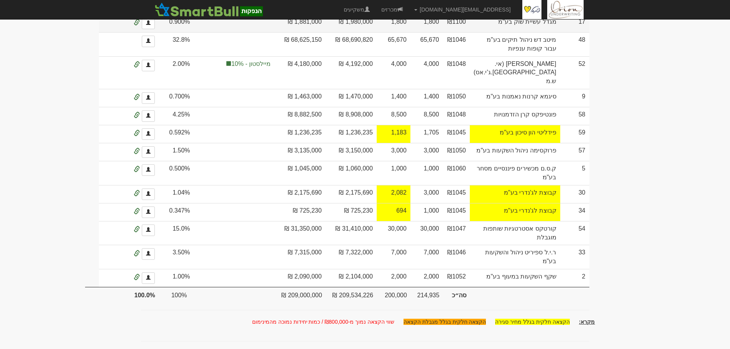
drag, startPoint x: 555, startPoint y: 75, endPoint x: 537, endPoint y: 75, distance: 18.4
click at [537, 32] on td "מגדל עשיית שוק בע"מ" at bounding box center [515, 23] width 90 height 18
click at [546, 32] on td "מגדל עשיית שוק בע"מ" at bounding box center [515, 23] width 90 height 18
drag, startPoint x: 530, startPoint y: 80, endPoint x: 557, endPoint y: 70, distance: 28.2
click at [557, 32] on td "מגדל עשיית שוק בע"מ" at bounding box center [515, 23] width 90 height 18
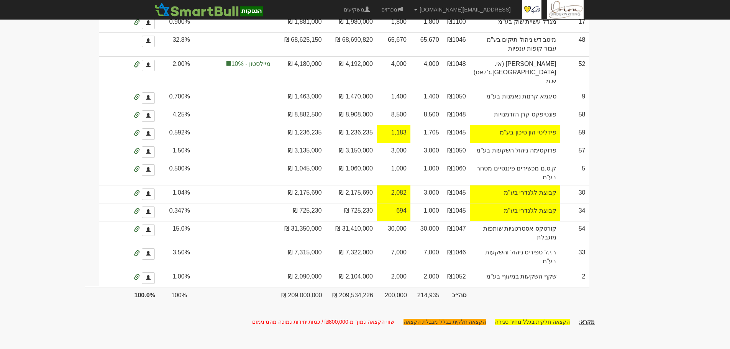
scroll to position [536, 0]
click at [568, 32] on td "17" at bounding box center [574, 23] width 29 height 18
drag, startPoint x: 559, startPoint y: 149, endPoint x: 525, endPoint y: 161, distance: 35.4
click at [525, 32] on td "מגדל עשיית שוק בע"מ" at bounding box center [515, 23] width 90 height 18
drag, startPoint x: 554, startPoint y: 96, endPoint x: 535, endPoint y: 110, distance: 23.8
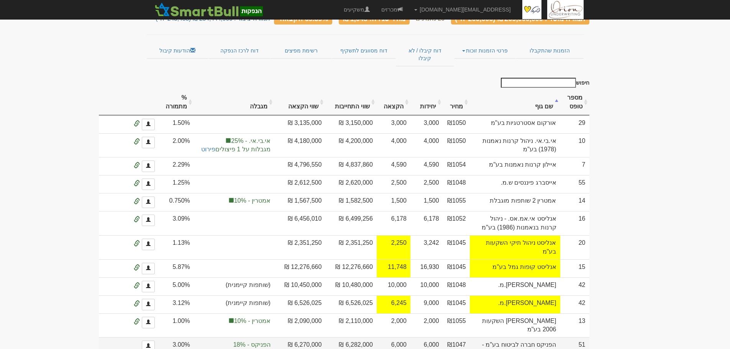
scroll to position [0, 0]
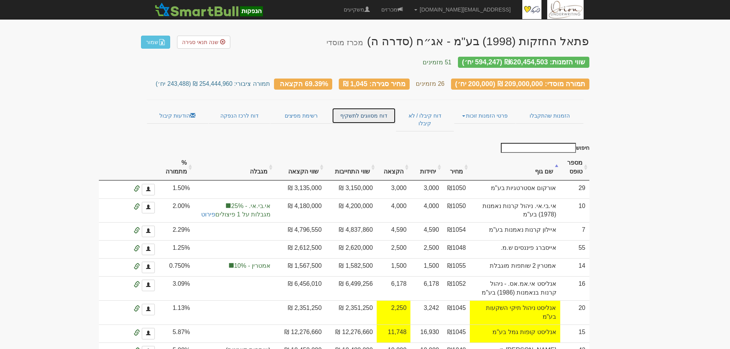
click at [347, 114] on link "דוח מסווגים לתשקיף" at bounding box center [364, 116] width 64 height 16
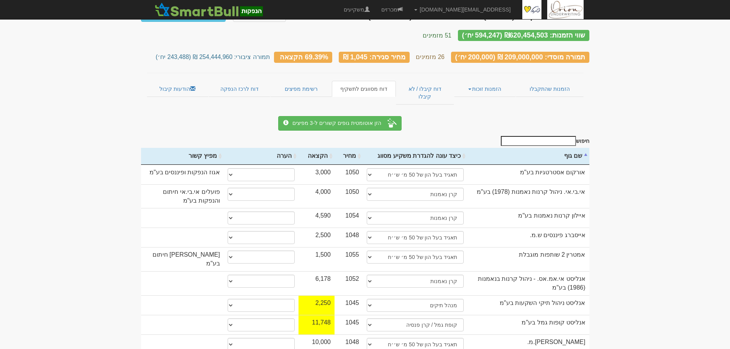
scroll to position [38, 0]
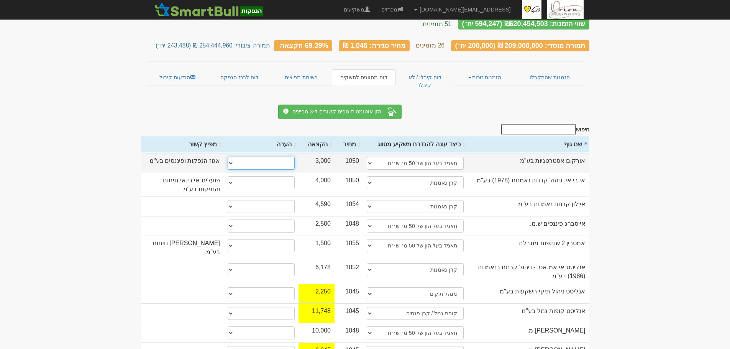
click at [260, 157] on select "* גוף הקשור למפיץ בהנפקה ** בעל עניין בחברה *** בעל שליטה בחברה" at bounding box center [261, 163] width 67 height 13
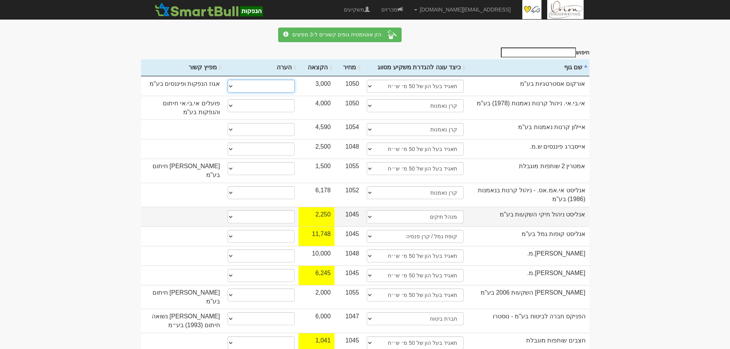
scroll to position [153, 0]
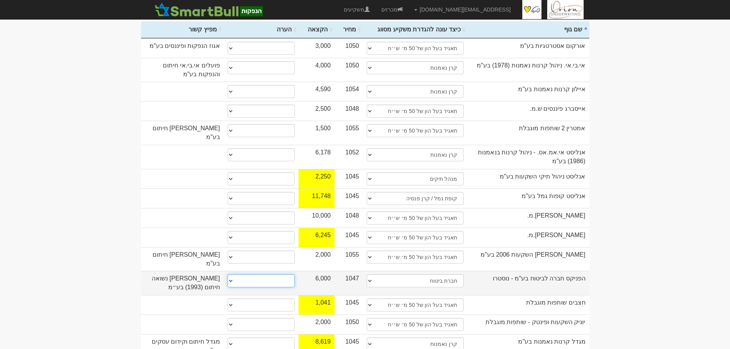
click at [247, 274] on select "* גוף הקשור למפיץ בהנפקה ** בעל עניין בחברה *** בעל שליטה בחברה" at bounding box center [261, 280] width 67 height 13
select select "** בעל עניין בחברה"
click at [228, 274] on select "* גוף הקשור למפיץ בהנפקה ** בעל עניין בחברה *** בעל שליטה בחברה" at bounding box center [261, 280] width 67 height 13
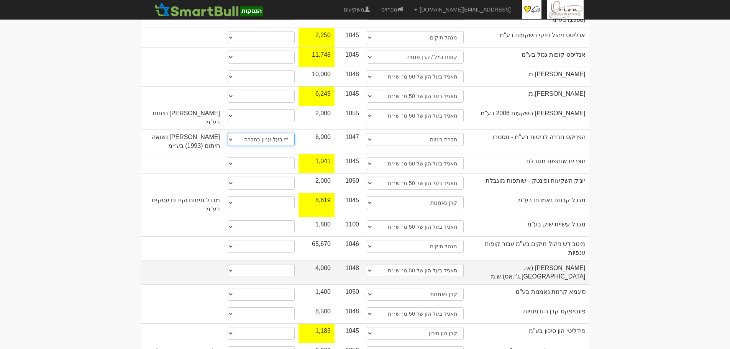
scroll to position [306, 0]
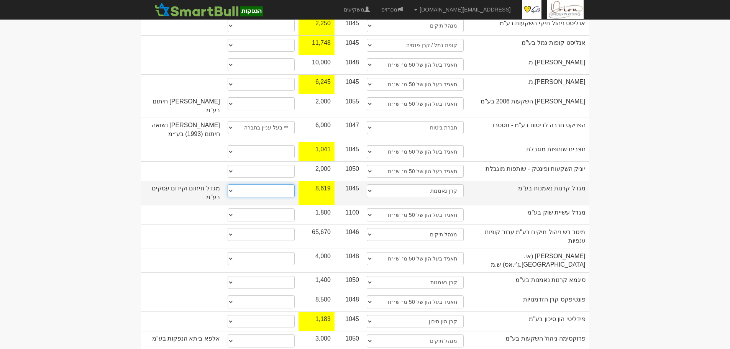
click at [261, 184] on select "* גוף הקשור למפיץ בהנפקה ** בעל עניין בחברה *** בעל שליטה בחברה" at bounding box center [261, 190] width 67 height 13
select select "** בעל עניין בחברה"
click at [228, 184] on select "* גוף הקשור למפיץ בהנפקה ** בעל עניין בחברה *** בעל שליטה בחברה" at bounding box center [261, 190] width 67 height 13
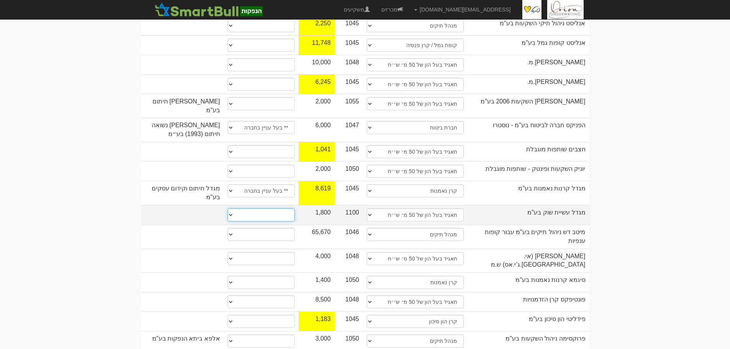
click at [258, 208] on select "* גוף הקשור למפיץ בהנפקה ** בעל עניין בחברה *** בעל שליטה בחברה" at bounding box center [261, 214] width 67 height 13
select select "** בעל עניין בחברה"
click at [228, 208] on select "* גוף הקשור למפיץ בהנפקה ** בעל עניין בחברה *** בעל שליטה בחברה" at bounding box center [261, 214] width 67 height 13
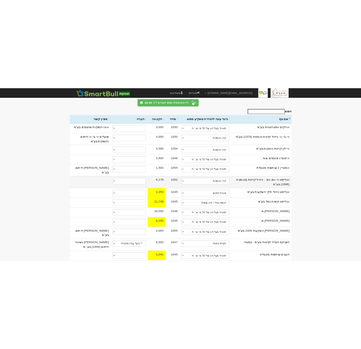
scroll to position [0, 0]
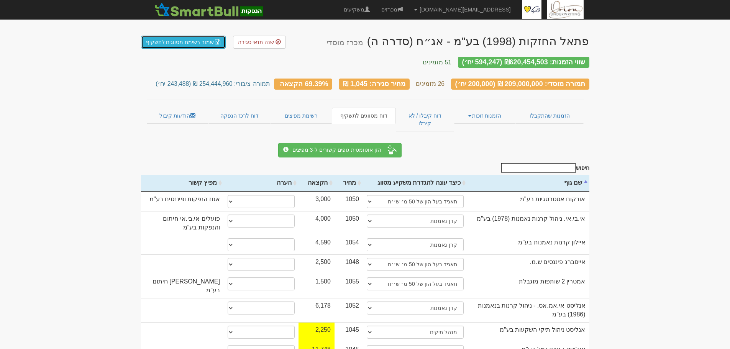
click at [202, 47] on link "שמור רשימת מסווגים לתשקיף" at bounding box center [183, 42] width 85 height 13
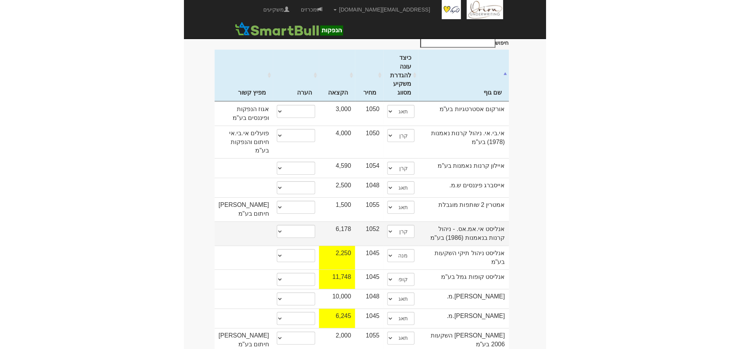
scroll to position [230, 0]
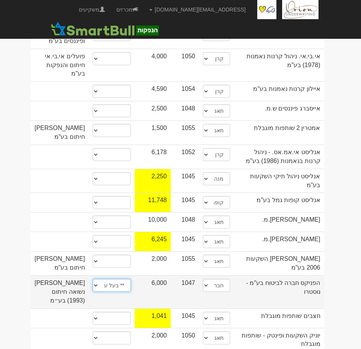
click at [108, 278] on select "* גוף הקשור למפיץ בהנפקה ** בעל עניין בחברה *** בעל שליטה בחברה" at bounding box center [112, 284] width 38 height 13
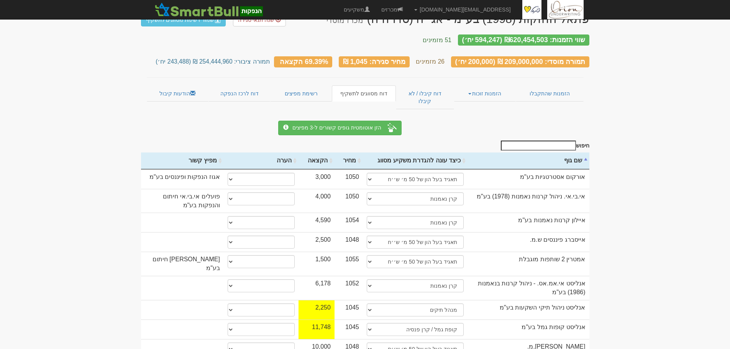
scroll to position [0, 0]
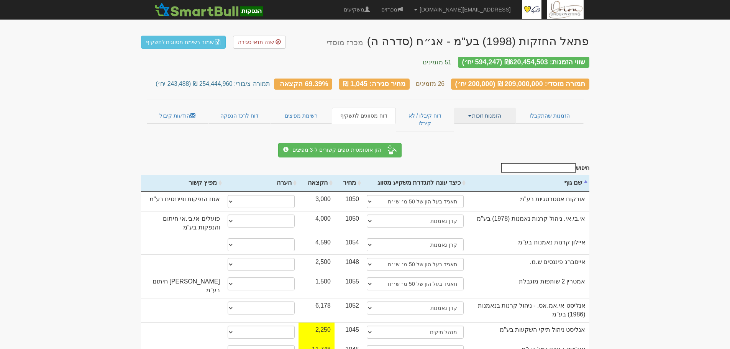
drag, startPoint x: 491, startPoint y: 113, endPoint x: 493, endPoint y: 121, distance: 8.7
click at [491, 113] on link "הזמנות זוכות" at bounding box center [485, 116] width 62 height 16
click at [577, 111] on link "הזמנות שהתקבלו" at bounding box center [549, 116] width 67 height 16
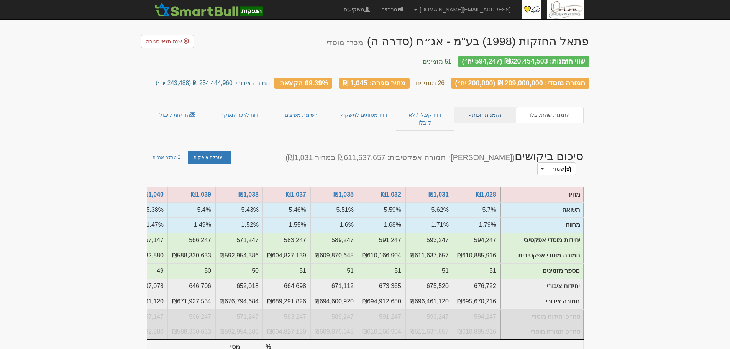
click at [475, 111] on link "הזמנות זוכות" at bounding box center [485, 115] width 62 height 16
click at [501, 135] on link "אנשי קשר וחשבונות" at bounding box center [485, 140] width 61 height 10
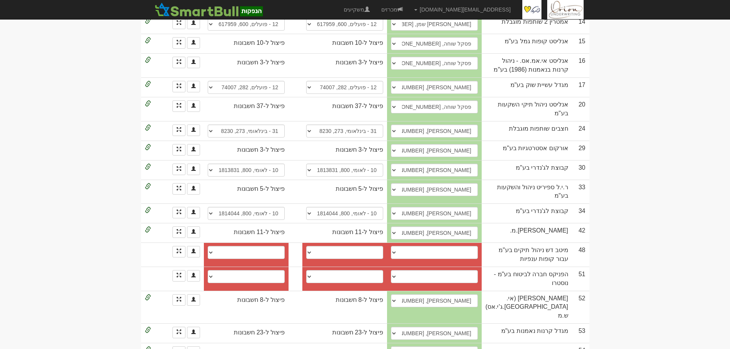
scroll to position [422, 0]
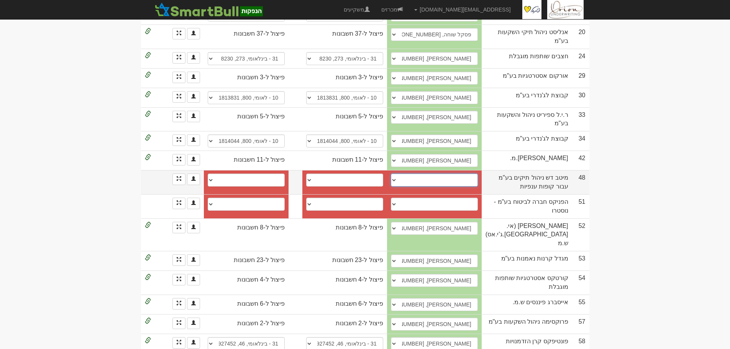
click at [460, 174] on select "[PERSON_NAME], [PERSON_NAME][EMAIL_ADDRESS][DOMAIN_NAME] ────────── איש קשר חדש" at bounding box center [434, 180] width 87 height 13
click at [579, 170] on td "48" at bounding box center [580, 182] width 17 height 24
click at [455, 174] on select "[PERSON_NAME], [PERSON_NAME][EMAIL_ADDRESS][DOMAIN_NAME] ────────── איש קשר חדש" at bounding box center [434, 180] width 87 height 13
select select "new_contact"
click at [396, 174] on select "[PERSON_NAME], [PERSON_NAME][EMAIL_ADDRESS][DOMAIN_NAME] ────────── איש קשר חדש" at bounding box center [434, 180] width 87 height 13
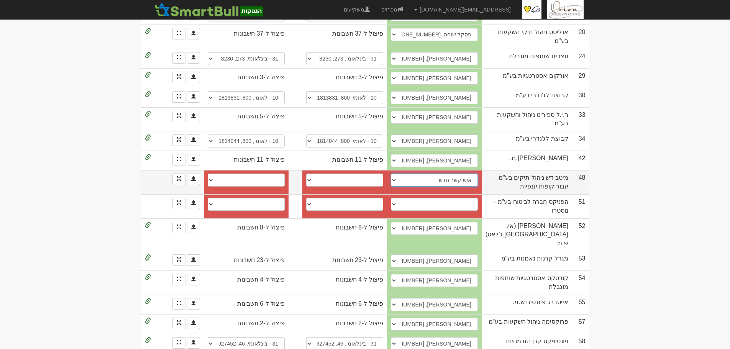
select select
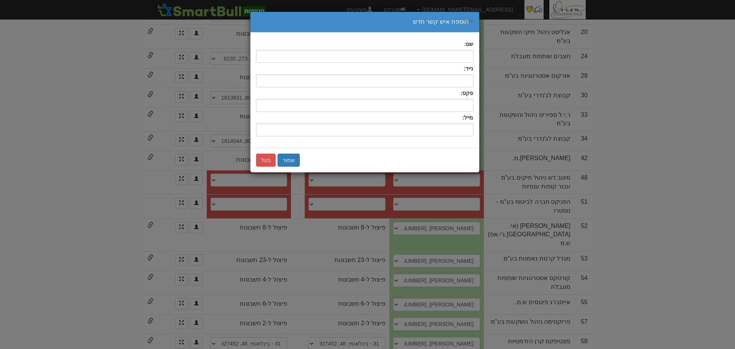
click at [440, 136] on div "שם: נייד: פקס: מייל:" at bounding box center [364, 90] width 229 height 115
click at [444, 130] on input "שם:" at bounding box center [365, 129] width 218 height 13
click at [438, 129] on input "שם:" at bounding box center [365, 129] width 218 height 13
paste input "[EMAIL_ADDRESS][DOMAIN_NAME]"
type input "[EMAIL_ADDRESS][DOMAIN_NAME]"
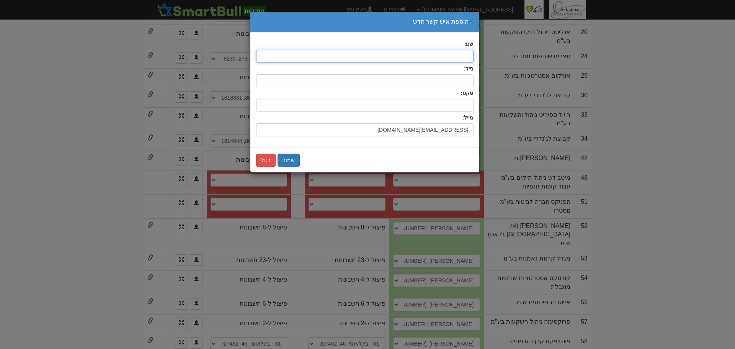
click at [460, 53] on input "text" at bounding box center [365, 56] width 218 height 13
type input "g"
type input "[PERSON_NAME]"
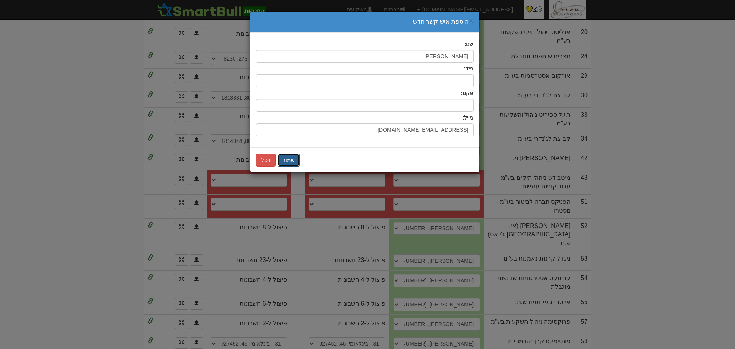
click at [291, 159] on button "שמור" at bounding box center [289, 160] width 22 height 13
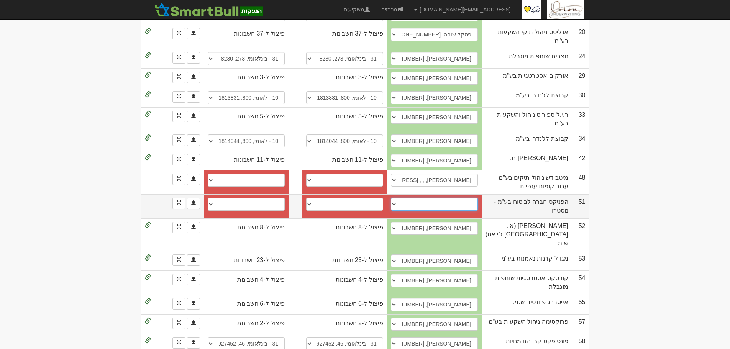
click at [429, 198] on select "[PERSON_NAME], 052-6835662, [EMAIL_ADDRESS][DOMAIN_NAME] [PERSON_NAME], 0546960…" at bounding box center [434, 204] width 87 height 13
select select "685016e637c9aed9b43496af"
click at [393, 198] on select "[PERSON_NAME], 052-6835662, [EMAIL_ADDRESS][DOMAIN_NAME] [PERSON_NAME], 0546960…" at bounding box center [434, 204] width 87 height 13
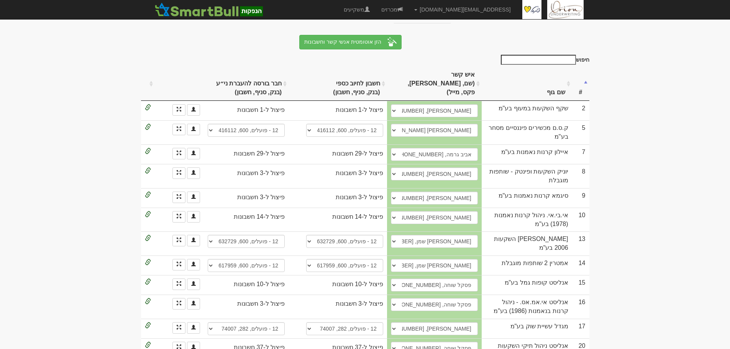
scroll to position [0, 0]
